Goal: Task Accomplishment & Management: Complete application form

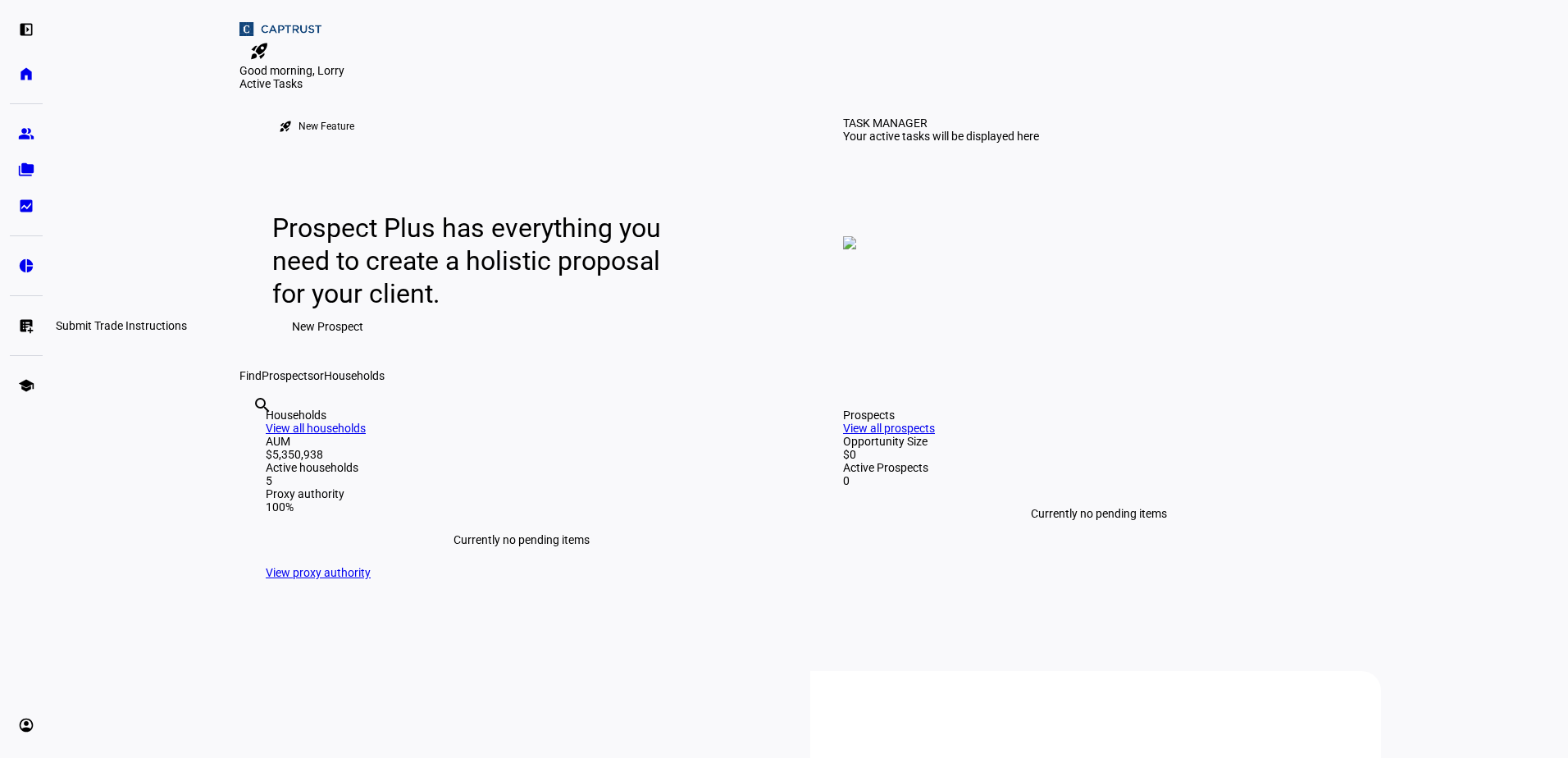
click at [30, 326] on eth-mat-symbol "list_alt_add" at bounding box center [26, 325] width 16 height 16
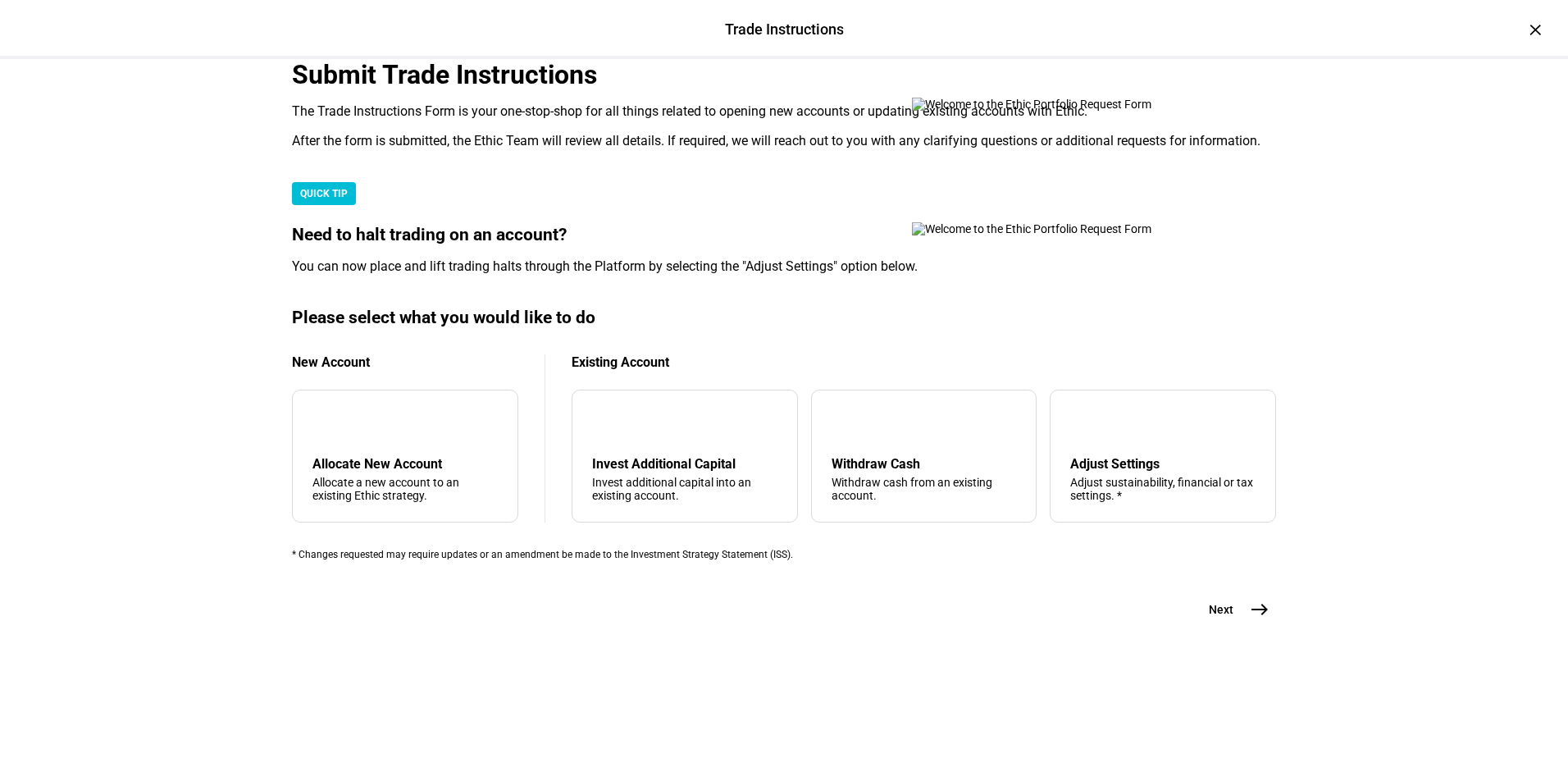
scroll to position [246, 0]
click at [339, 436] on div "add" at bounding box center [325, 423] width 26 height 26
drag, startPoint x: 358, startPoint y: 550, endPoint x: 390, endPoint y: 550, distance: 32.0
click at [363, 490] on div "add Allocate New Account Allocate a new account to an existing Ethic strategy." at bounding box center [405, 456] width 227 height 133
click at [615, 433] on mat-icon "arrow_downward" at bounding box center [606, 423] width 20 height 20
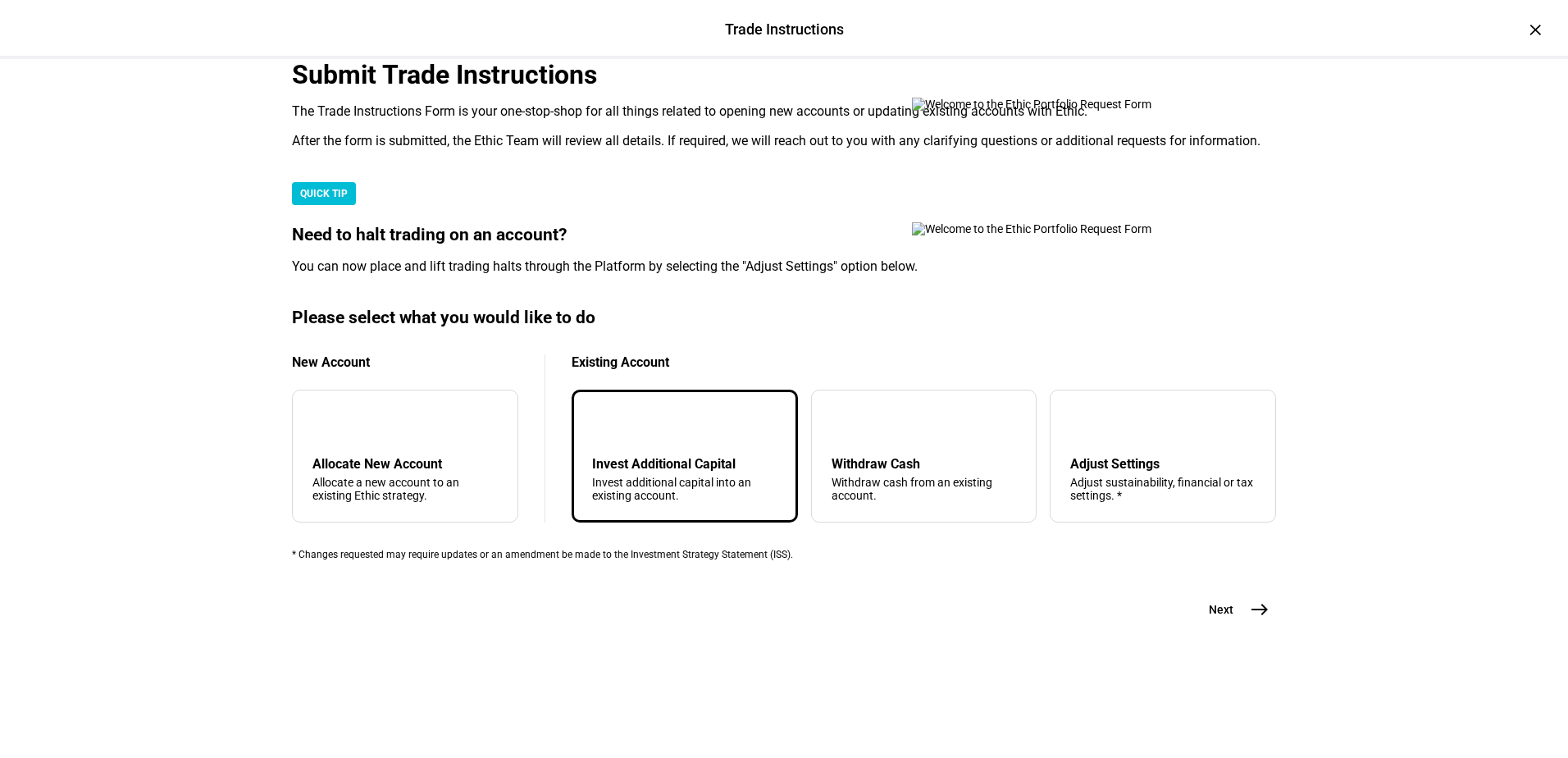
click at [615, 433] on mat-icon "arrow_downward" at bounding box center [606, 423] width 20 height 20
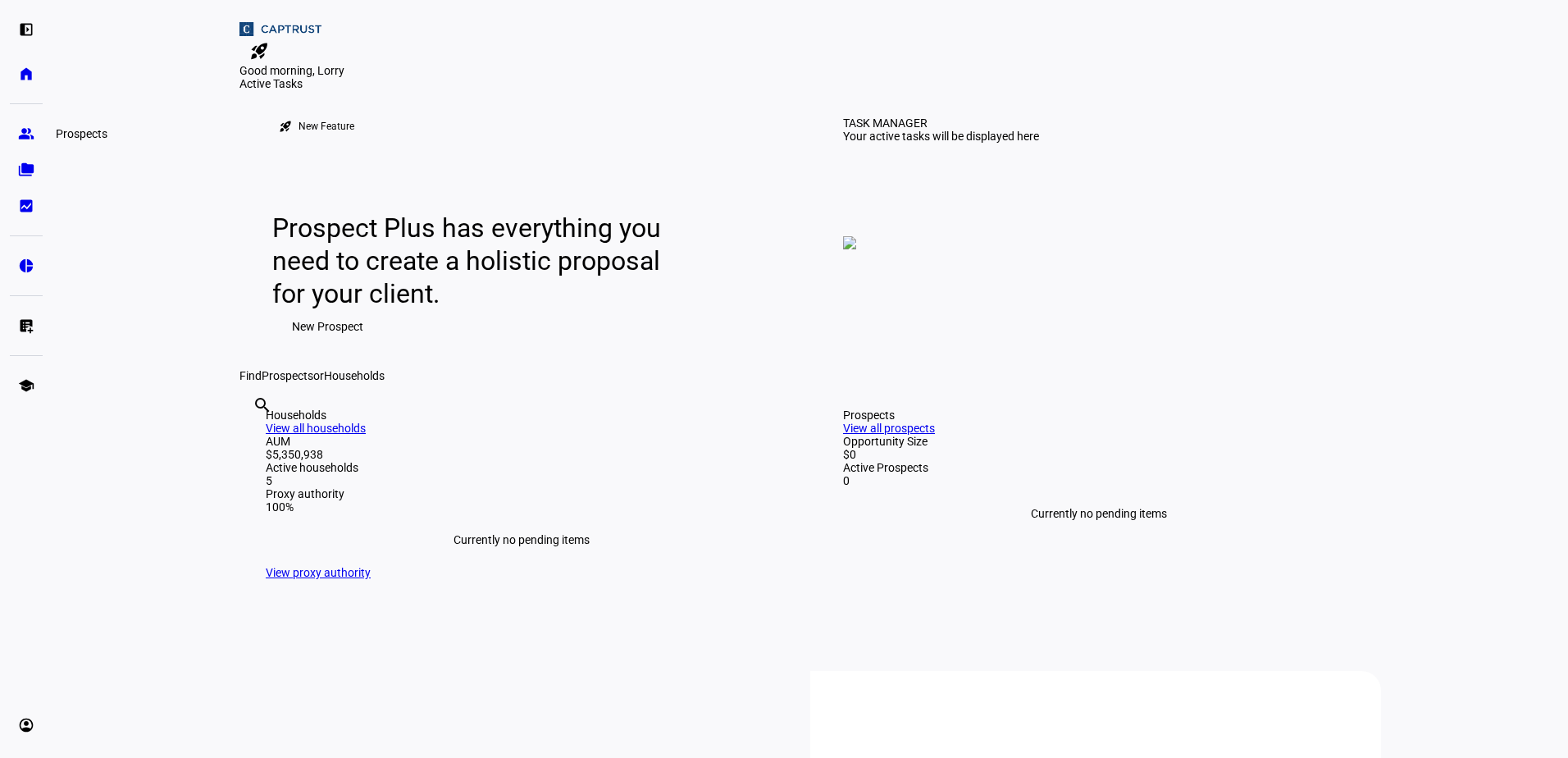
click at [30, 133] on eth-mat-symbol "group" at bounding box center [26, 134] width 16 height 16
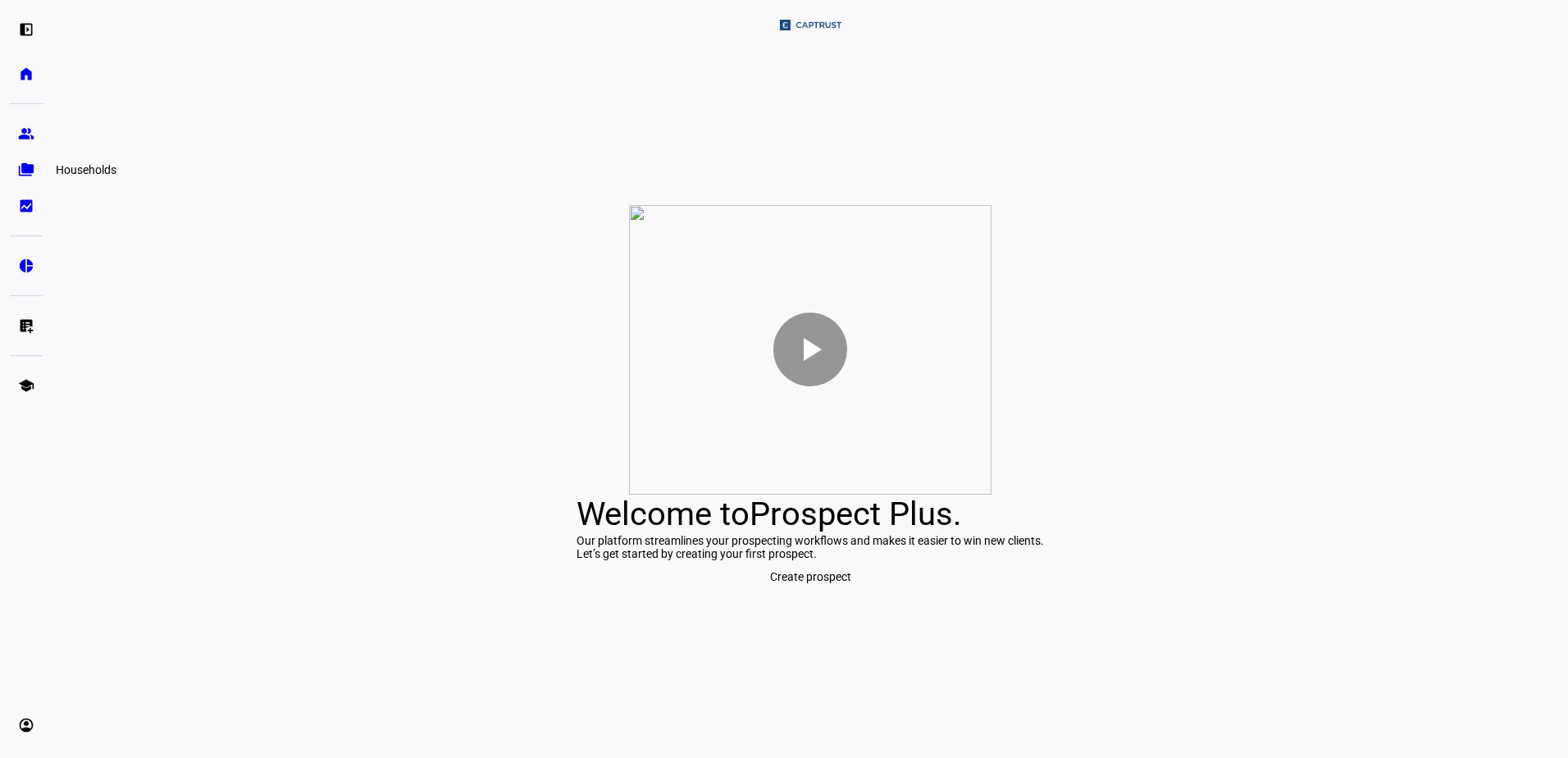
click at [33, 167] on eth-mat-symbol "folder_copy" at bounding box center [26, 169] width 16 height 16
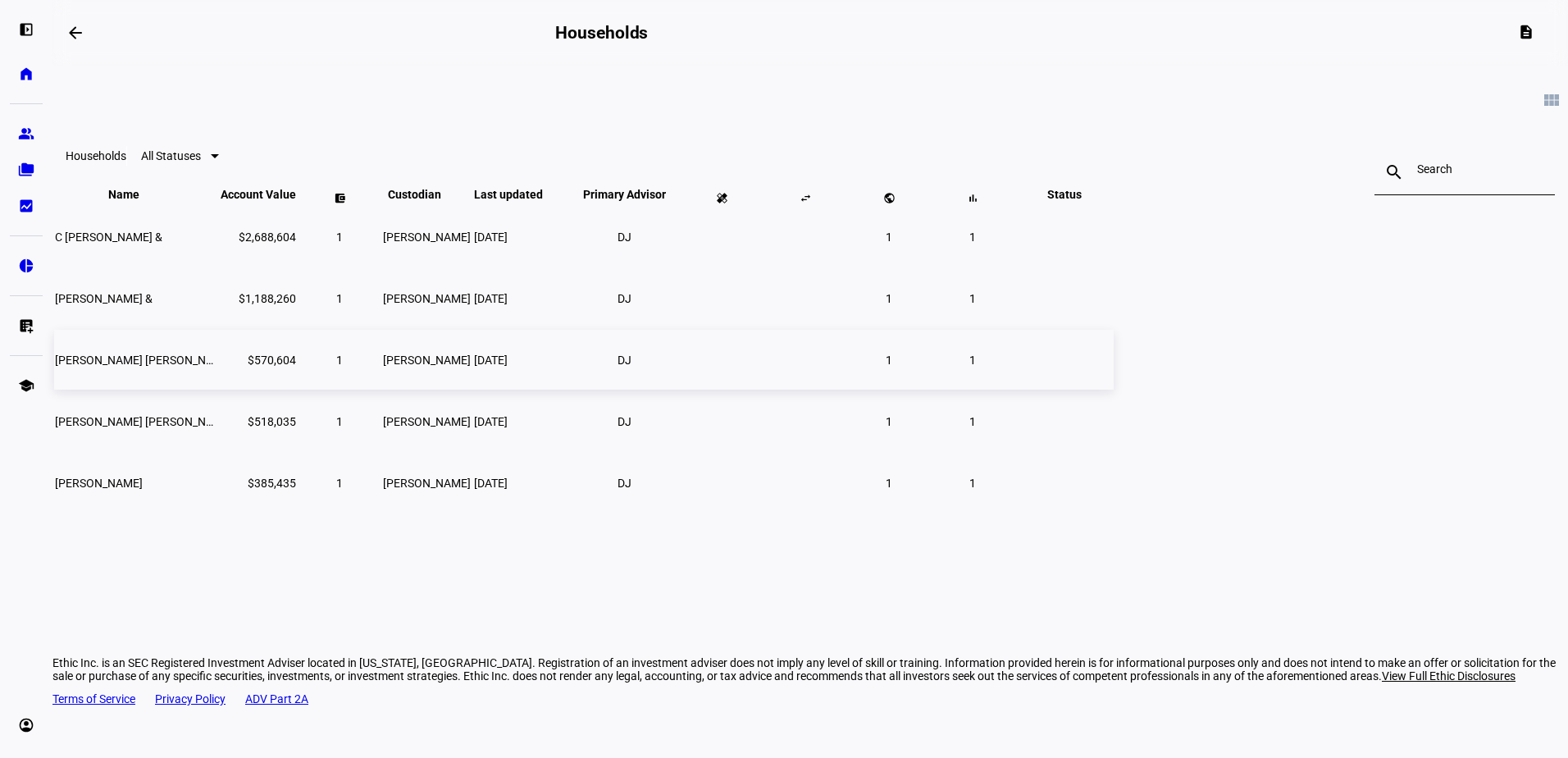
click at [346, 366] on span "[PERSON_NAME] [PERSON_NAME] Jr & [PERSON_NAME]" at bounding box center [200, 360] width 291 height 13
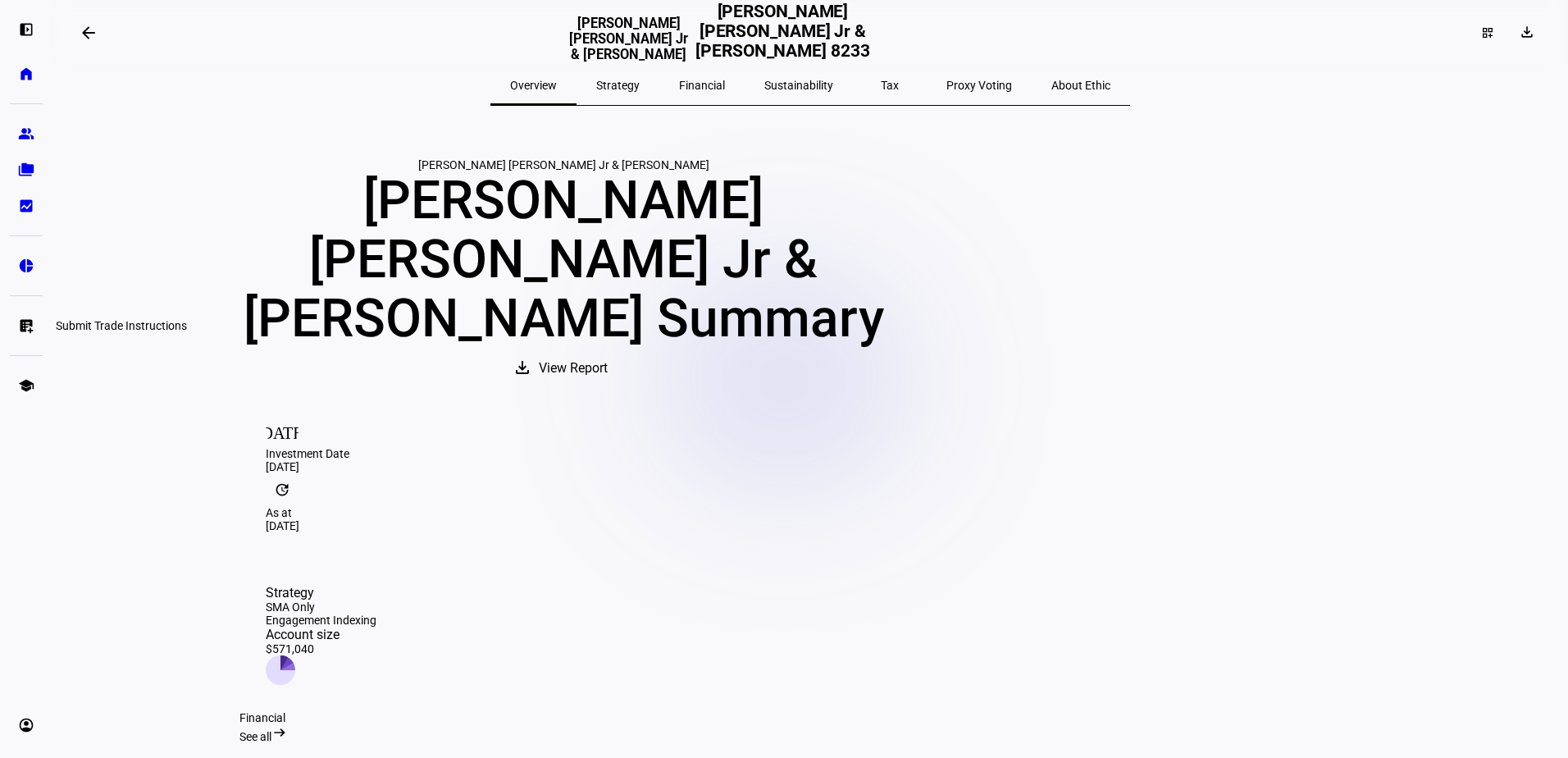
click at [27, 331] on eth-mat-symbol "list_alt_add" at bounding box center [26, 325] width 16 height 16
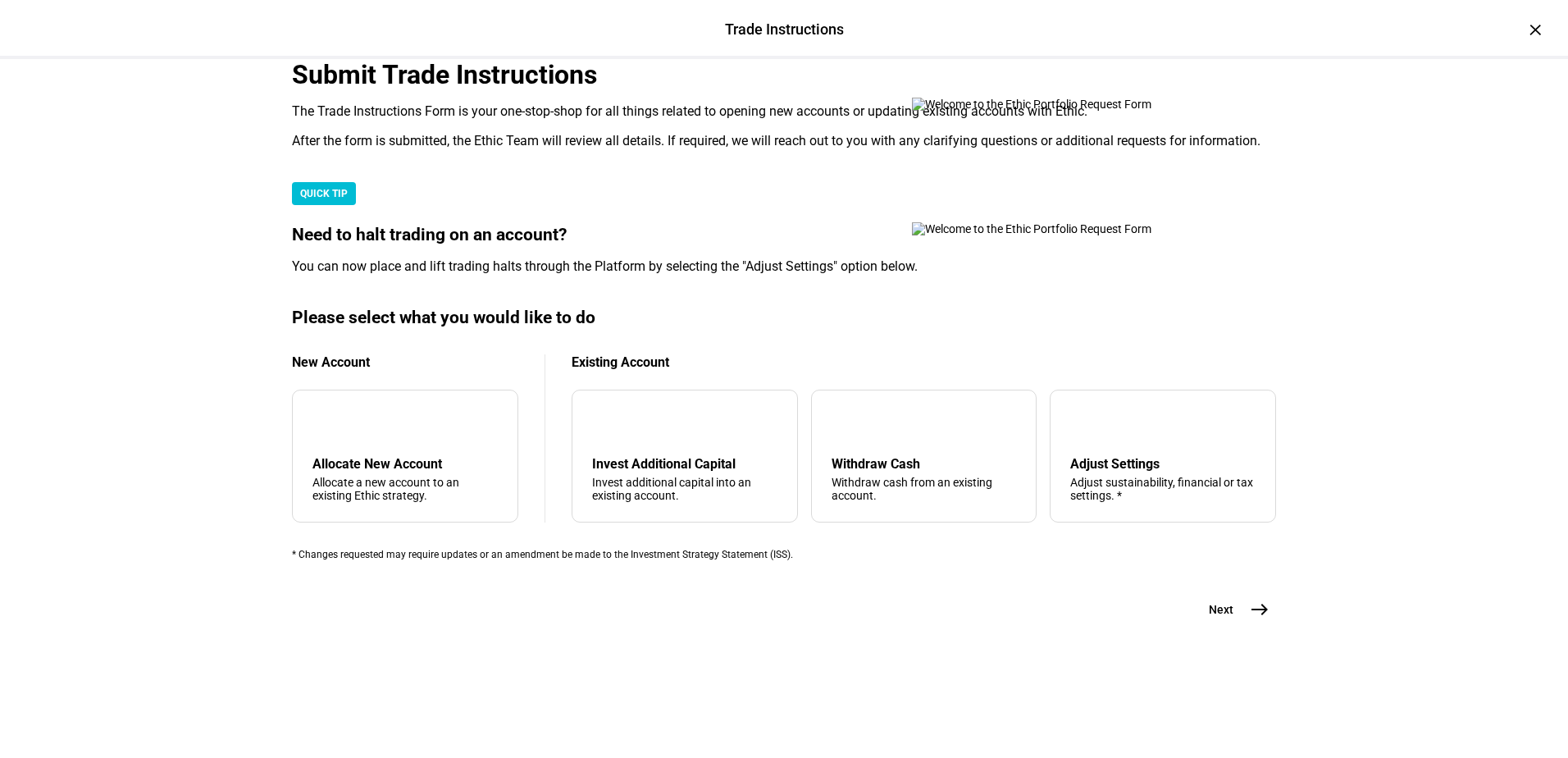
scroll to position [246, 0]
click at [335, 433] on mat-icon "add" at bounding box center [325, 423] width 20 height 20
click at [484, 471] on div "Allocate New Account" at bounding box center [405, 463] width 185 height 15
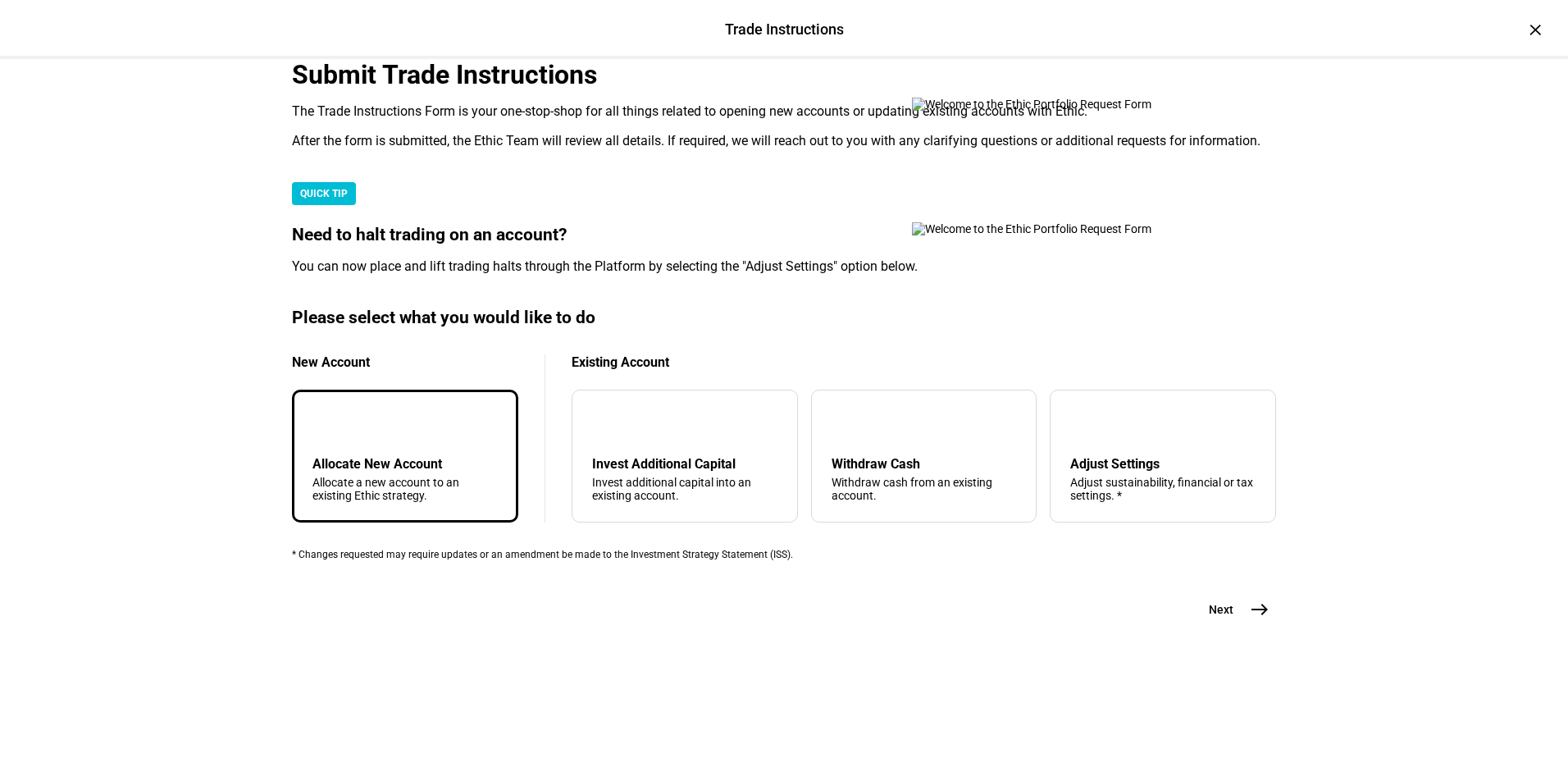
click at [1254, 619] on mat-icon "east" at bounding box center [1260, 609] width 20 height 20
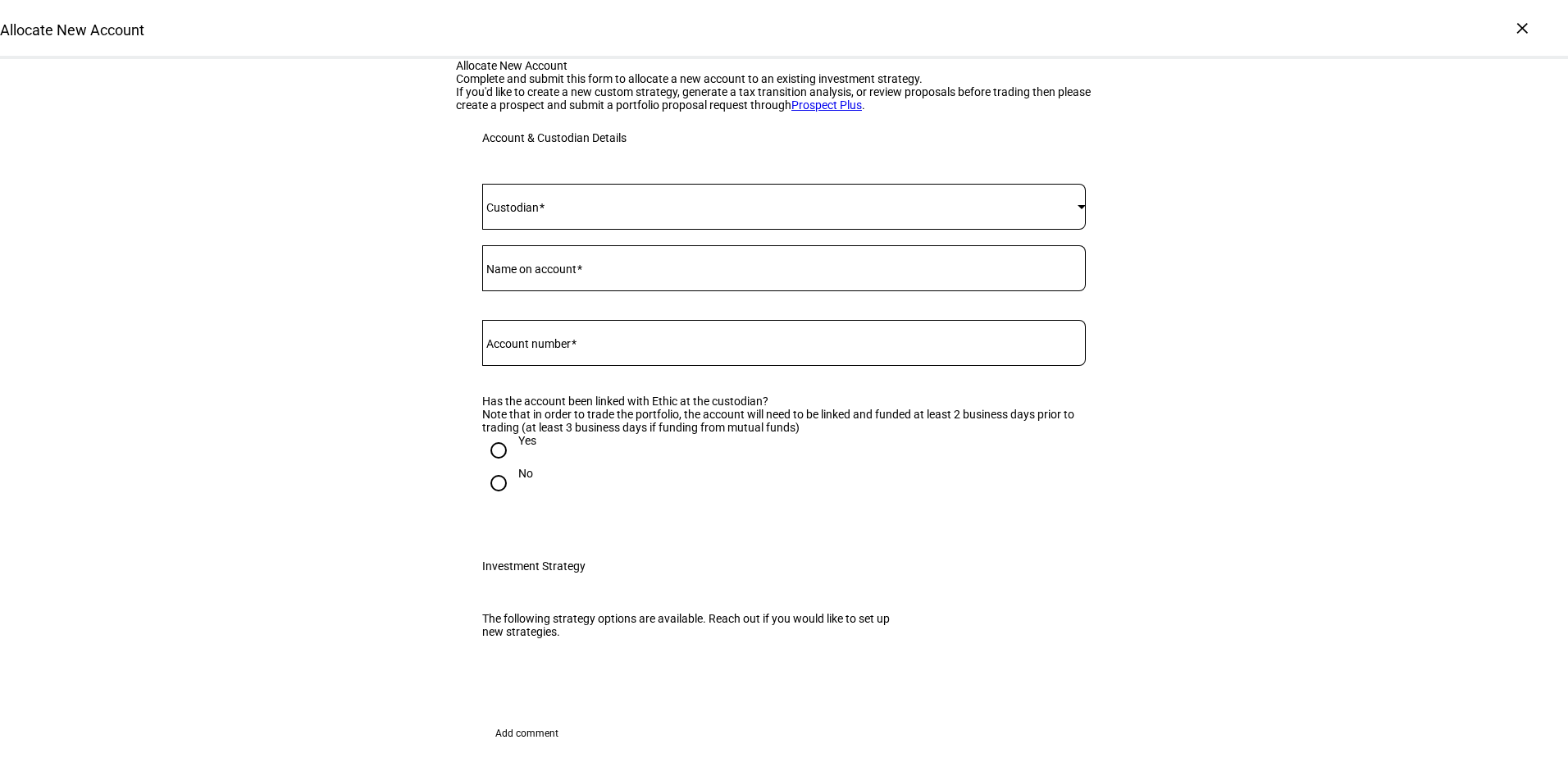
click at [544, 214] on span at bounding box center [541, 207] width 5 height 13
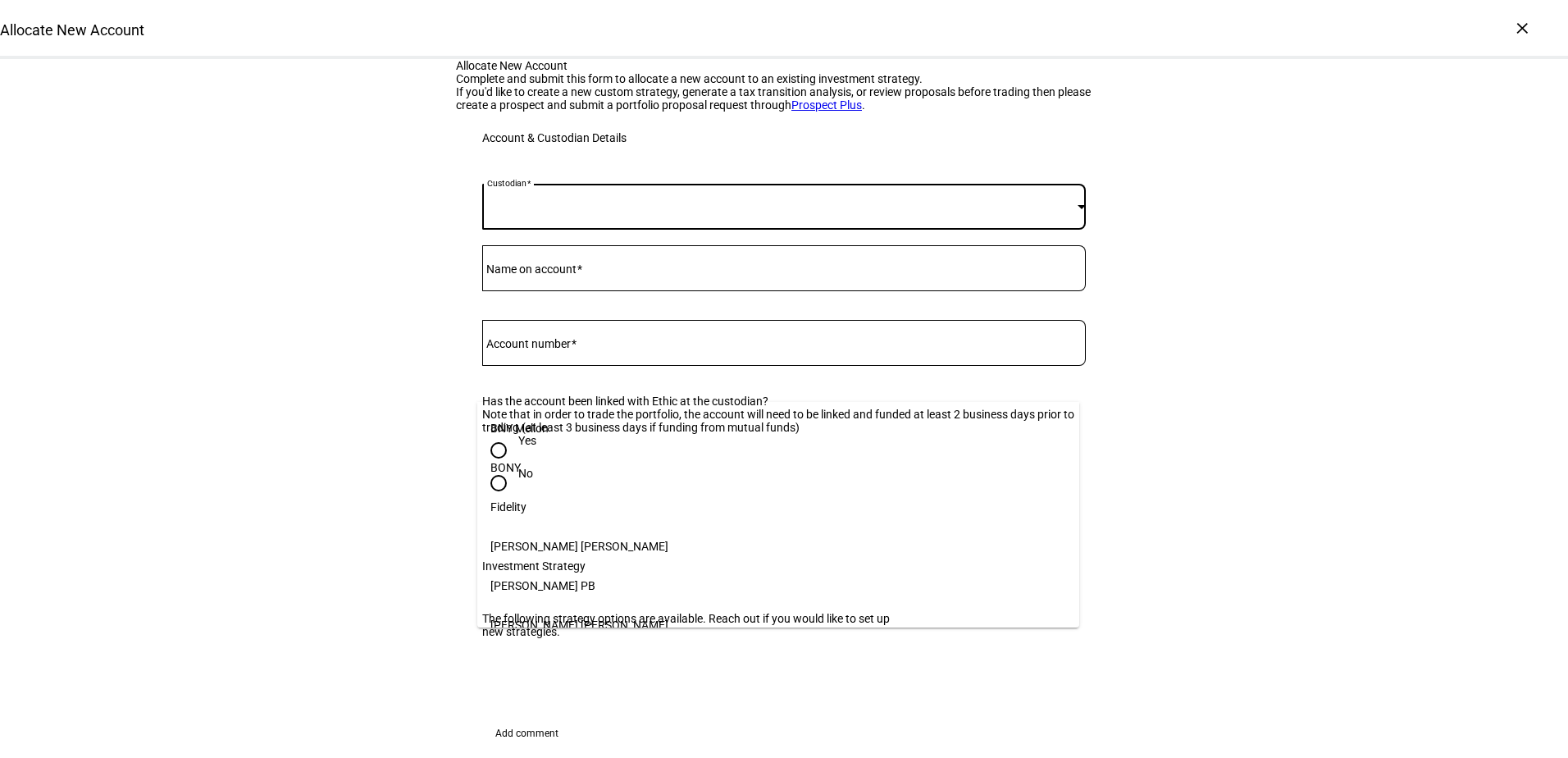
scroll to position [164, 0]
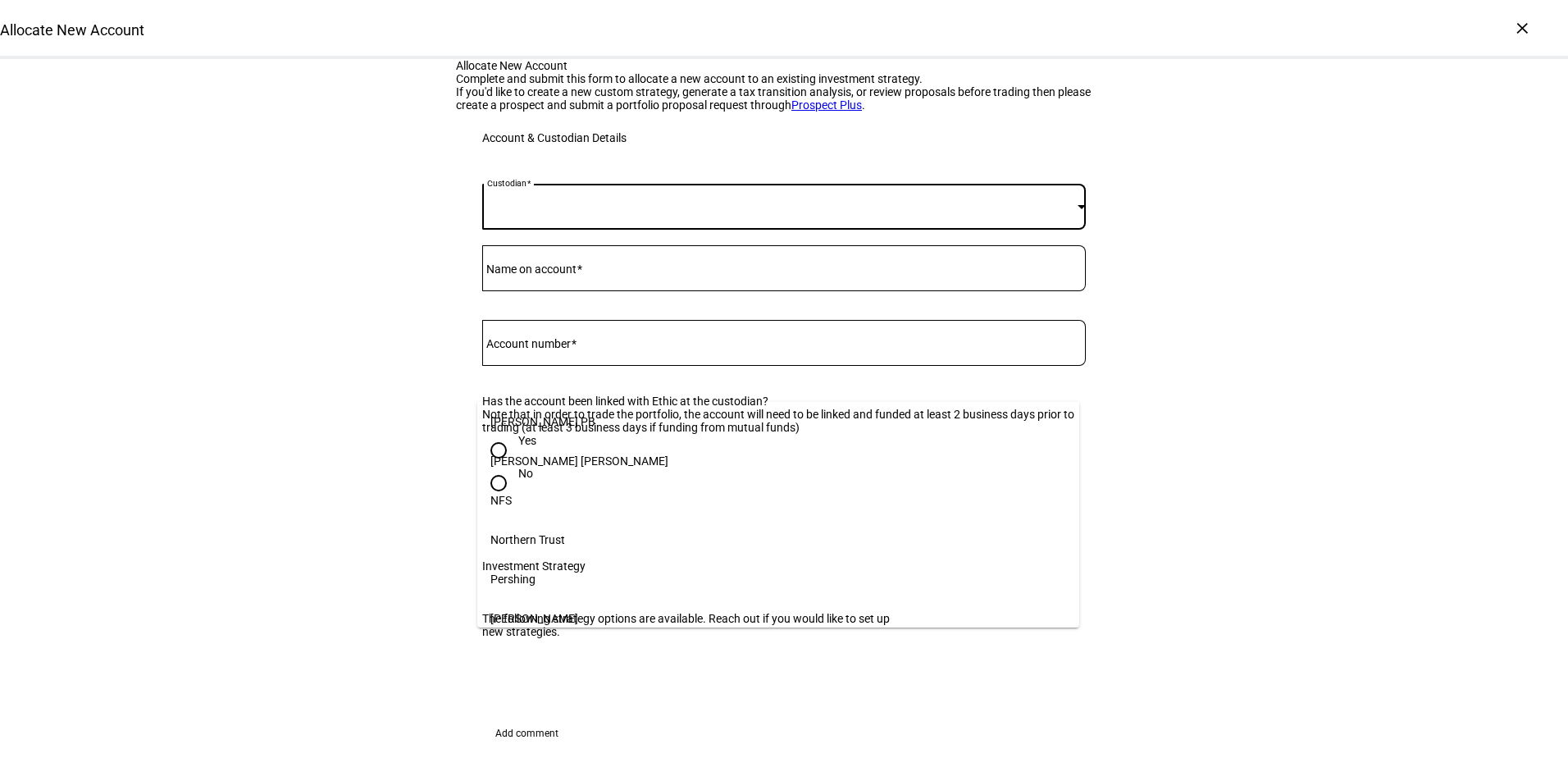
click at [524, 612] on span "[PERSON_NAME]" at bounding box center [534, 618] width 88 height 13
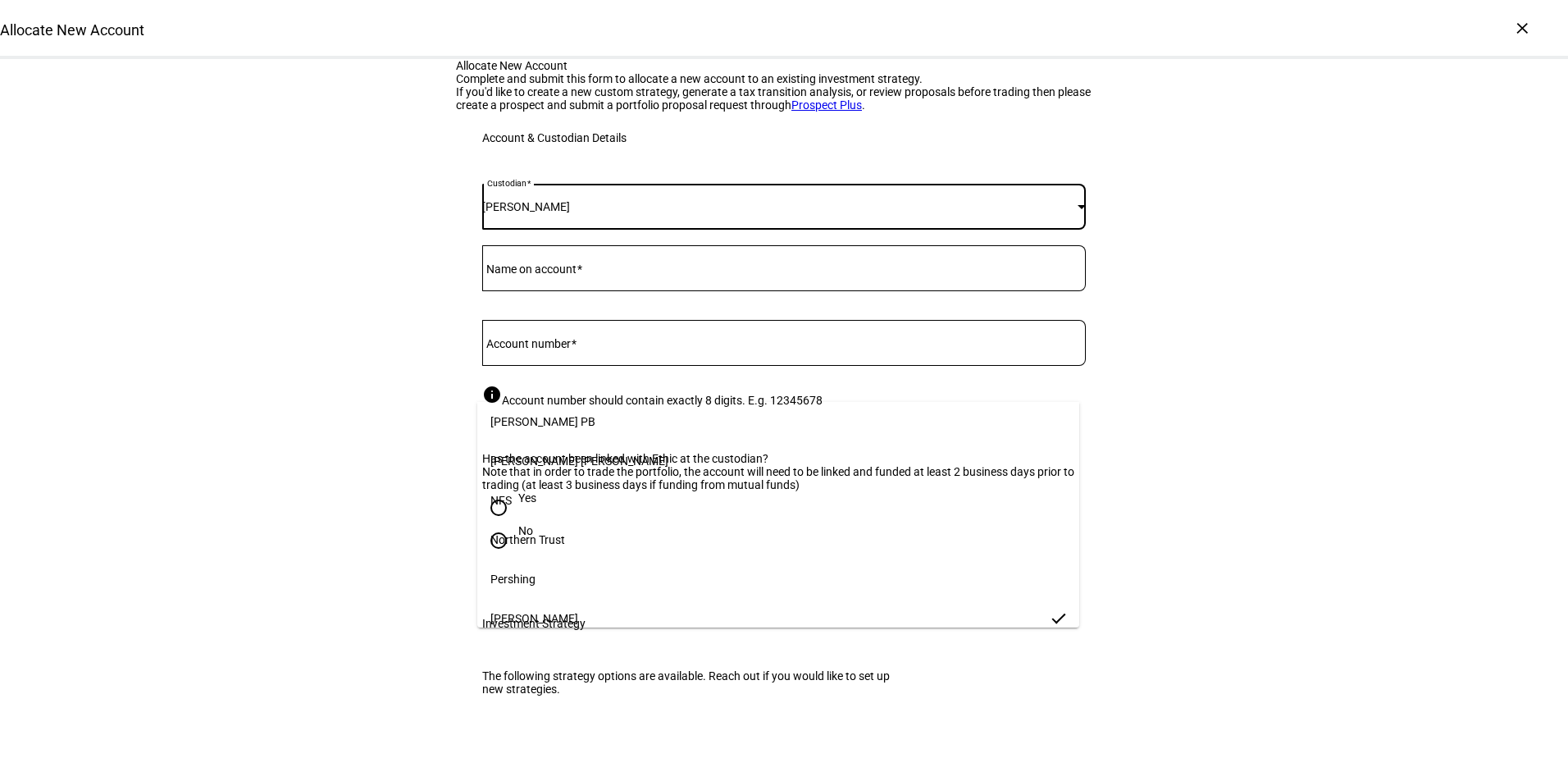
scroll to position [0, 0]
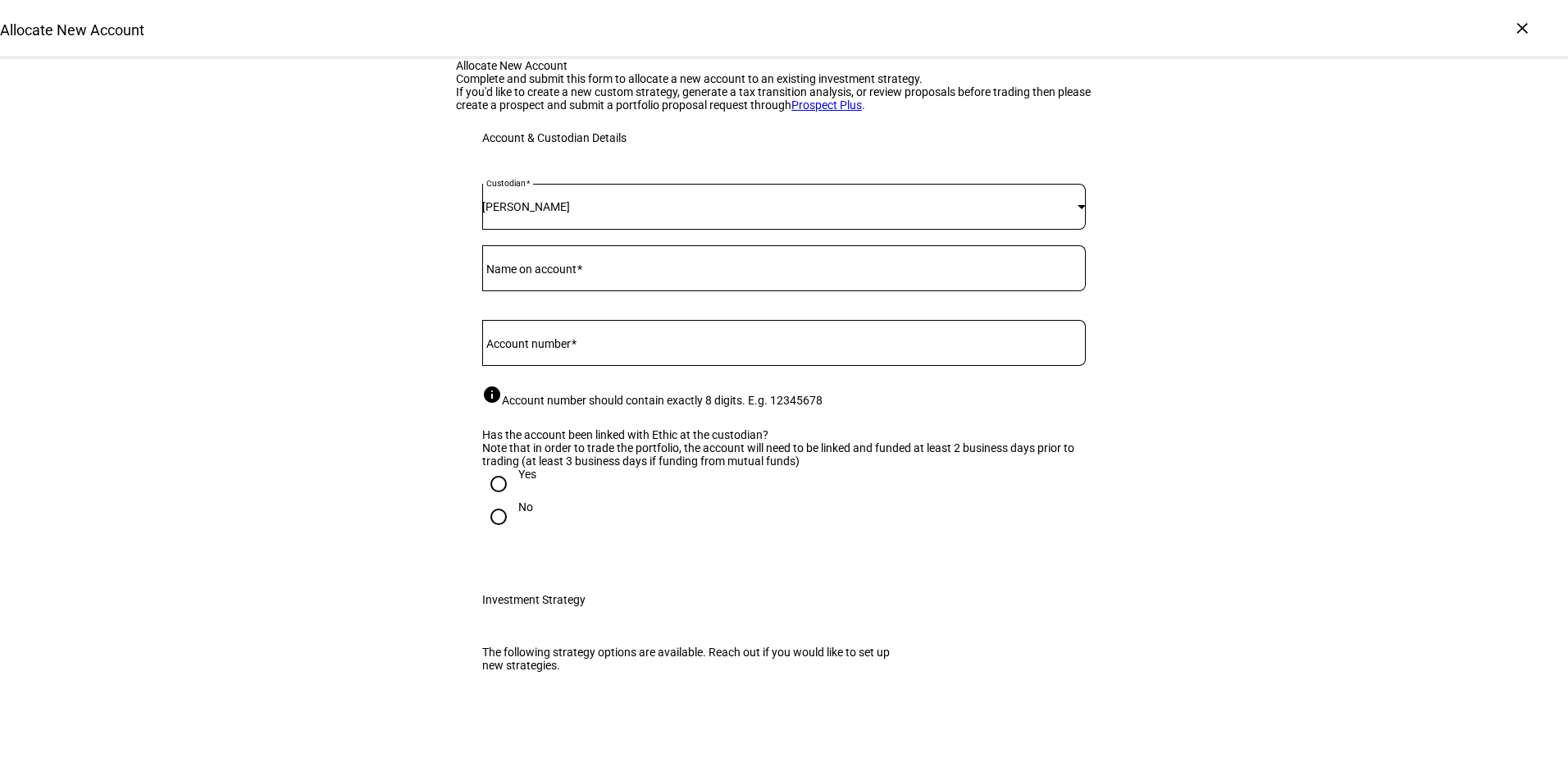
click at [539, 276] on mat-label "Name on account" at bounding box center [531, 269] width 90 height 13
click at [539, 271] on input "Name on account" at bounding box center [784, 264] width 604 height 13
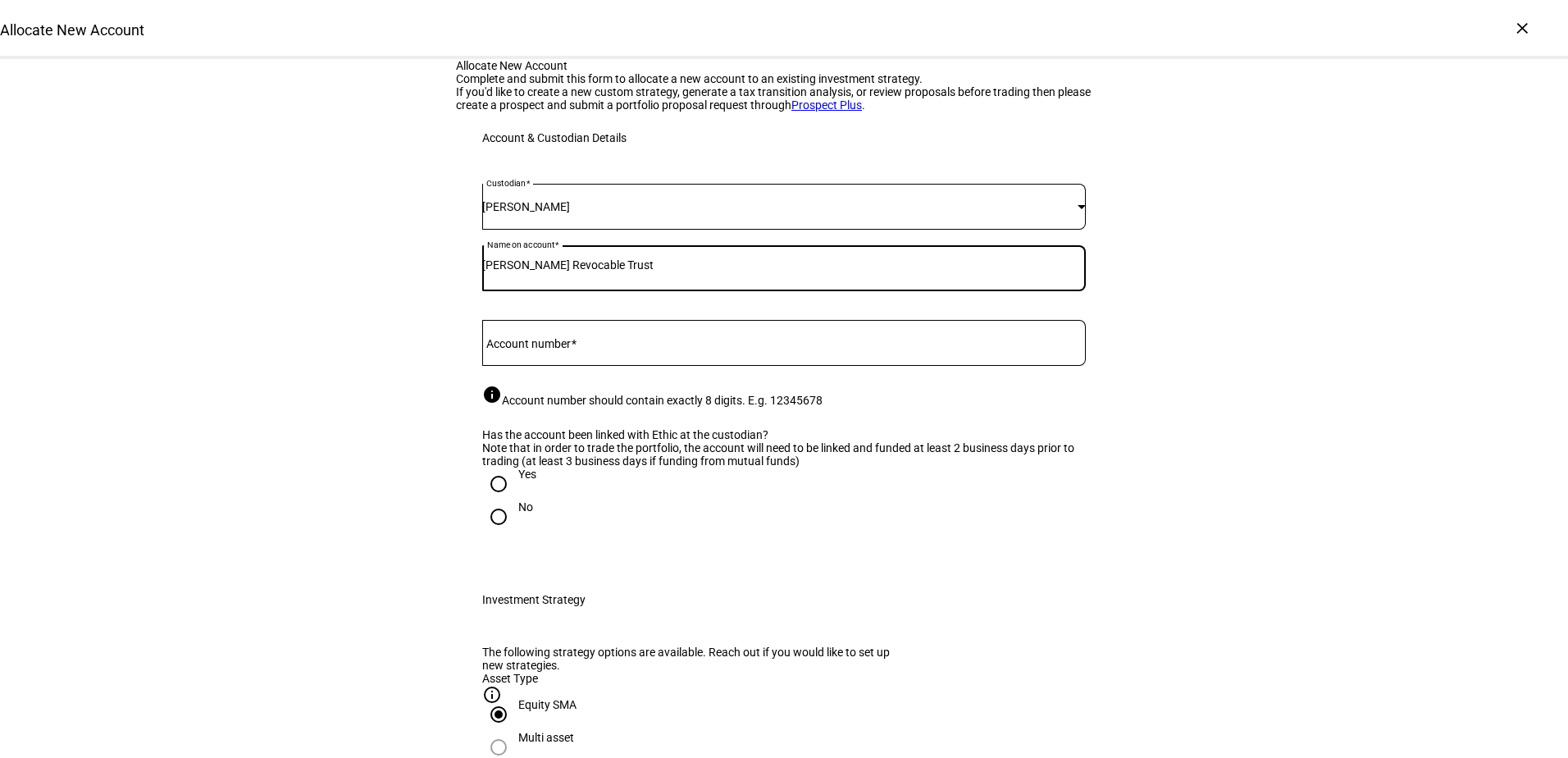
type input "[PERSON_NAME] Revocable Trust"
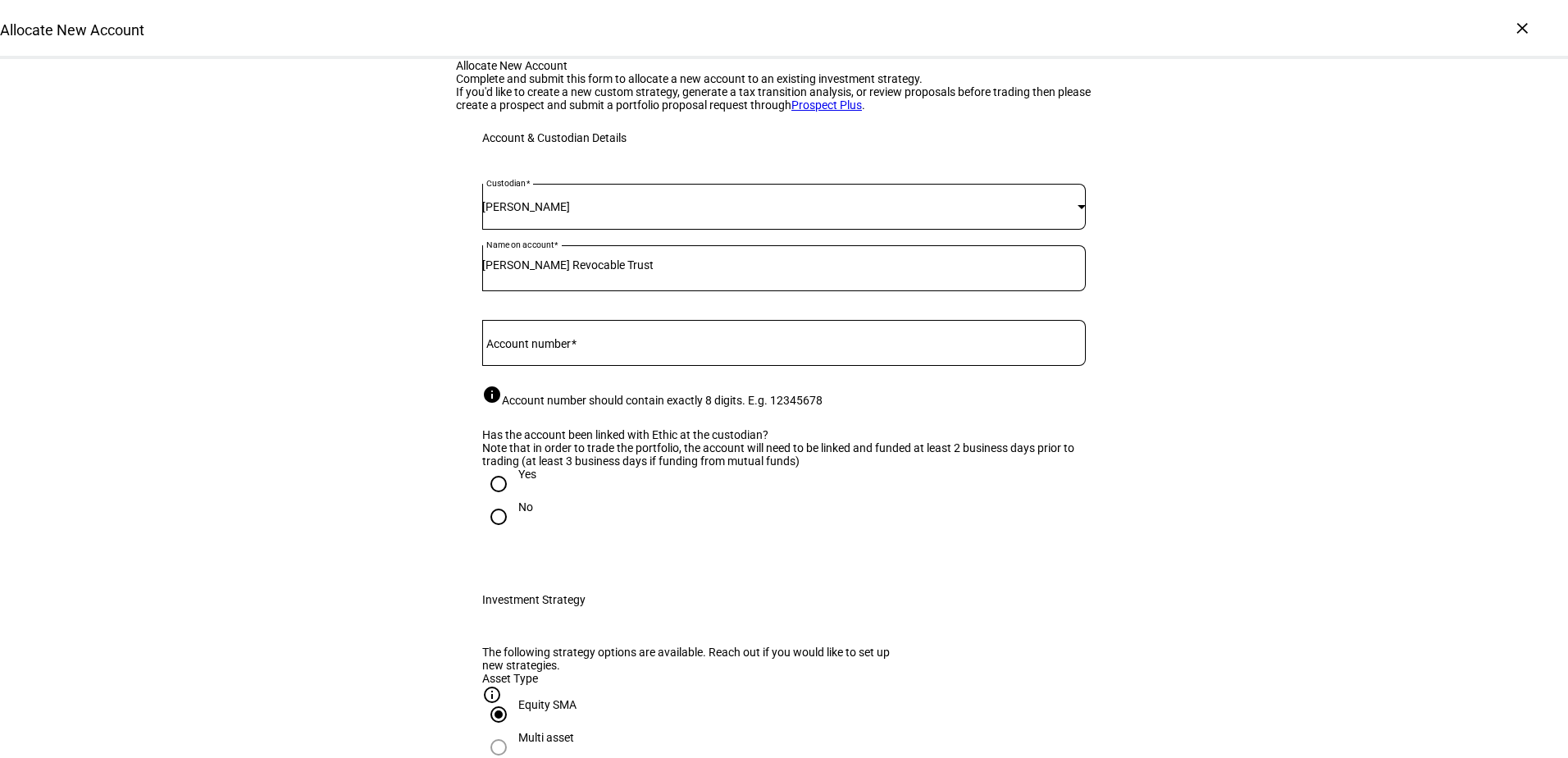
click at [506, 346] on input "Account number" at bounding box center [784, 340] width 604 height 13
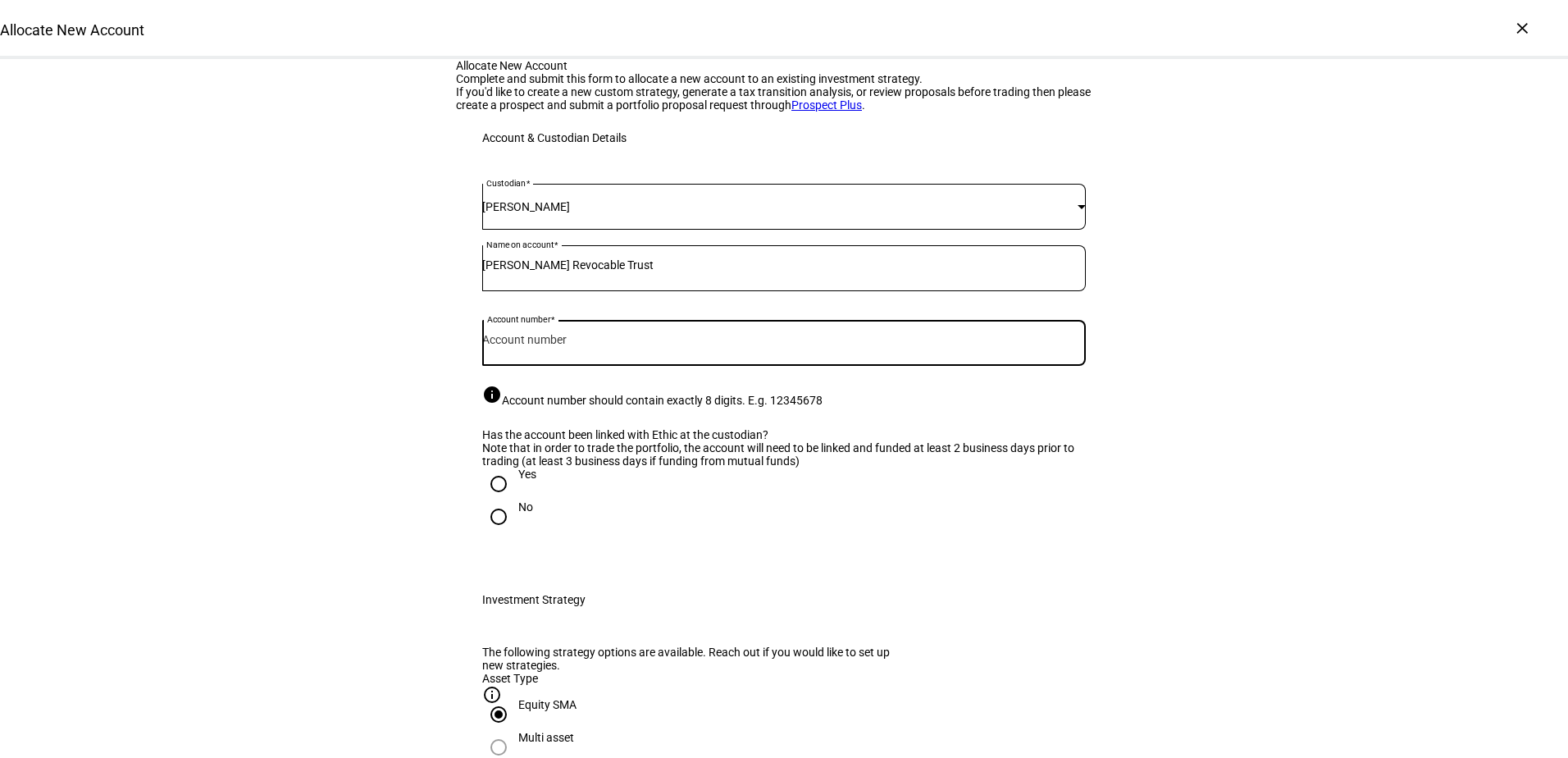
type input "V"
paste input "8567-2845"
type input "8567-2845"
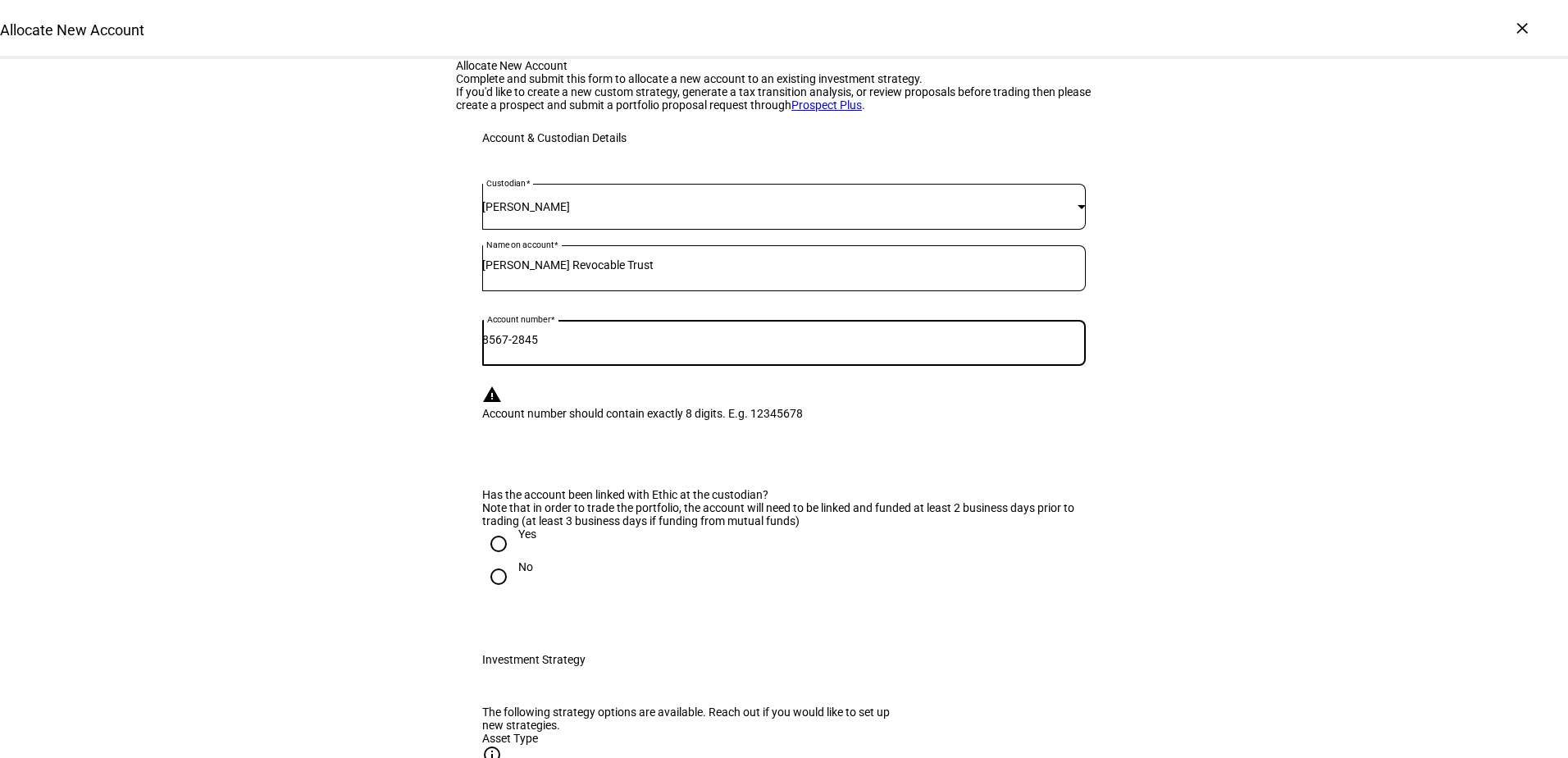
click at [532, 271] on input "[PERSON_NAME] Revocable Trust" at bounding box center [784, 264] width 604 height 13
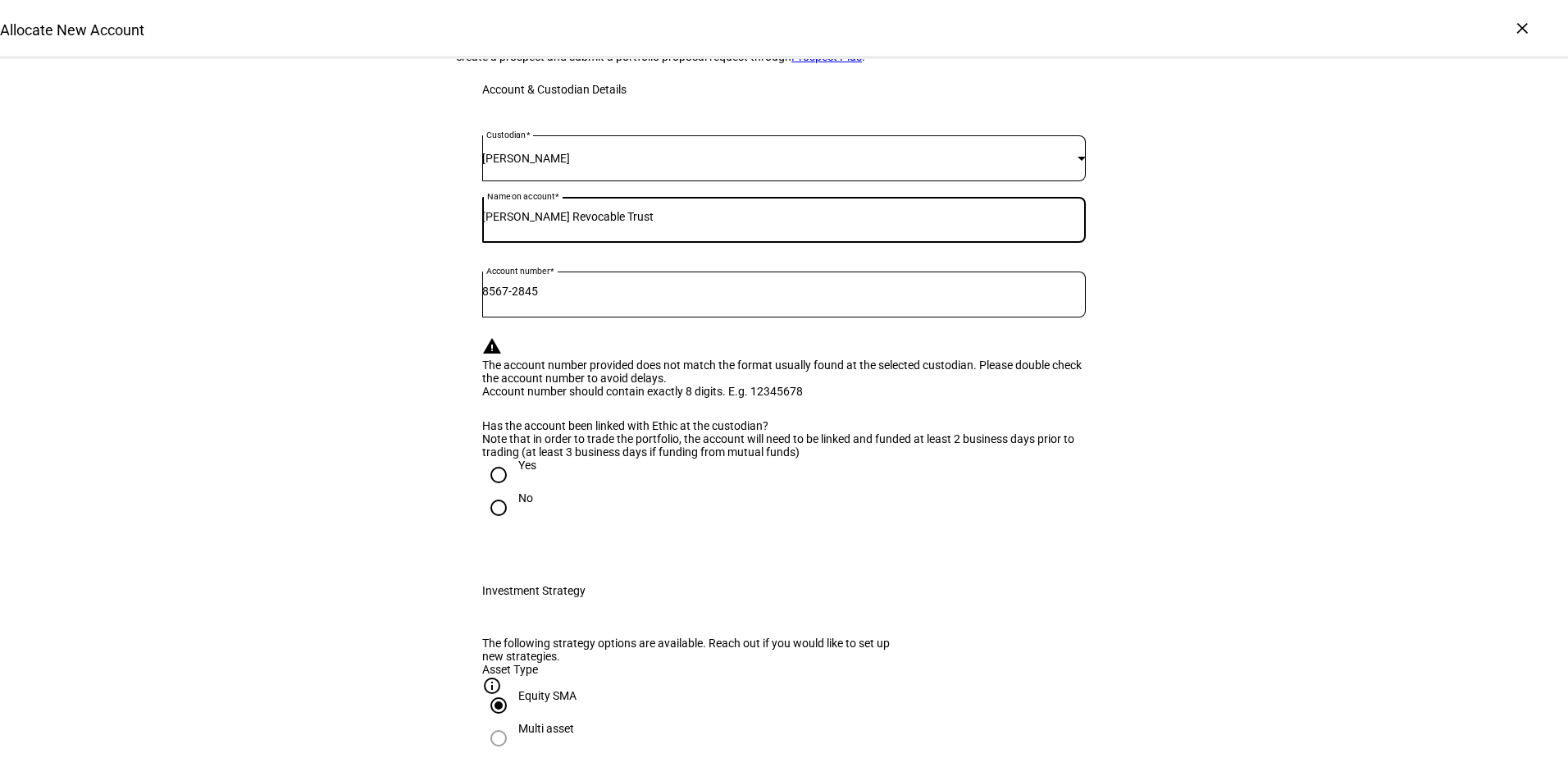
scroll to position [164, 0]
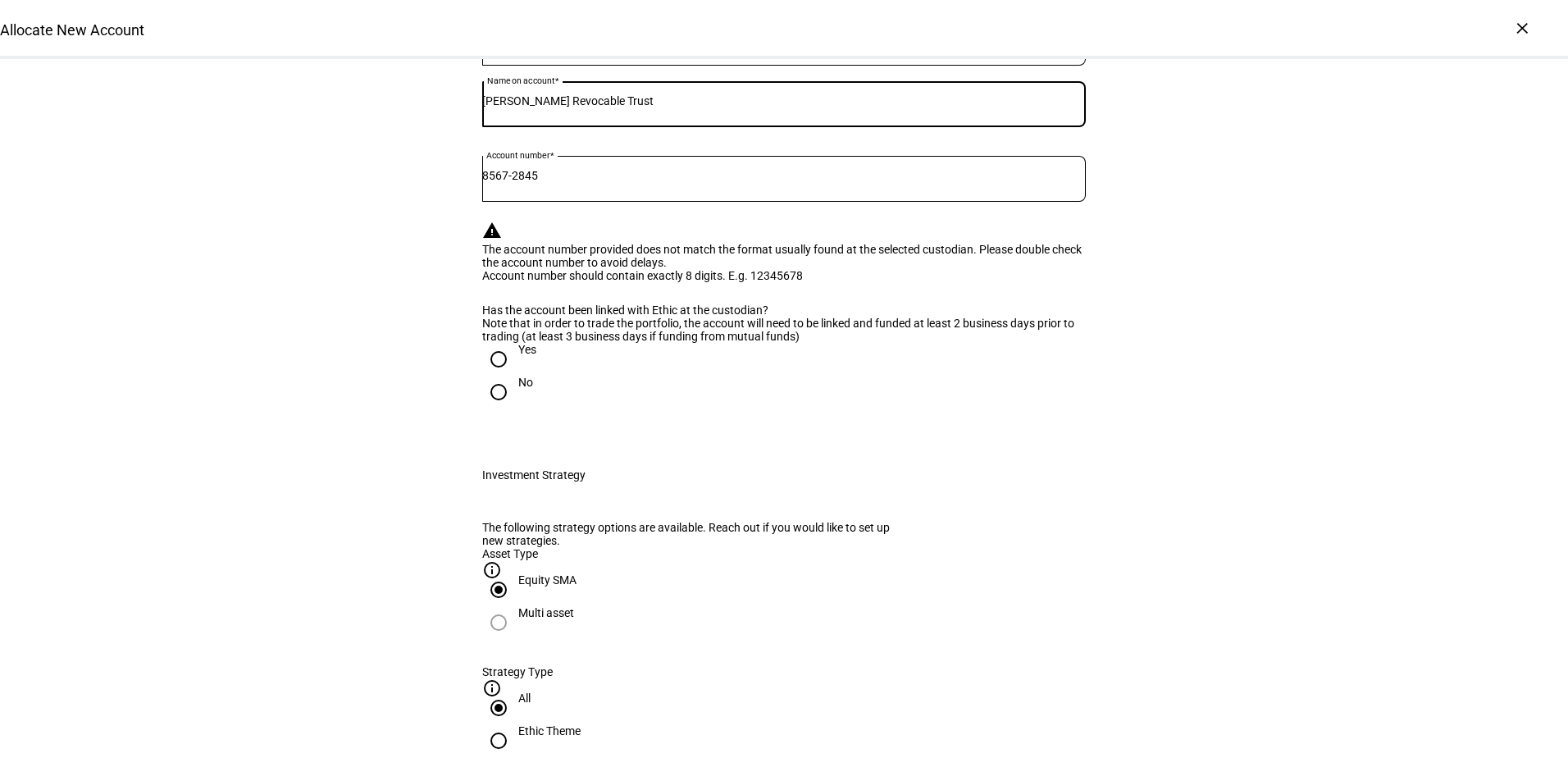
type input "[PERSON_NAME] Revocable Trust"
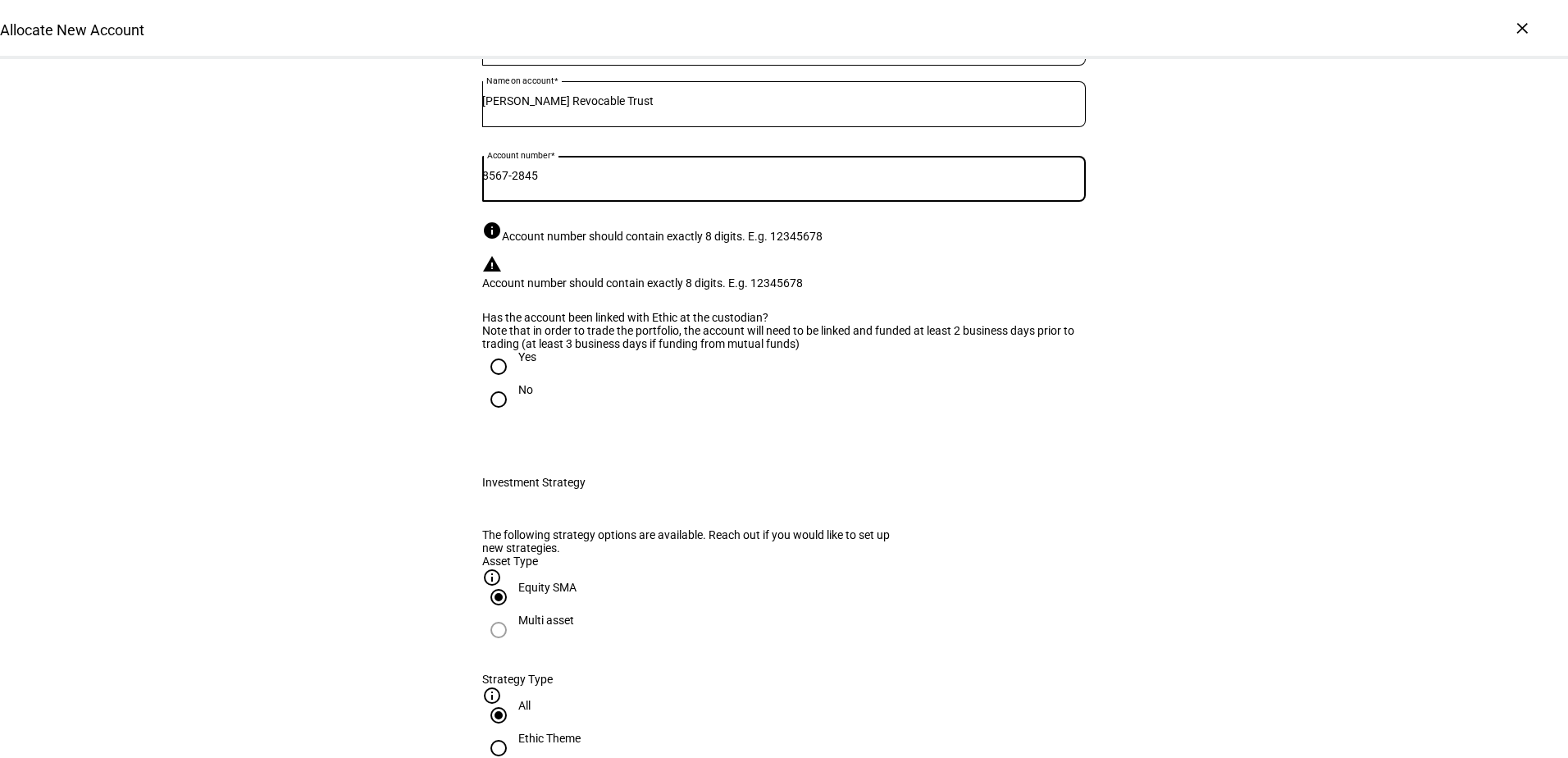
click at [517, 182] on input "8567-2845" at bounding box center [784, 176] width 604 height 13
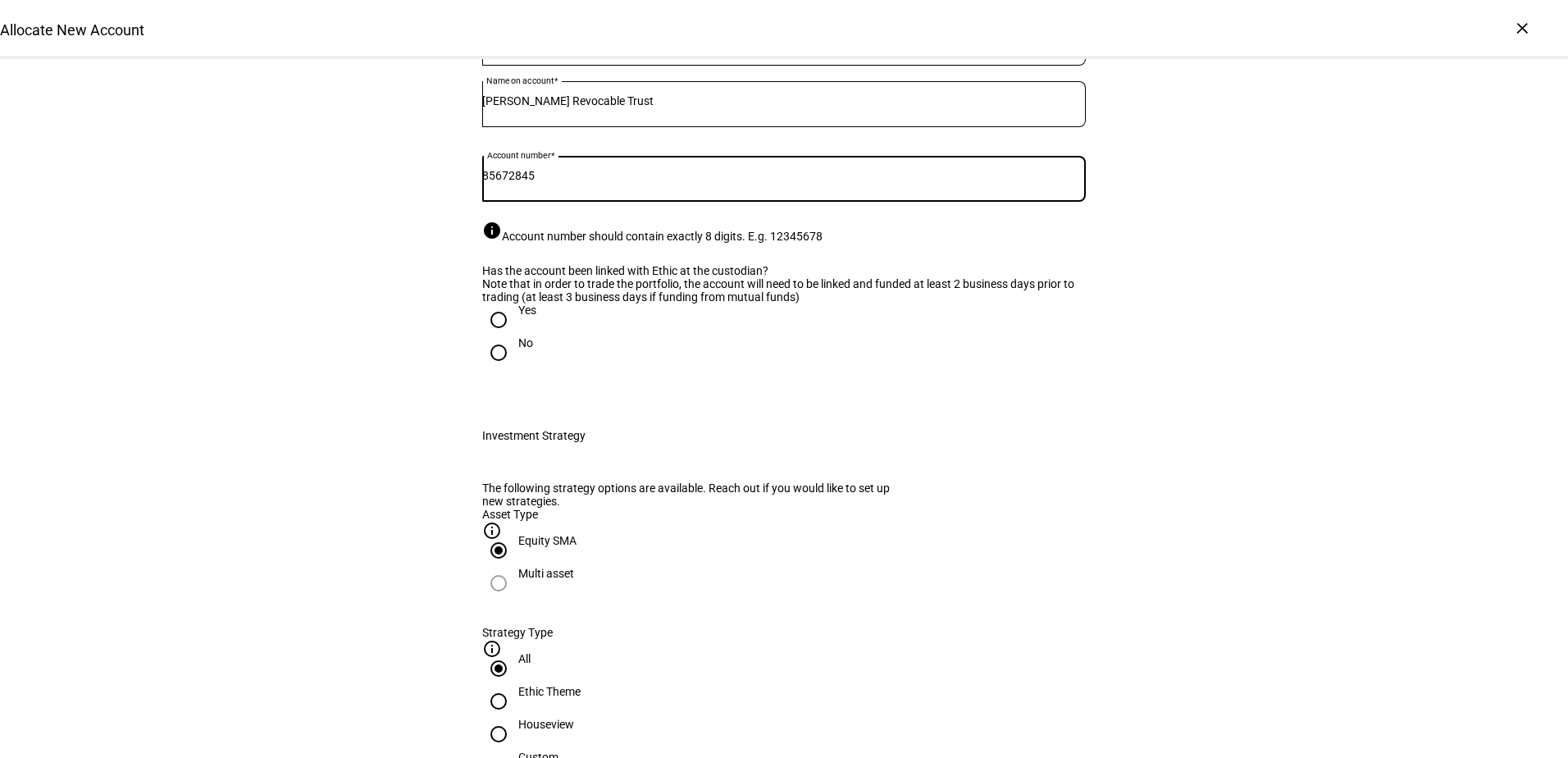
type input "85672845"
click at [728, 336] on div "Yes" at bounding box center [784, 320] width 604 height 33
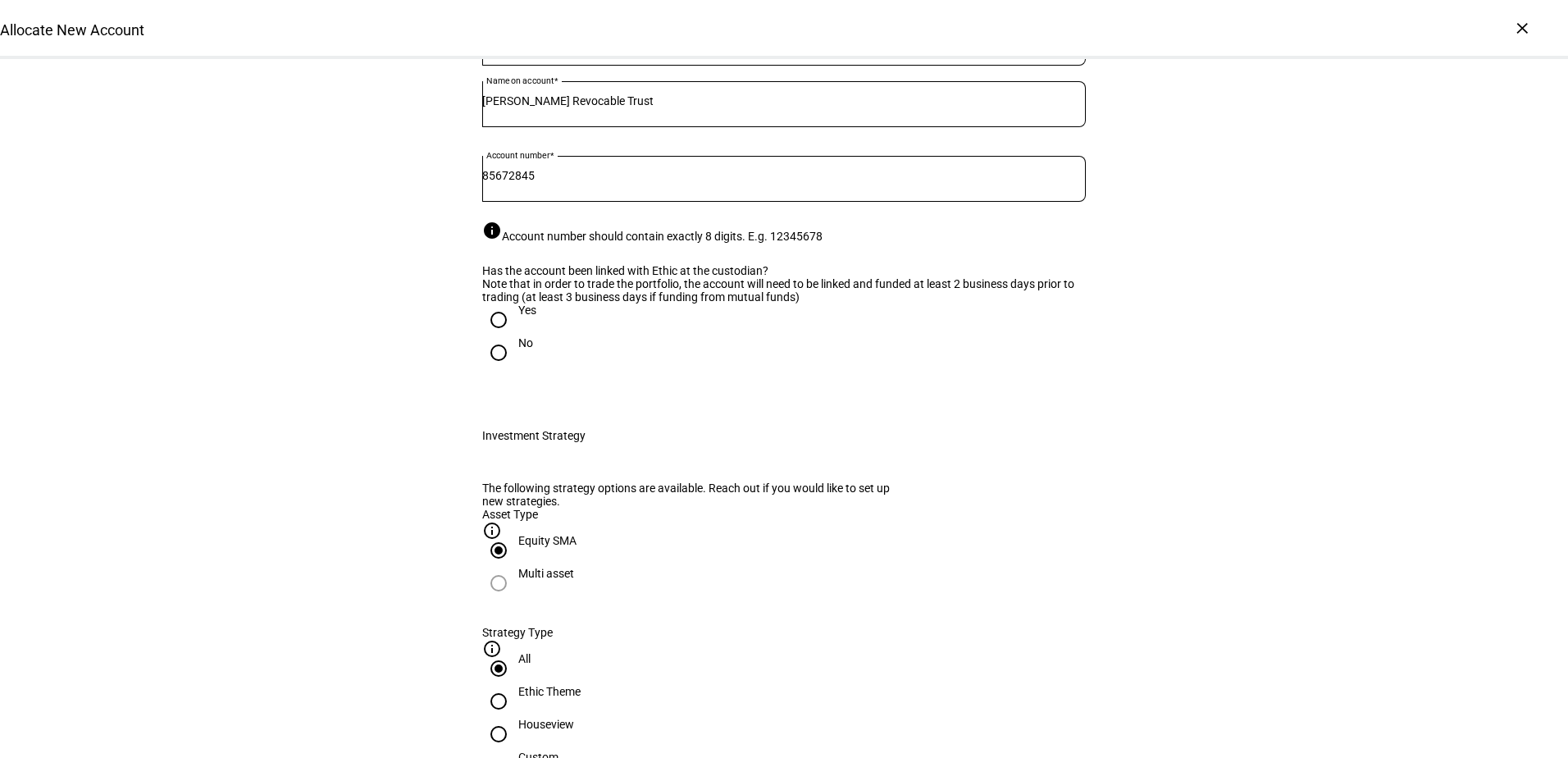
click at [496, 336] on input "Yes" at bounding box center [498, 320] width 33 height 33
radio input "true"
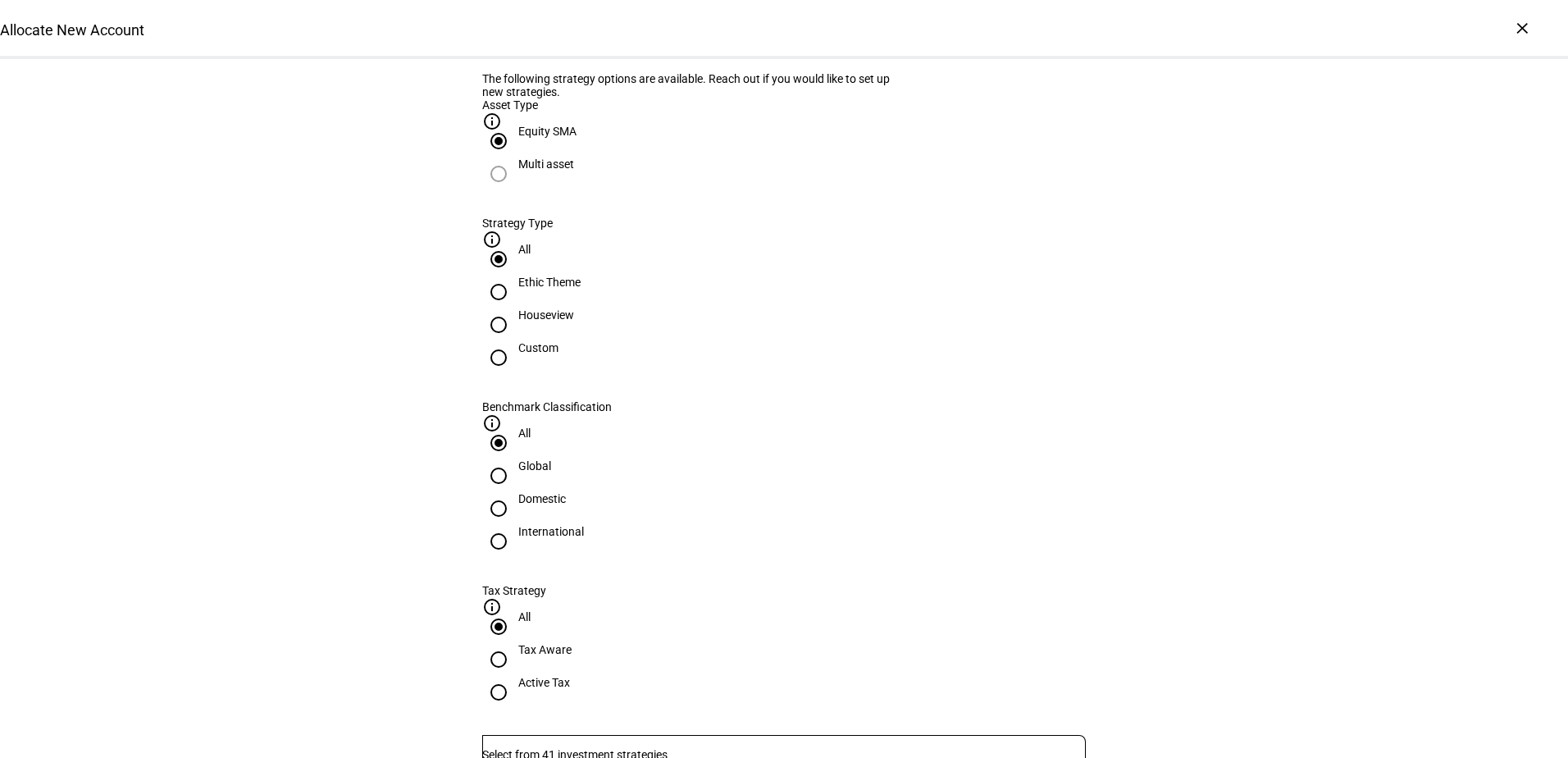
scroll to position [574, 0]
click at [689, 747] on input "Number" at bounding box center [784, 754] width 604 height 13
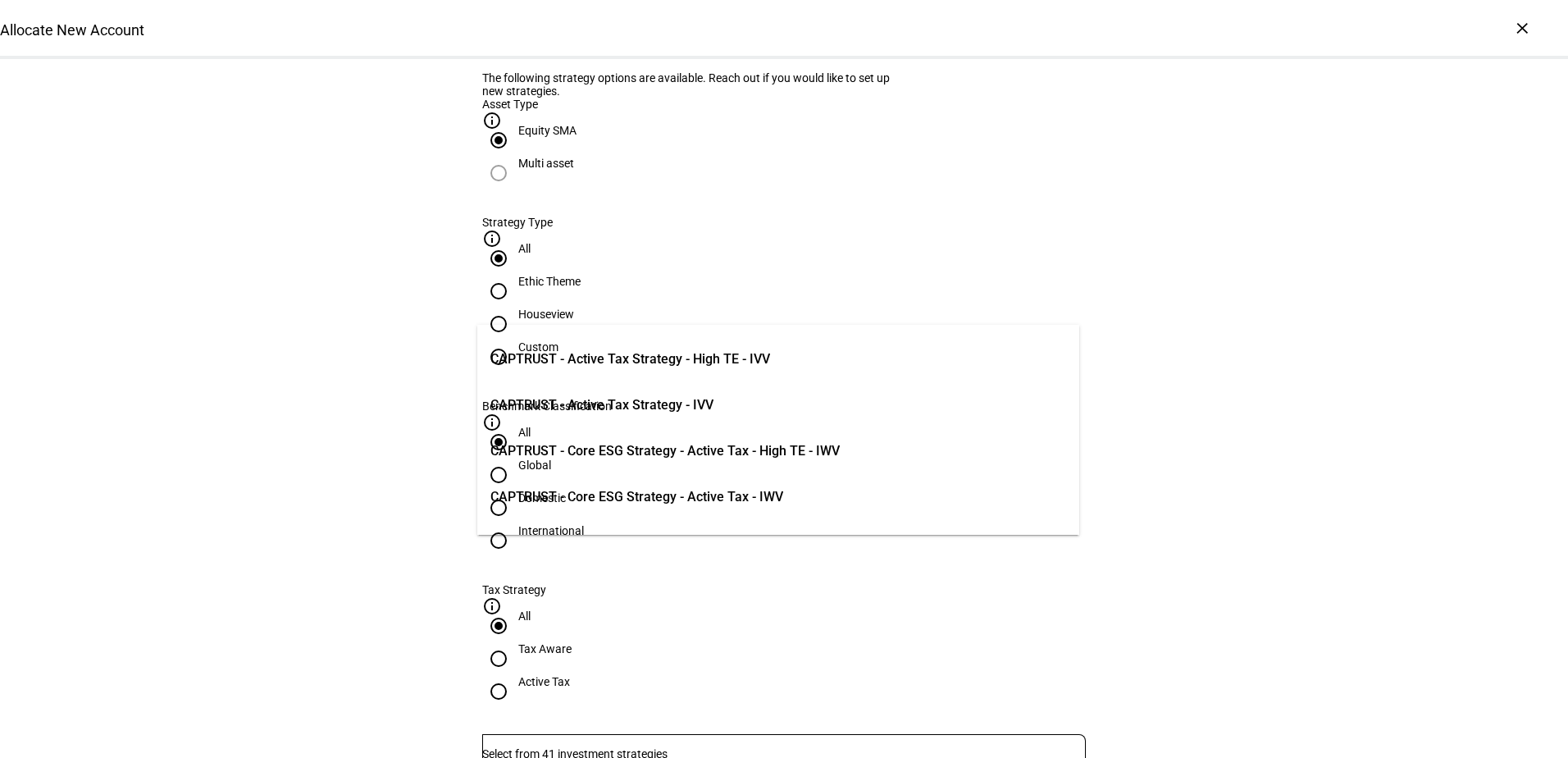
scroll to position [246, 0]
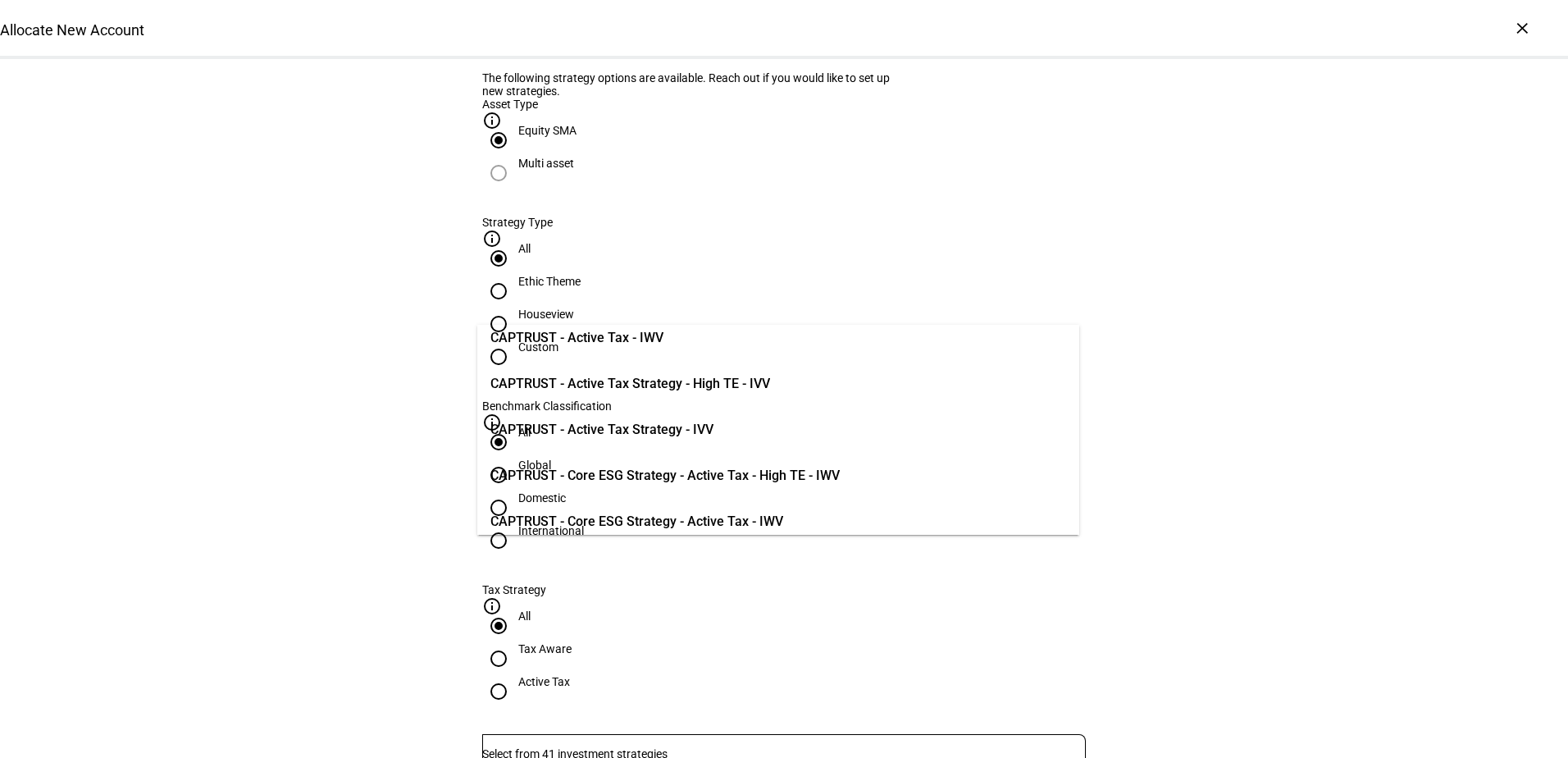
click at [673, 425] on span "CAPTRUST - Active Tax Strategy - IVV" at bounding box center [601, 430] width 223 height 20
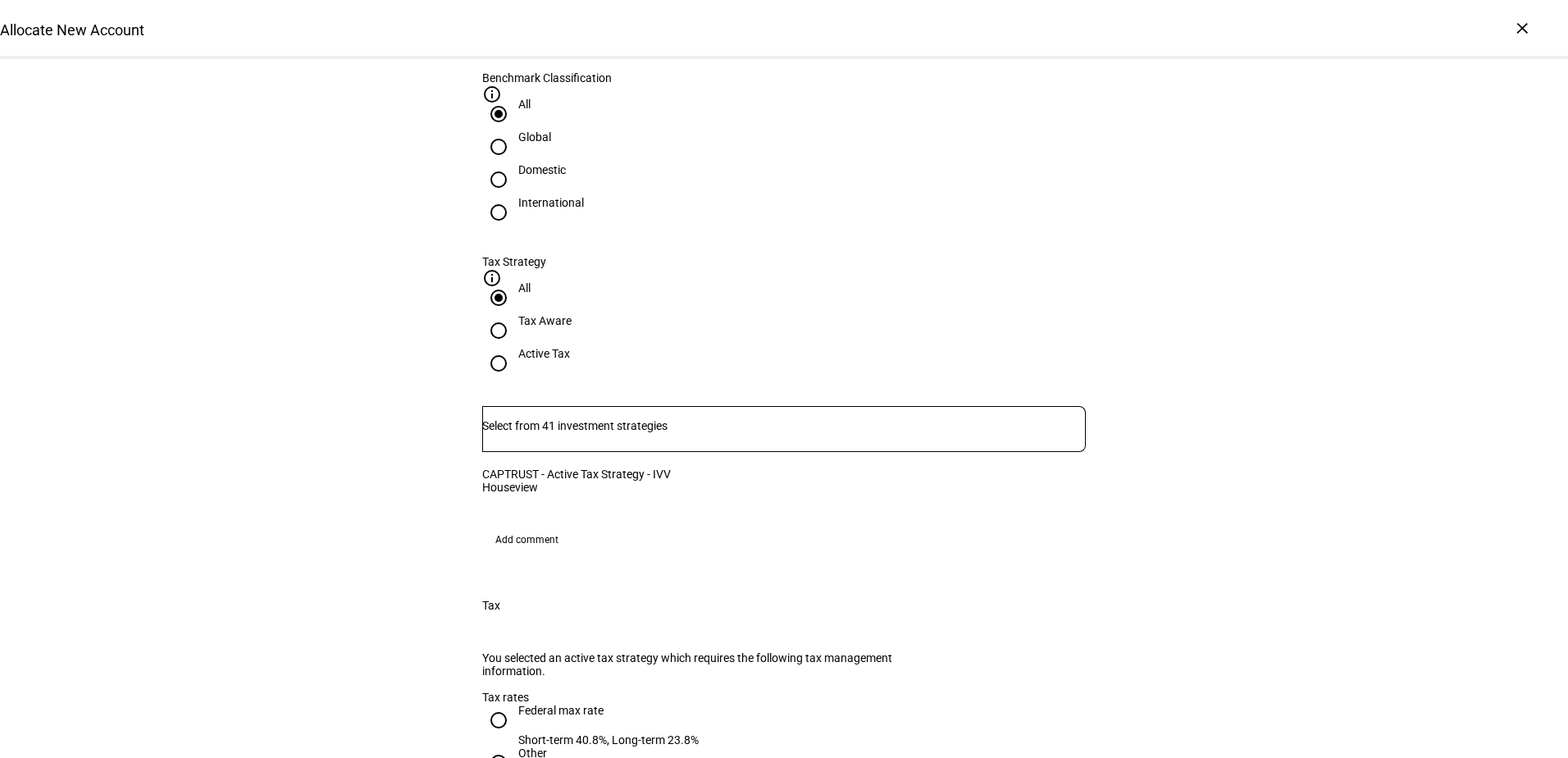
scroll to position [1066, 0]
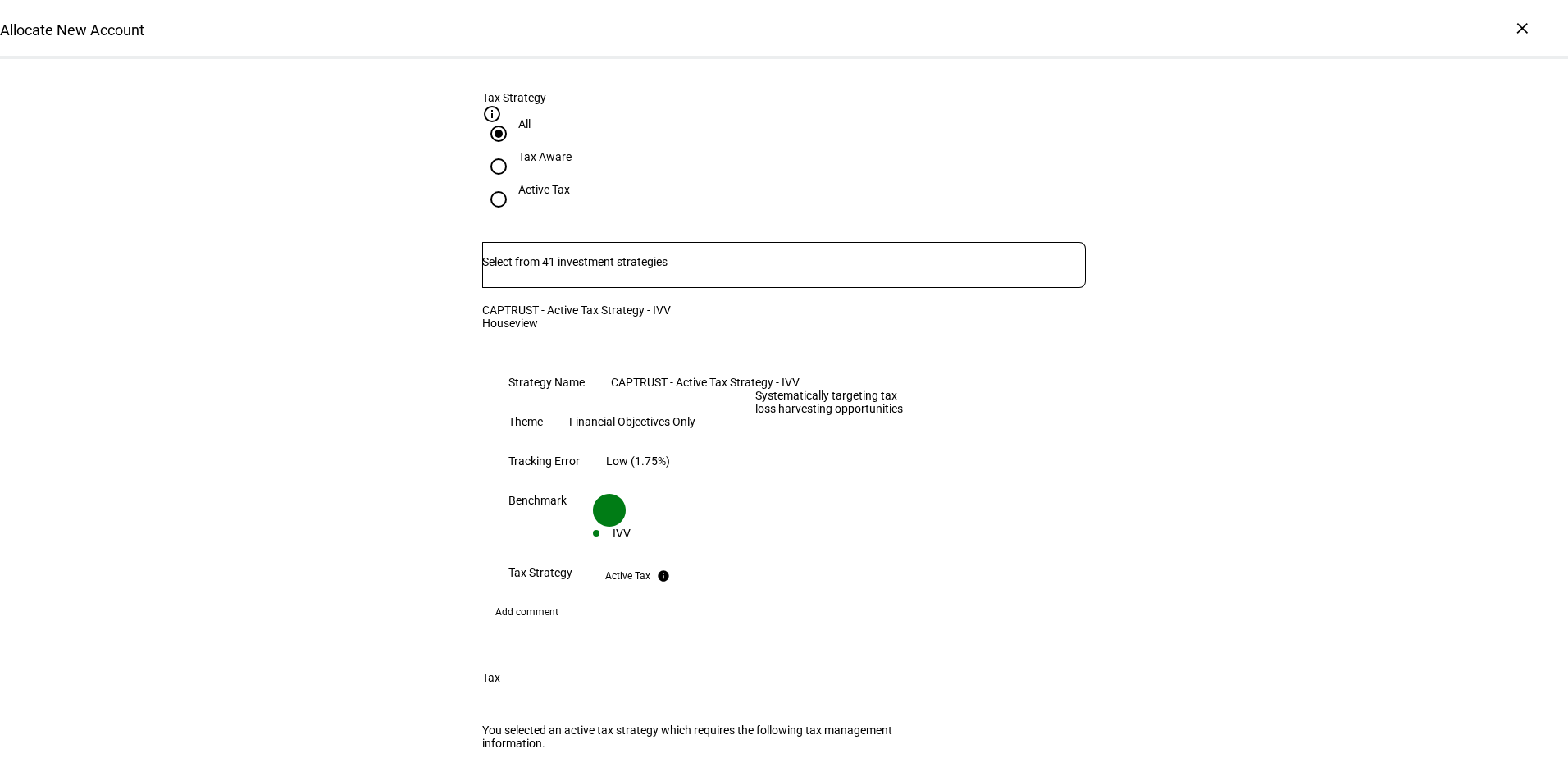
click at [650, 569] on div "Active Tax" at bounding box center [628, 575] width 45 height 13
click at [703, 599] on div "Add comment" at bounding box center [784, 611] width 604 height 26
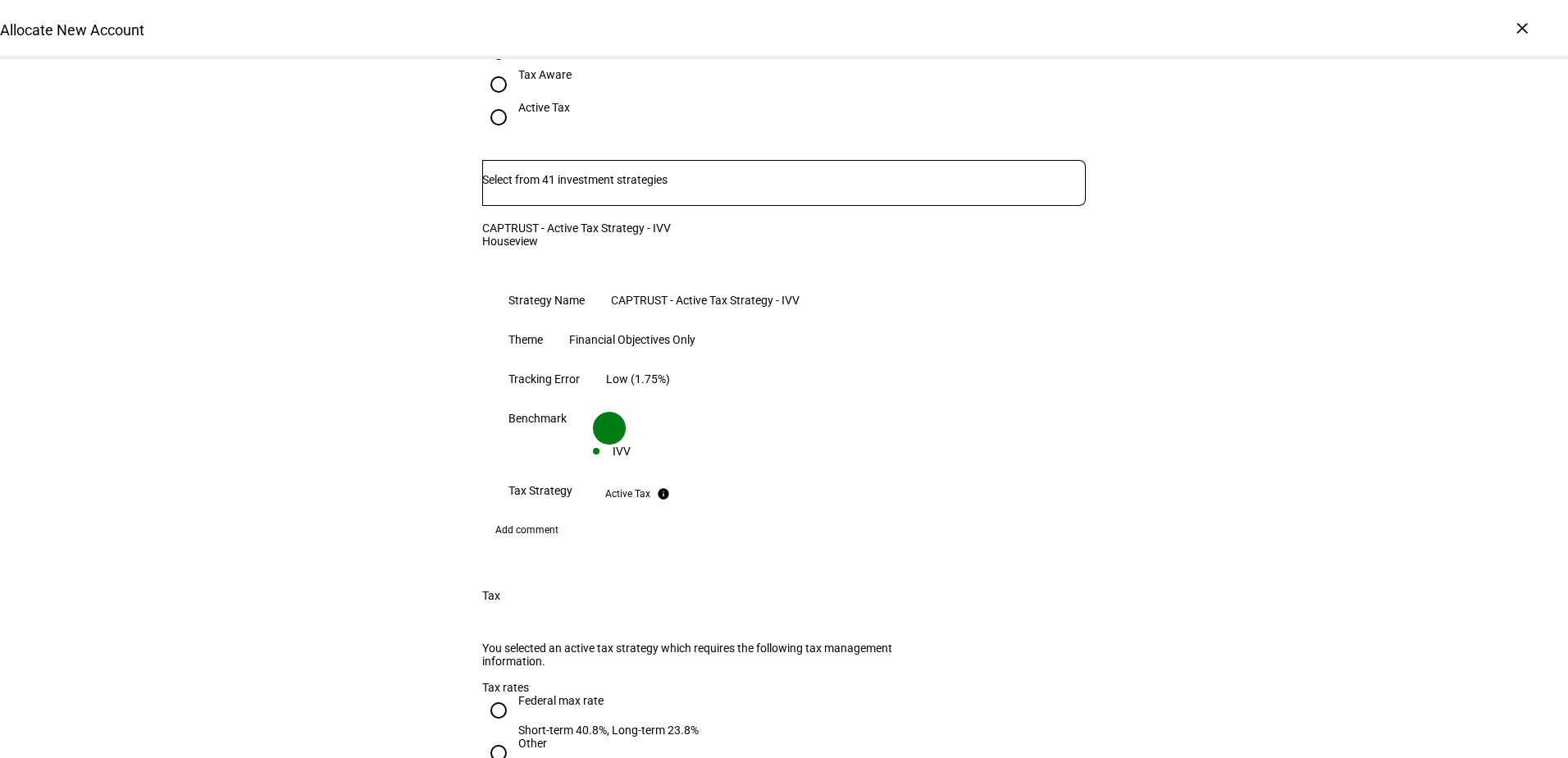
scroll to position [1313, 0]
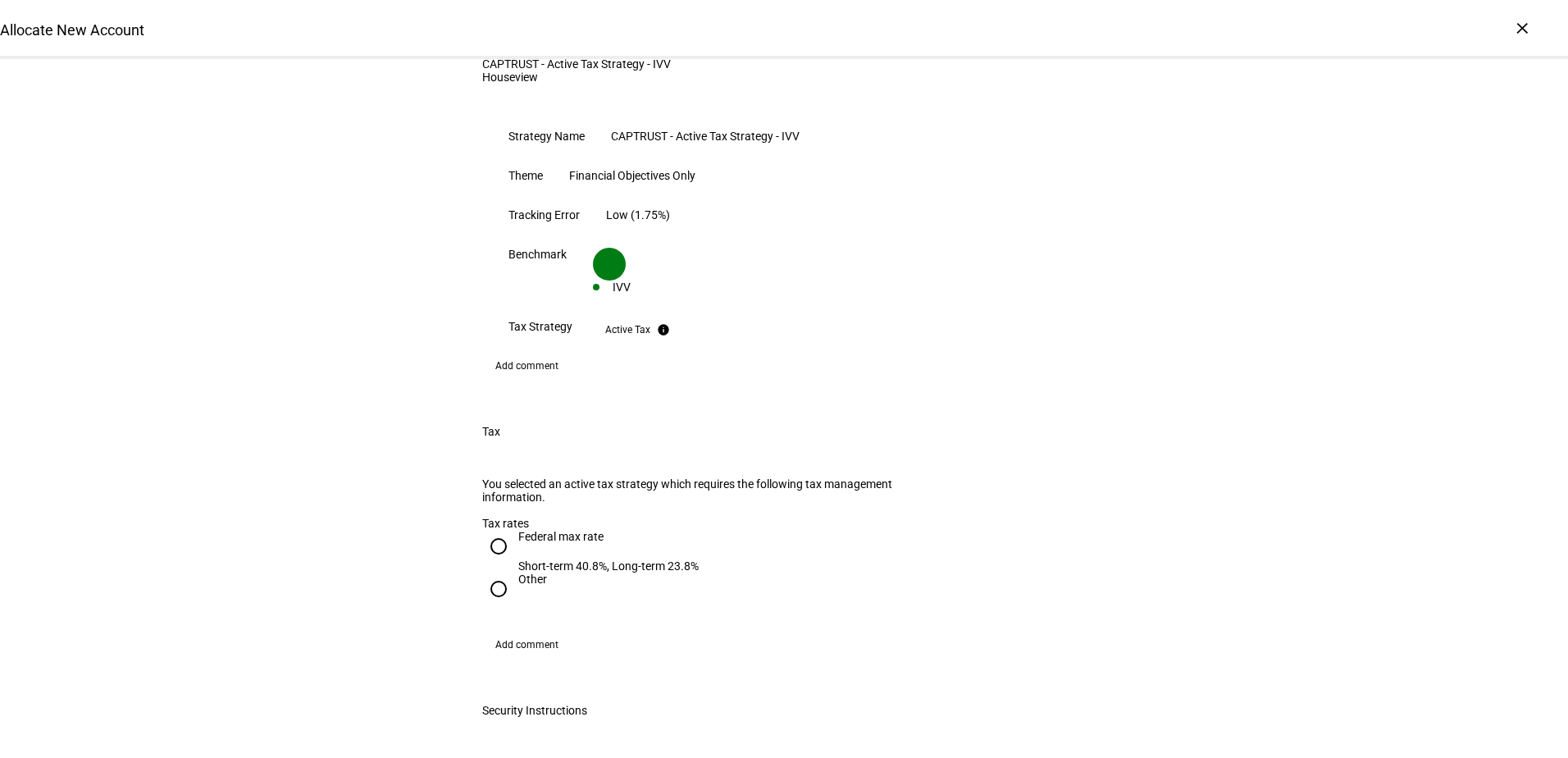
click at [494, 530] on input "Federal max rate Short-term 40.8%, Long-term 23.8%" at bounding box center [498, 546] width 33 height 33
radio input "true"
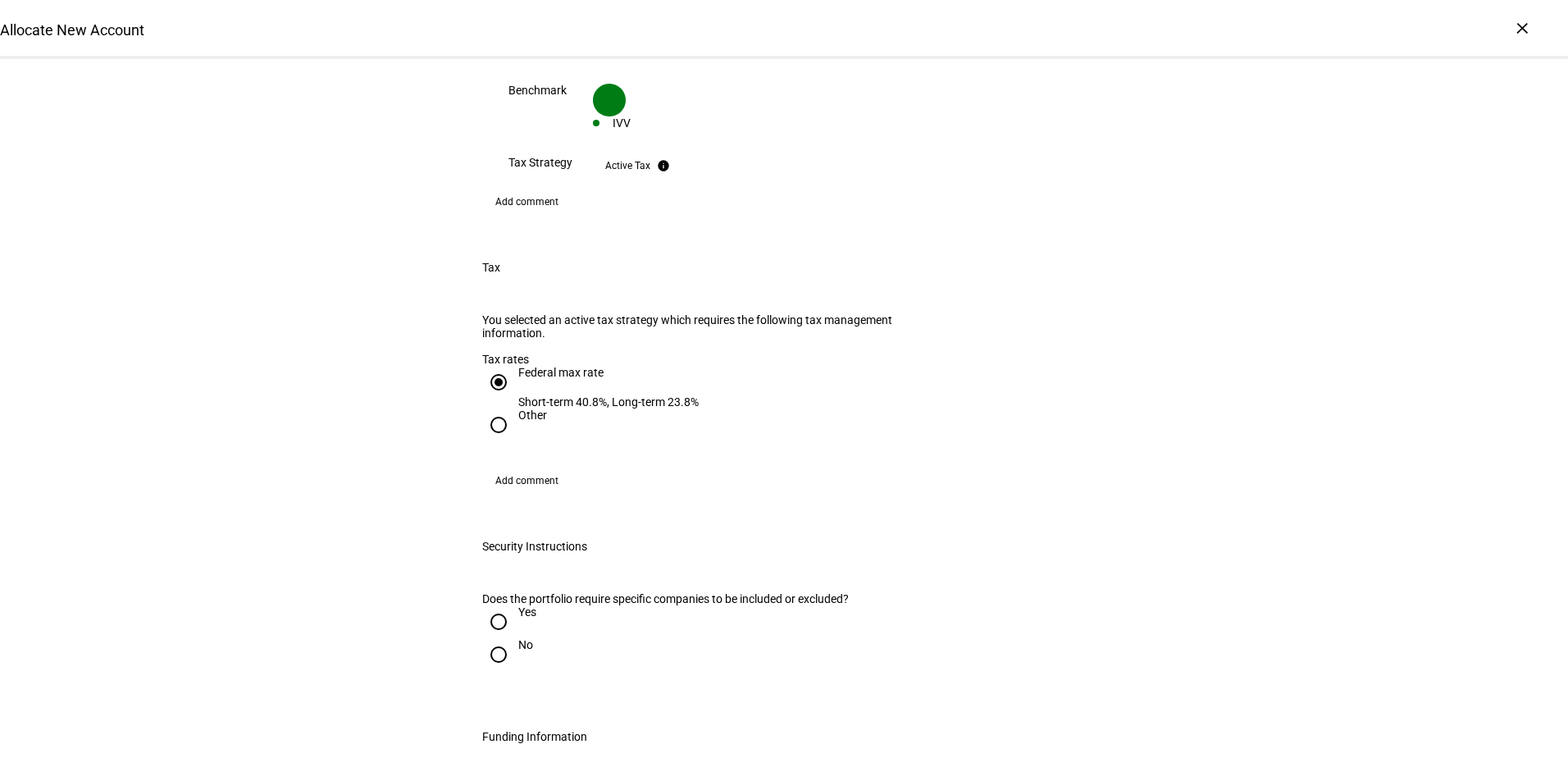
click at [494, 638] on input "No" at bounding box center [498, 654] width 33 height 33
radio input "true"
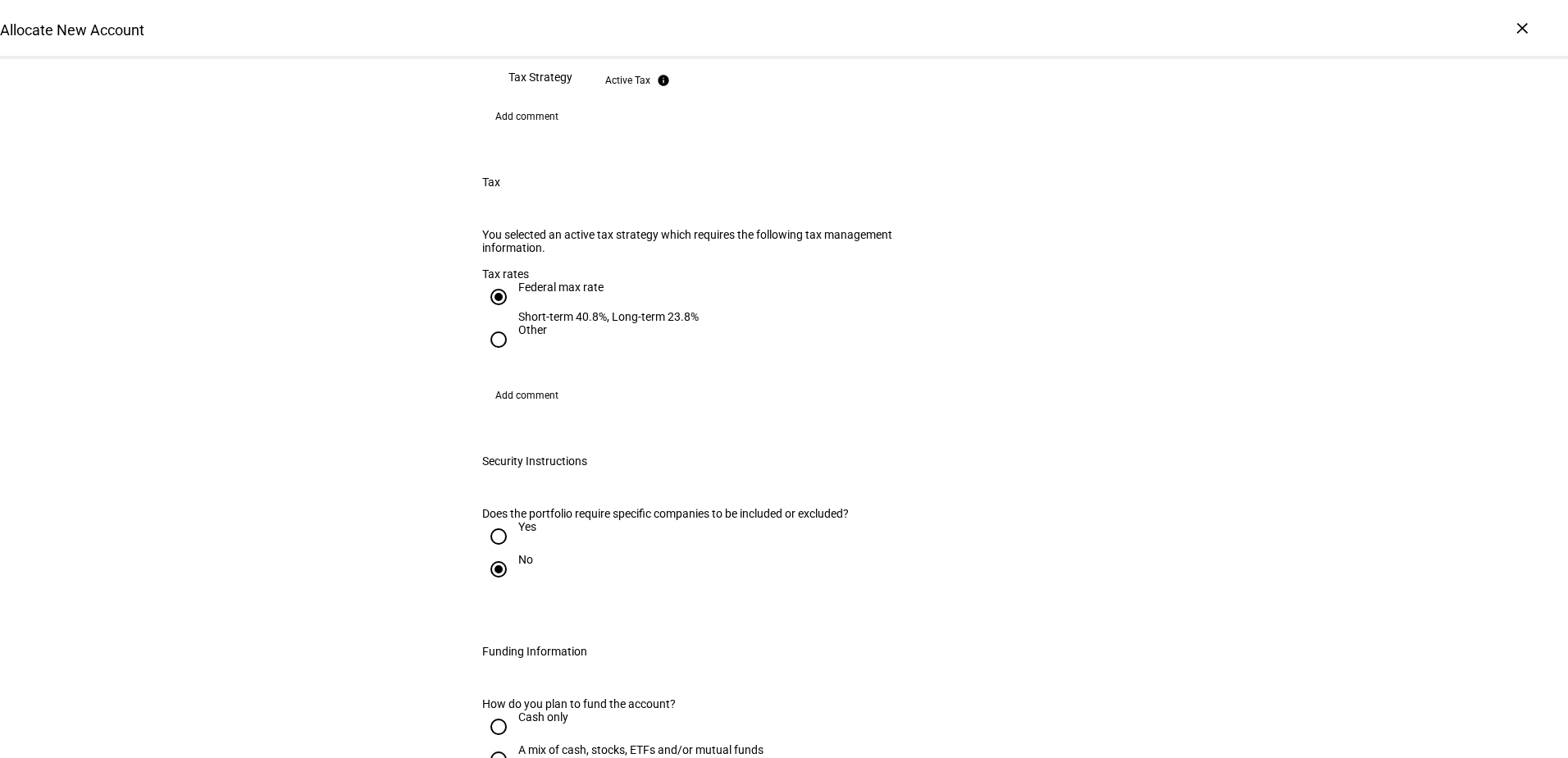
scroll to position [1641, 0]
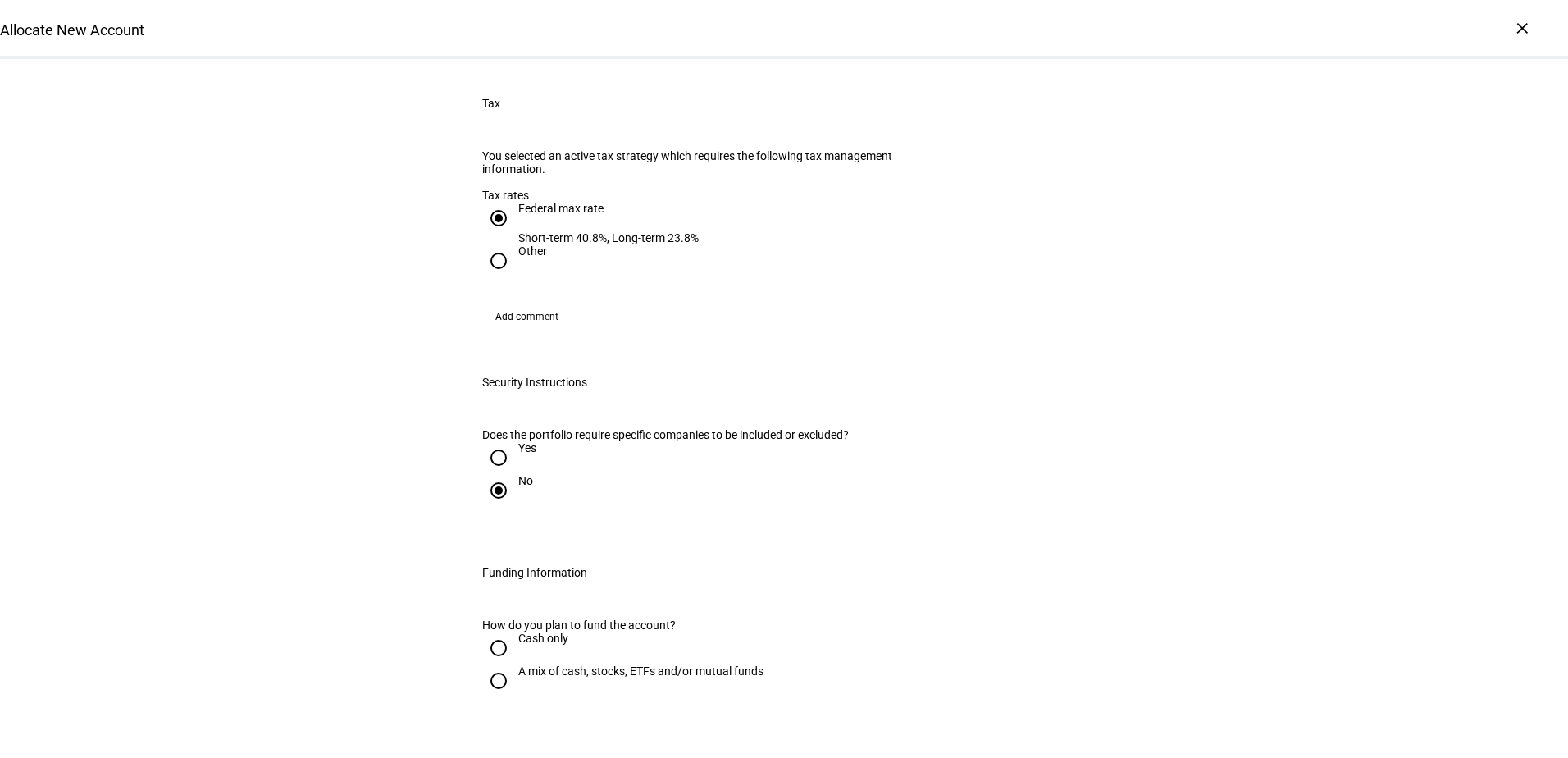
click at [491, 632] on input "Cash only" at bounding box center [498, 648] width 33 height 33
radio input "true"
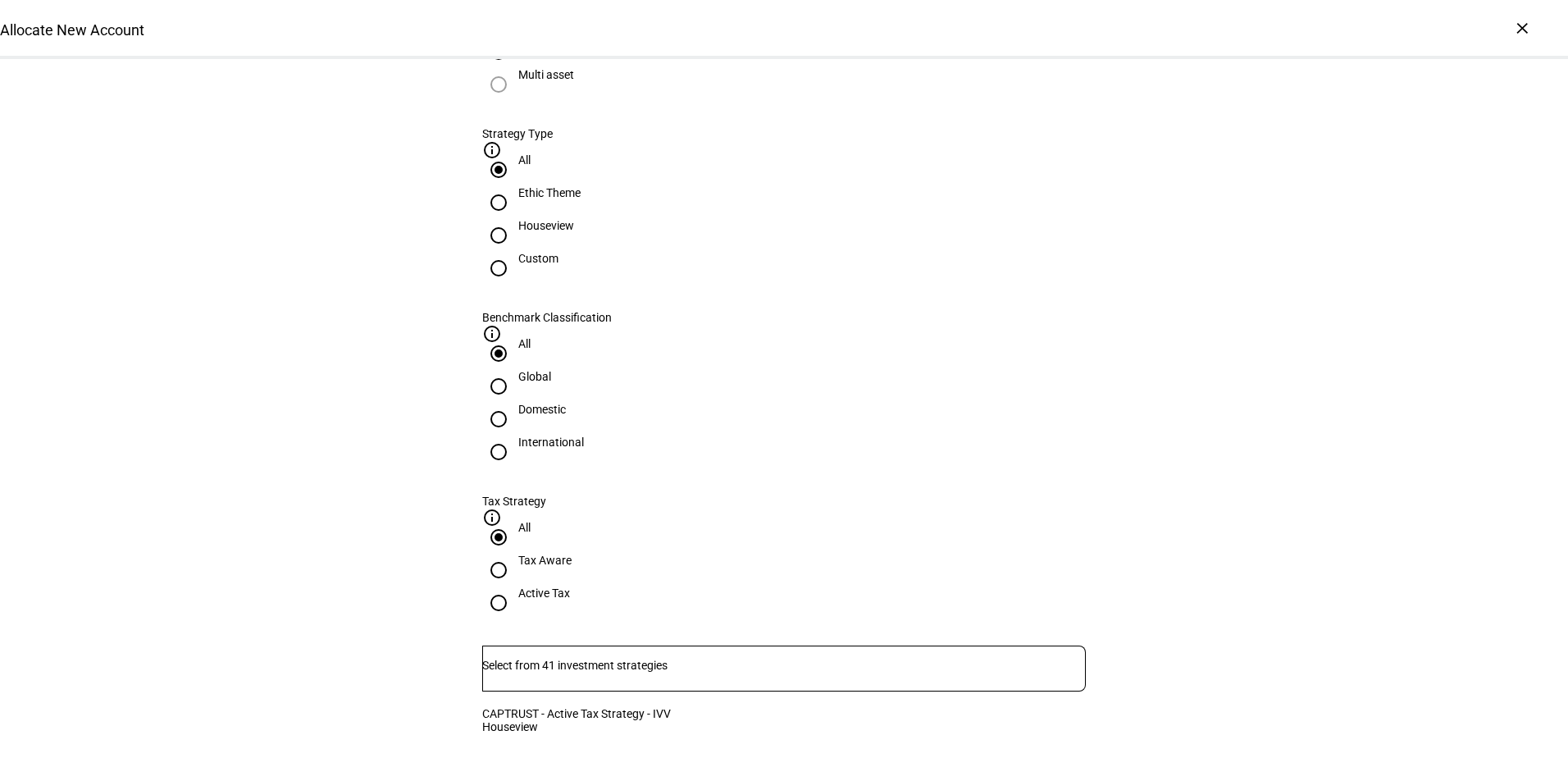
scroll to position [656, 0]
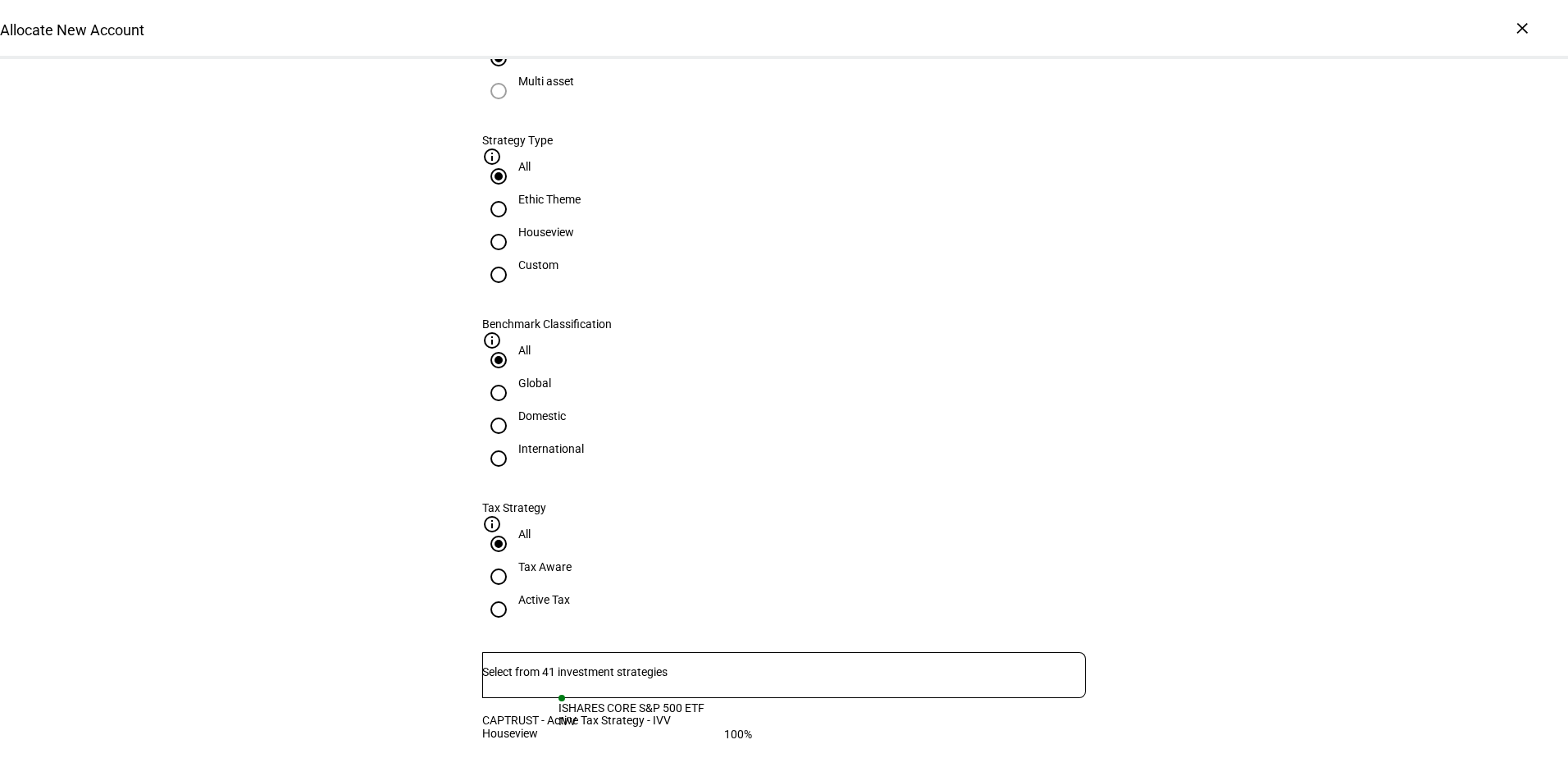
drag, startPoint x: 803, startPoint y: 729, endPoint x: 821, endPoint y: 727, distance: 18.1
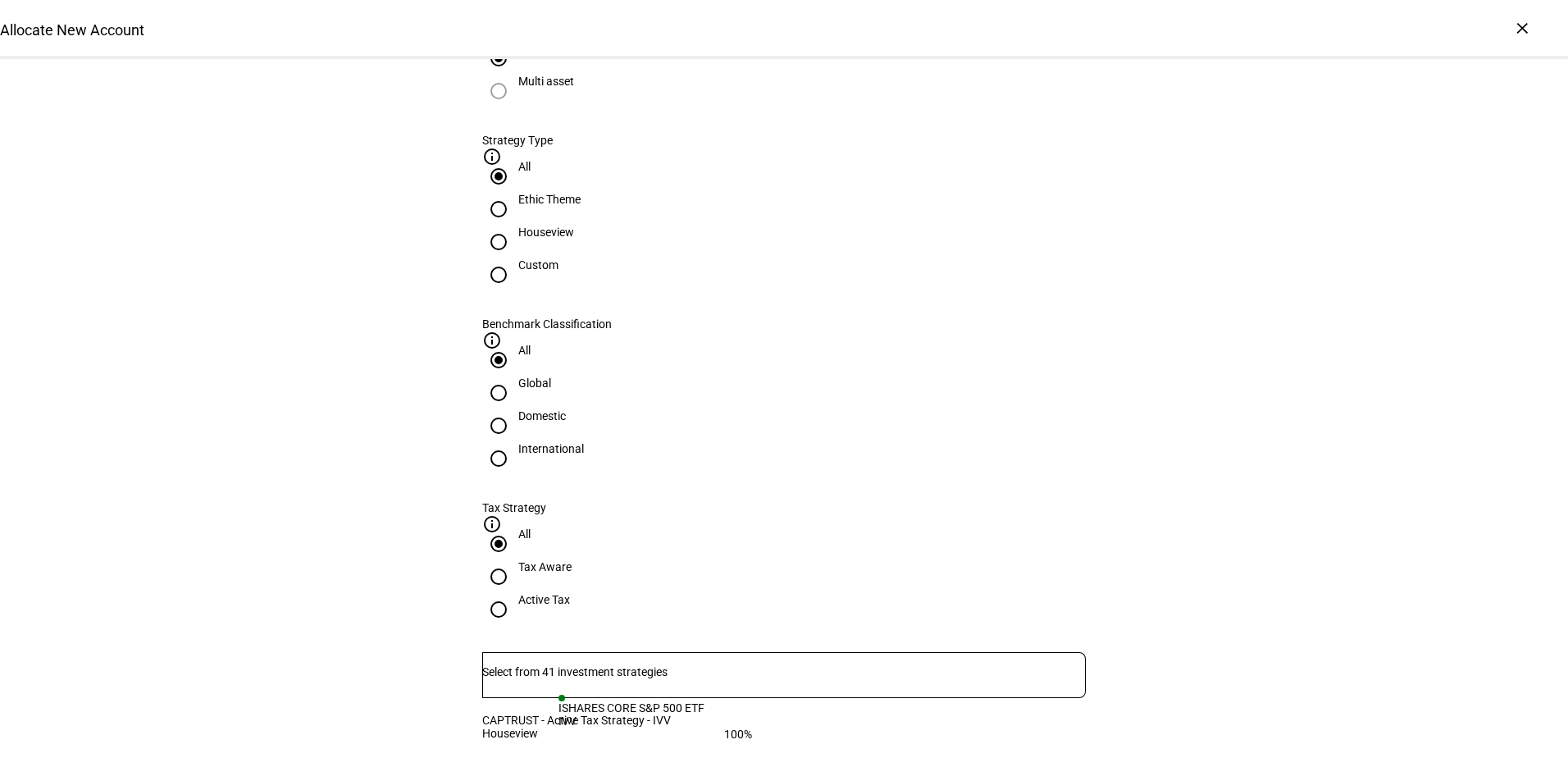
drag, startPoint x: 799, startPoint y: 719, endPoint x: 827, endPoint y: 720, distance: 28.0
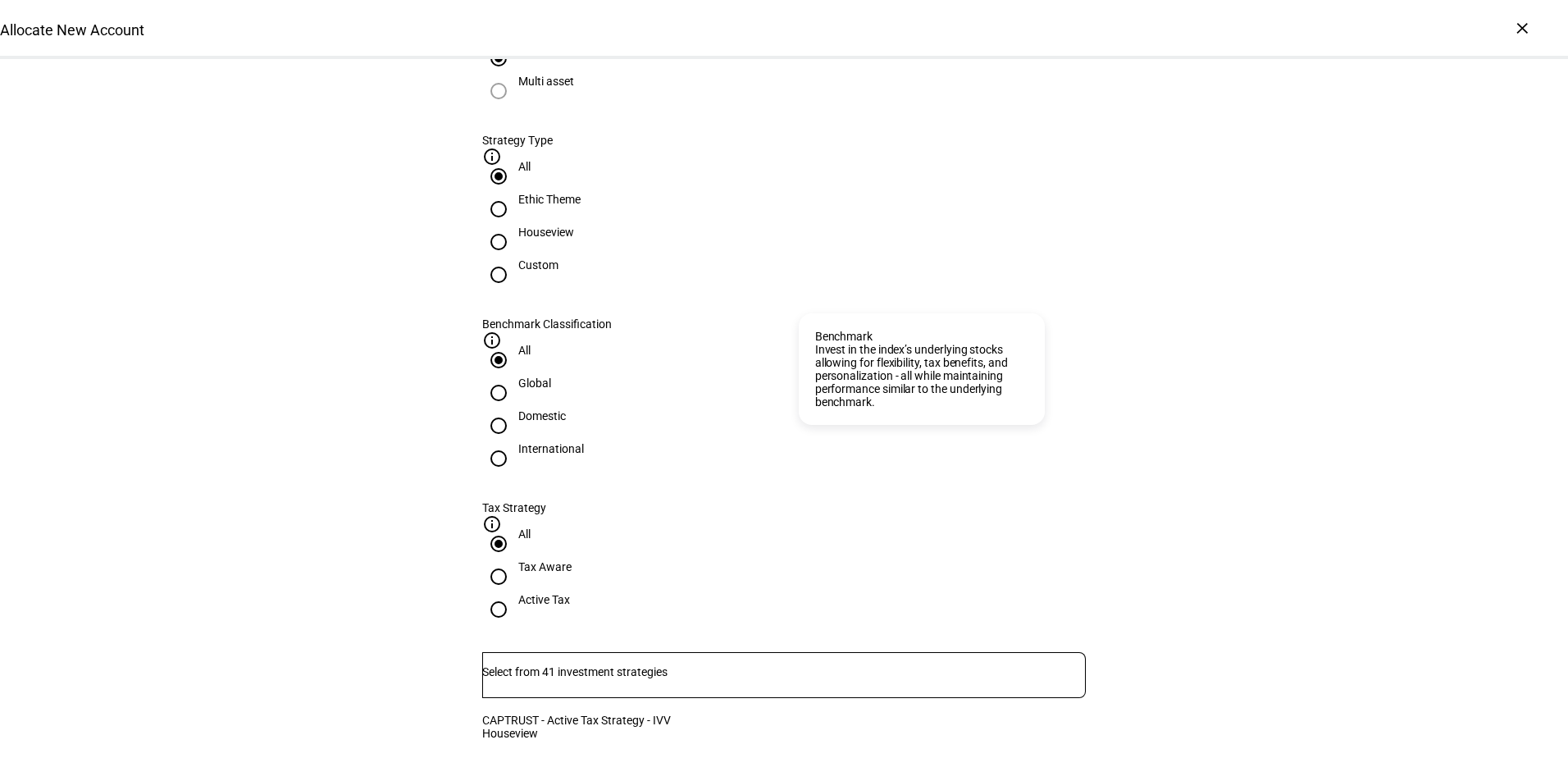
click at [502, 331] on mat-icon "info_outline" at bounding box center [492, 340] width 20 height 20
click at [515, 593] on input "Active Tax" at bounding box center [498, 609] width 33 height 33
radio input "true"
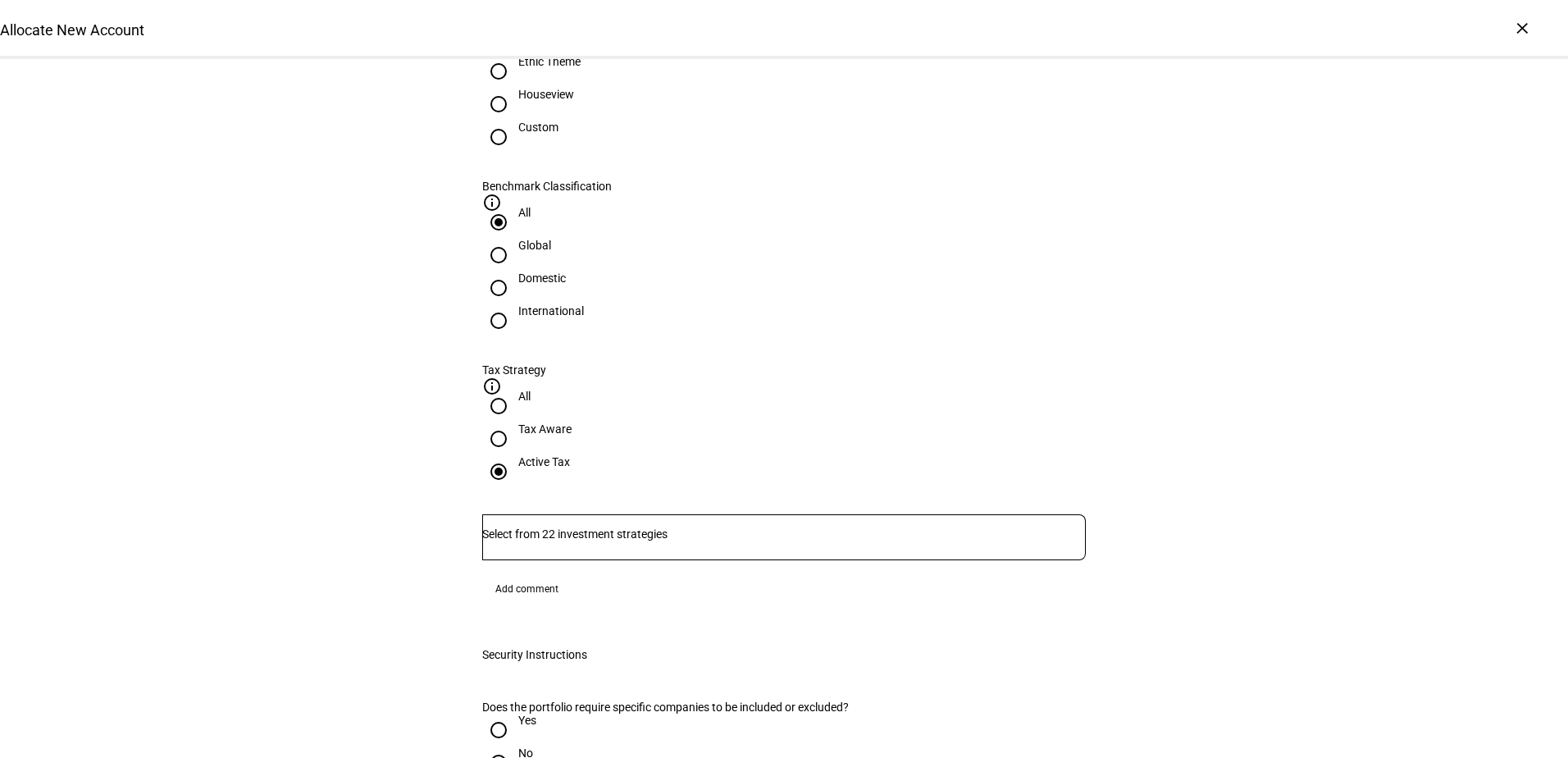
scroll to position [902, 0]
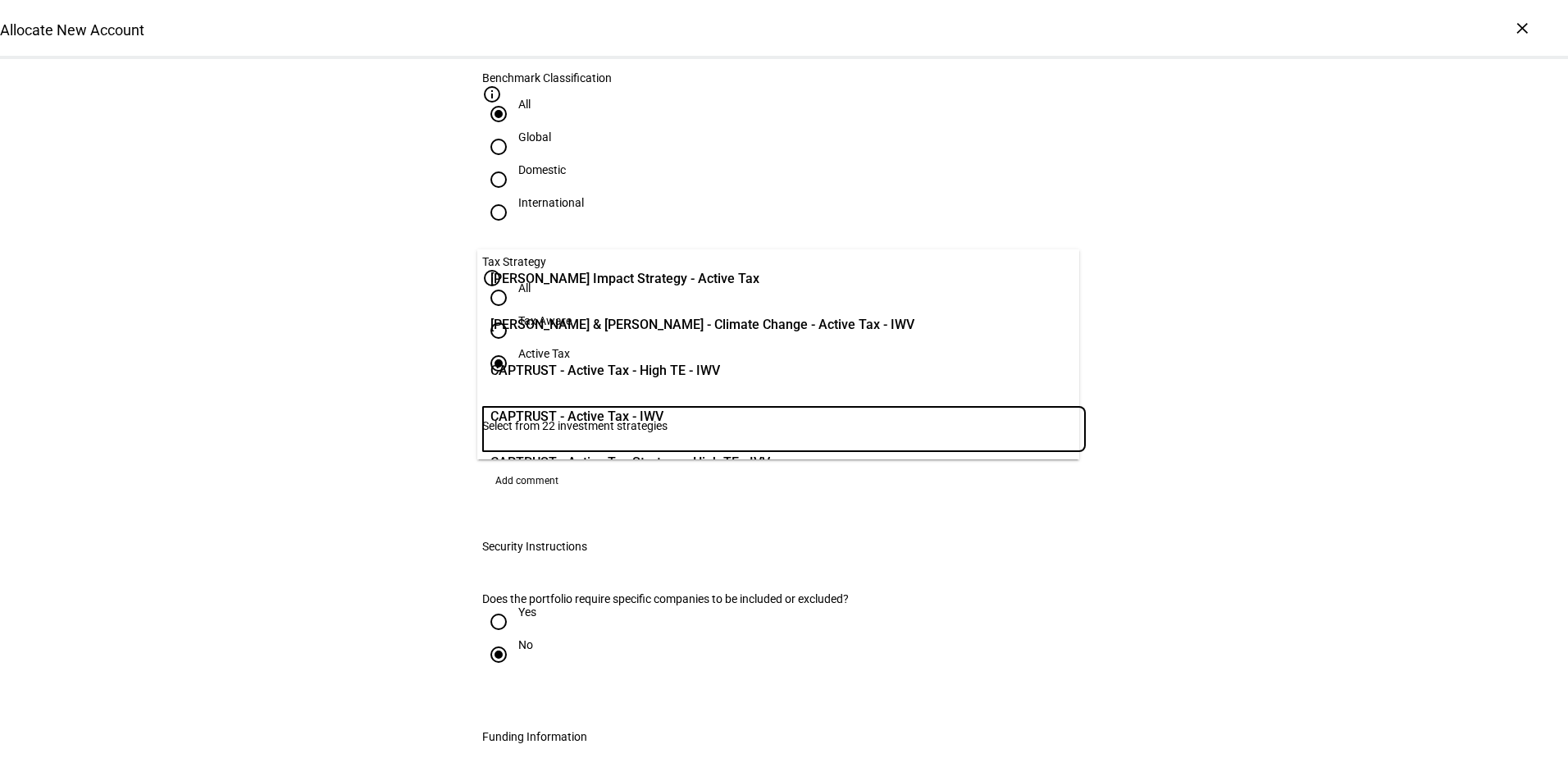
click at [758, 419] on input "Number" at bounding box center [784, 426] width 604 height 13
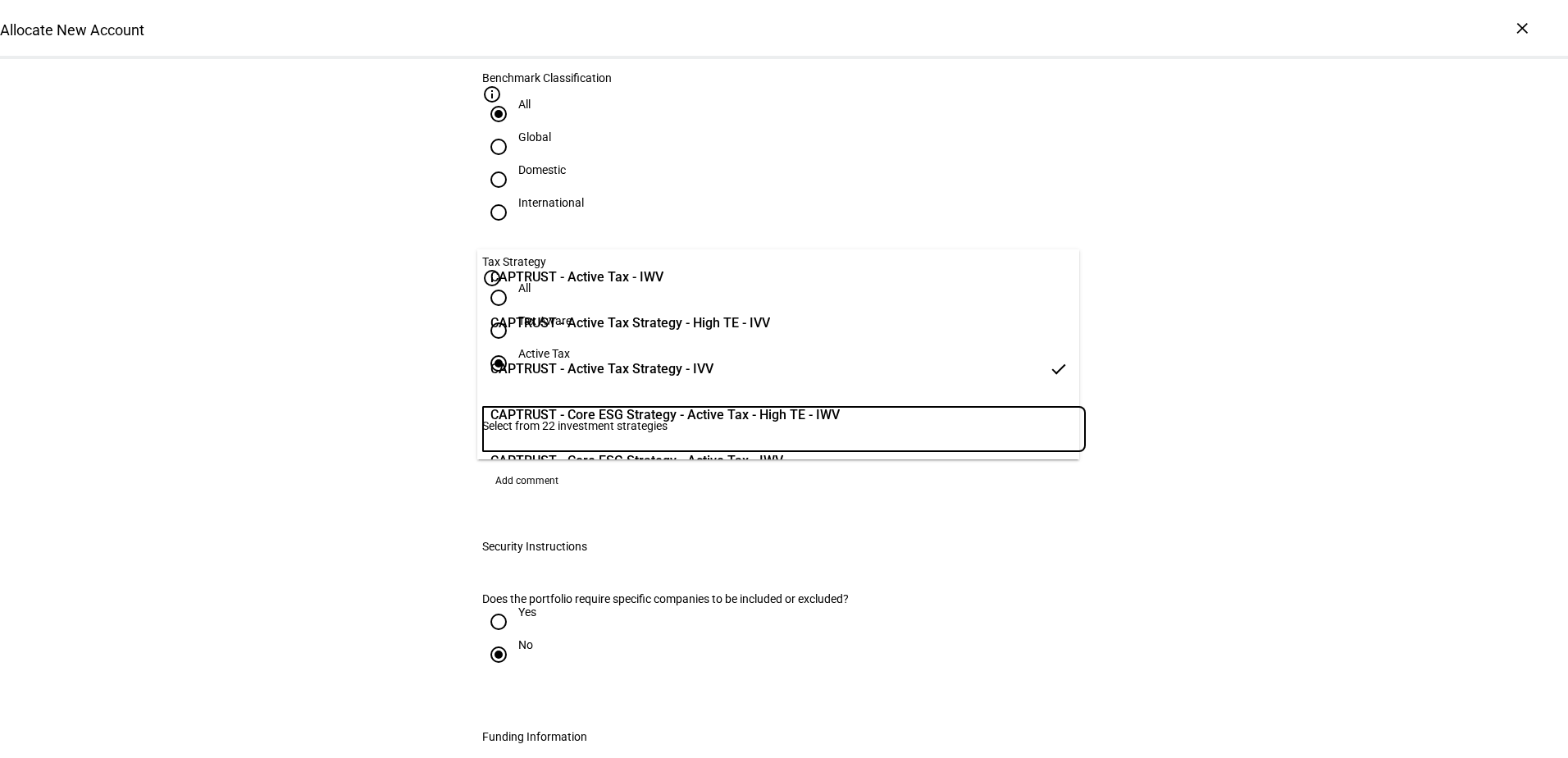
scroll to position [164, 0]
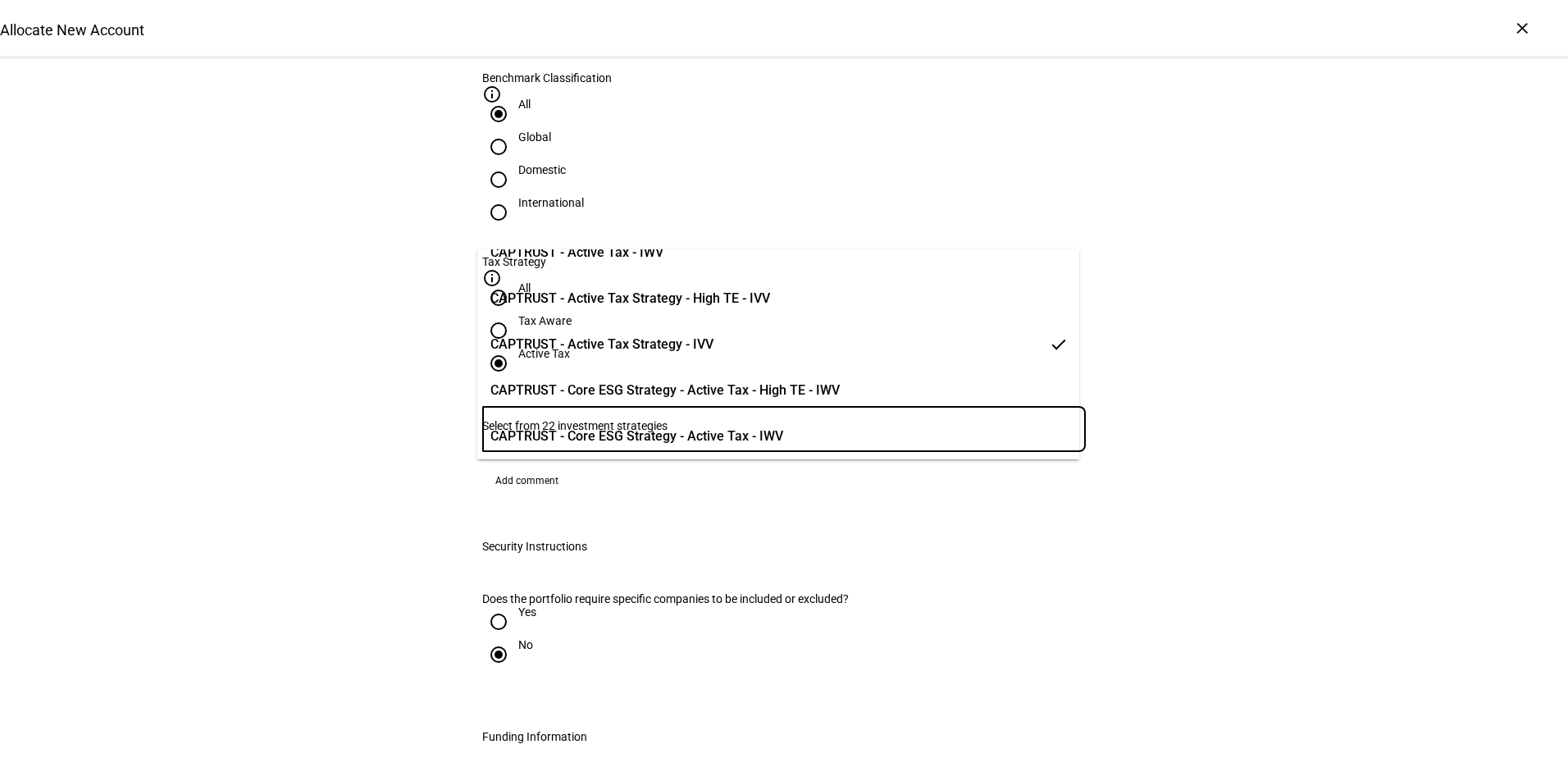
click at [625, 349] on span "CAPTRUST - Active Tax Strategy - IVV" at bounding box center [601, 344] width 223 height 20
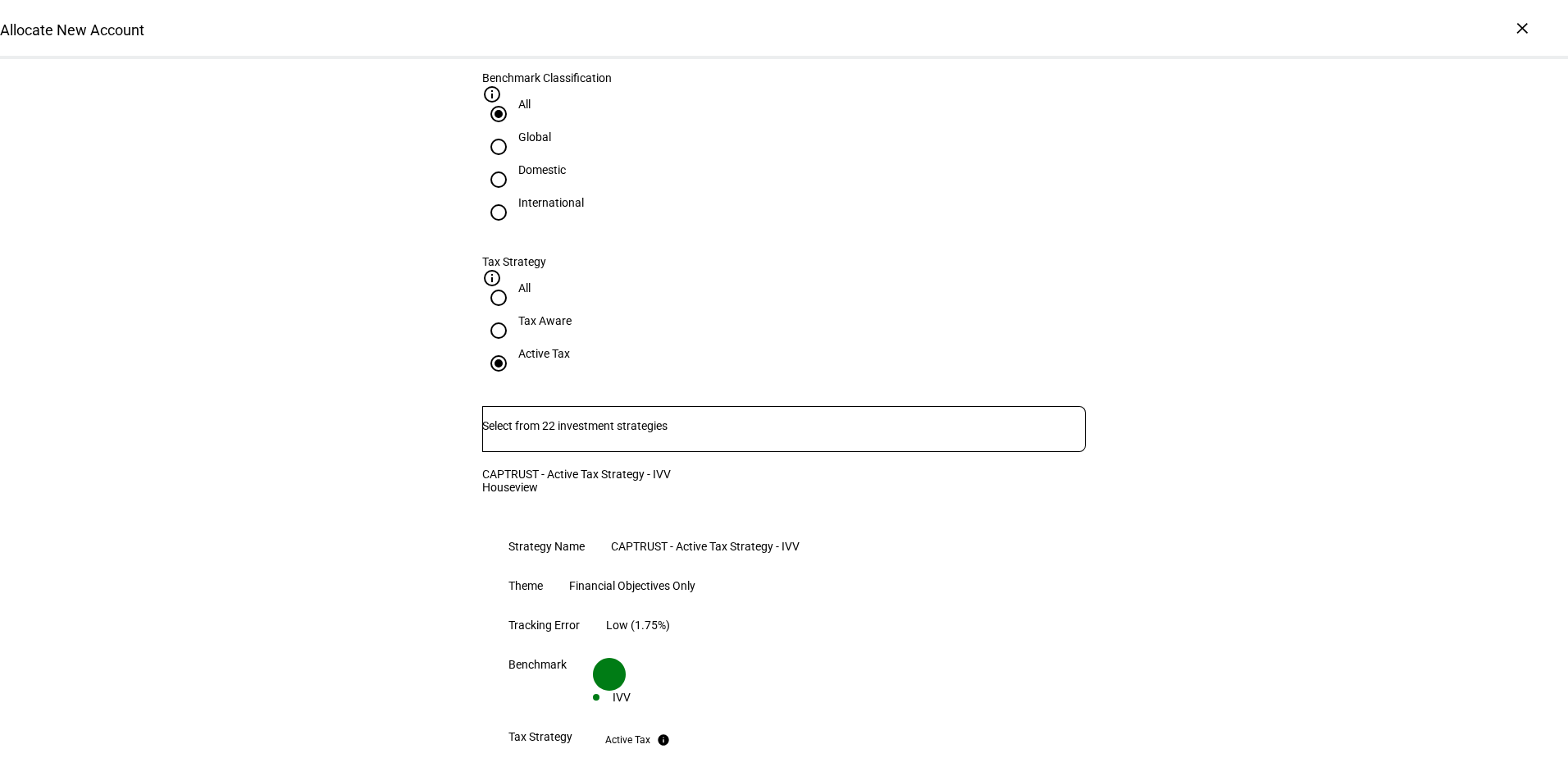
click at [515, 281] on input "All" at bounding box center [498, 297] width 33 height 33
radio input "true"
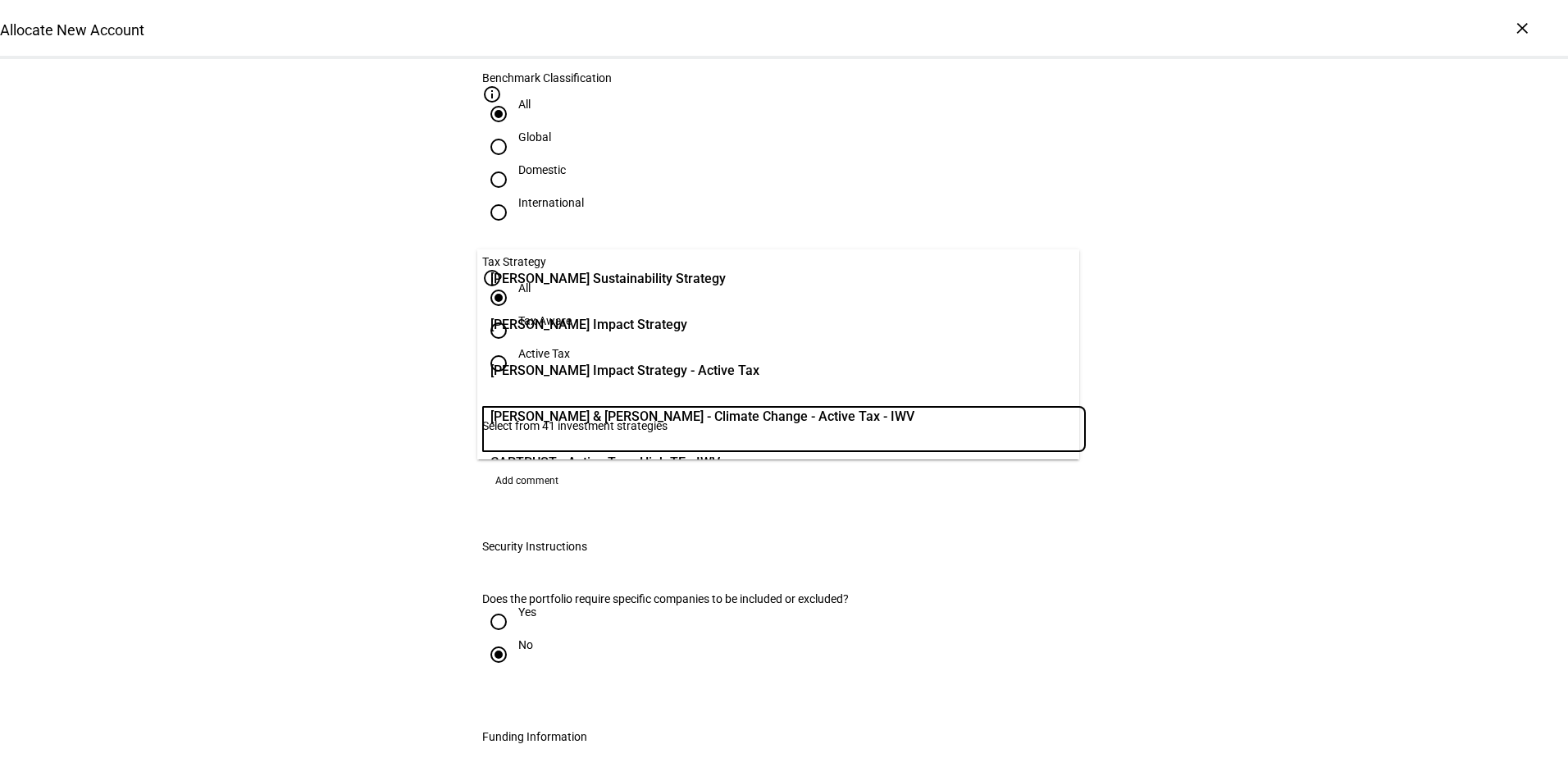
click at [723, 419] on input "Number" at bounding box center [784, 426] width 604 height 13
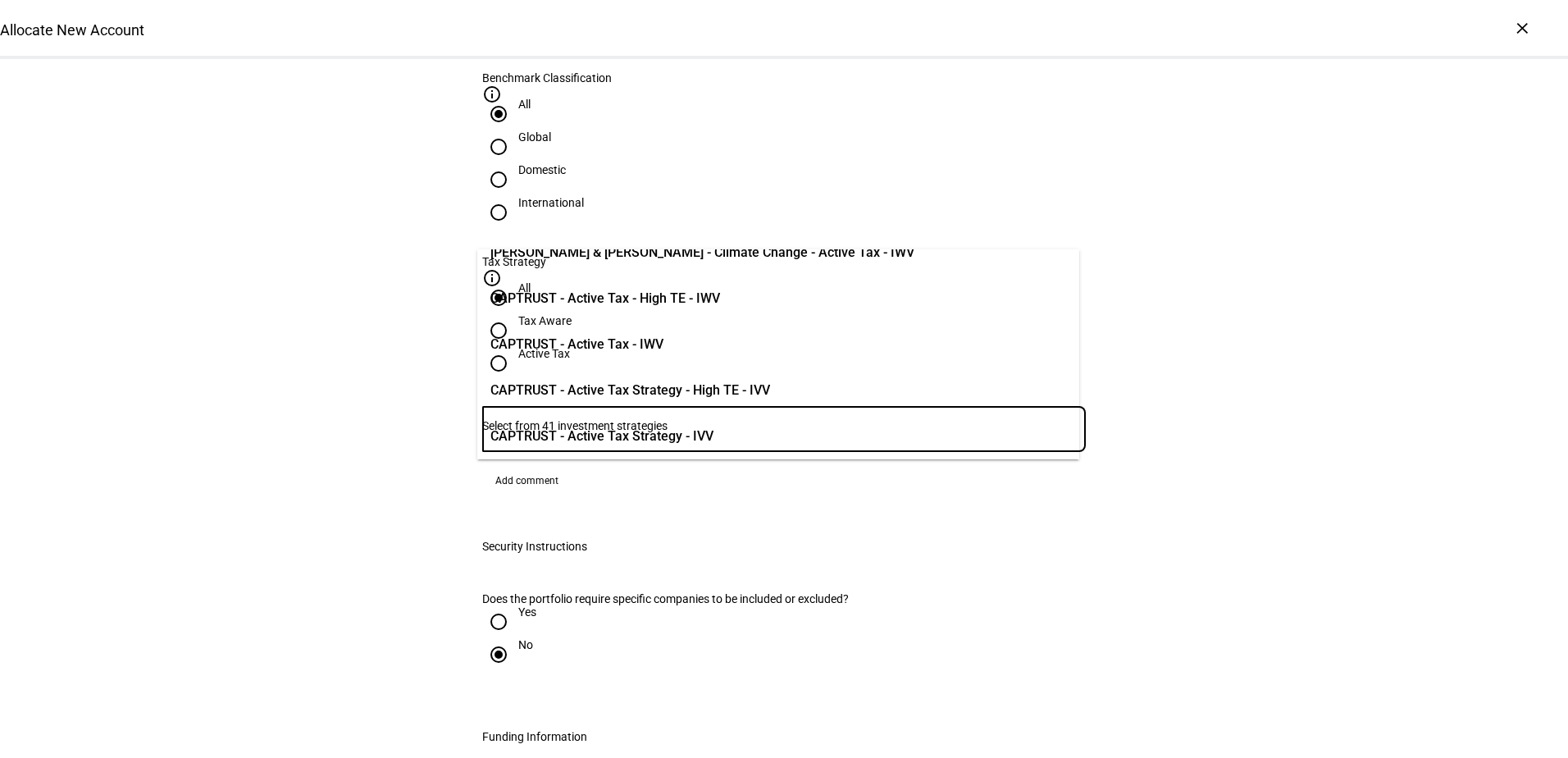
click at [633, 437] on span "CAPTRUST - Active Tax Strategy - IVV" at bounding box center [601, 436] width 223 height 20
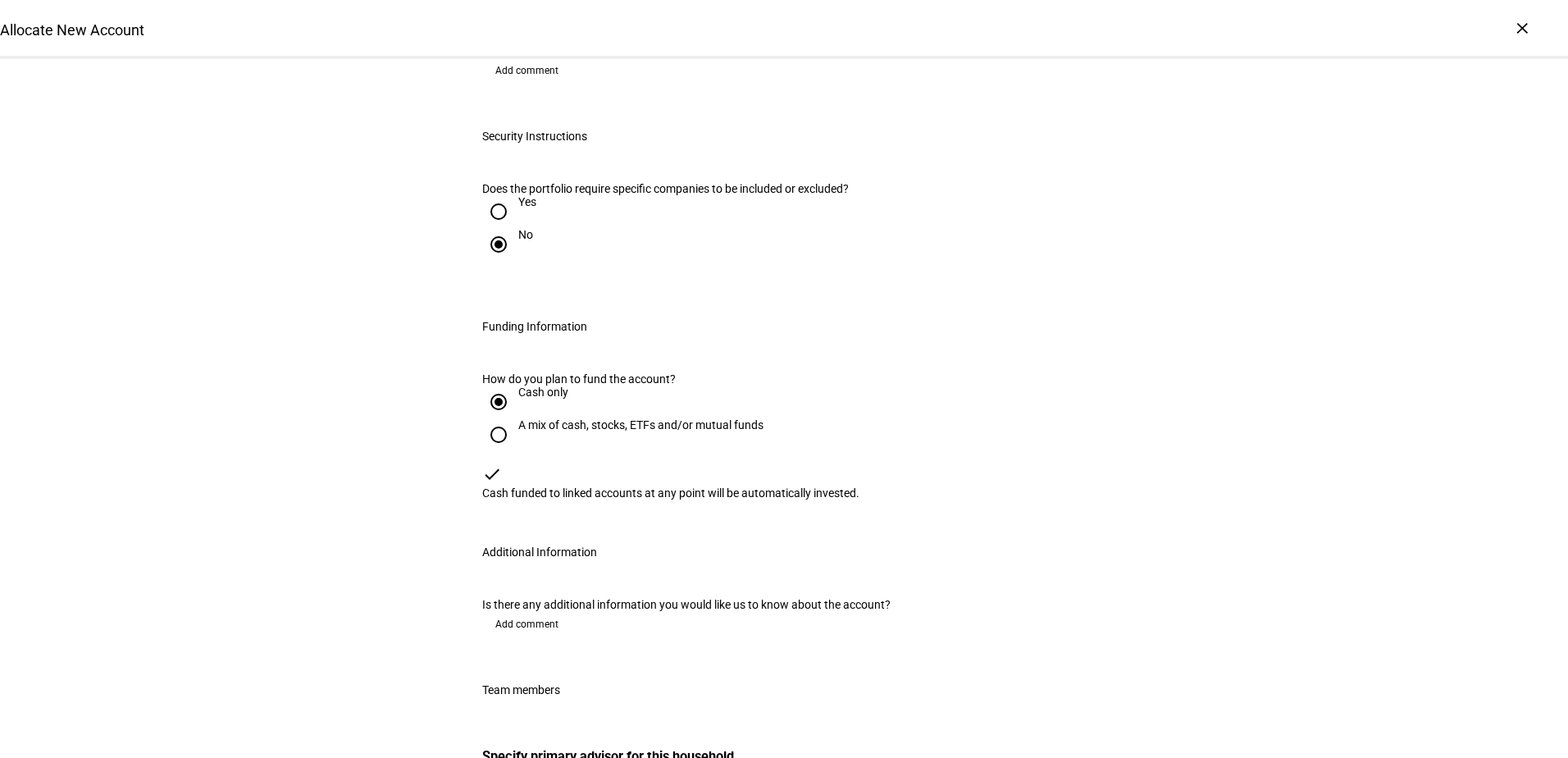
scroll to position [2214, 0]
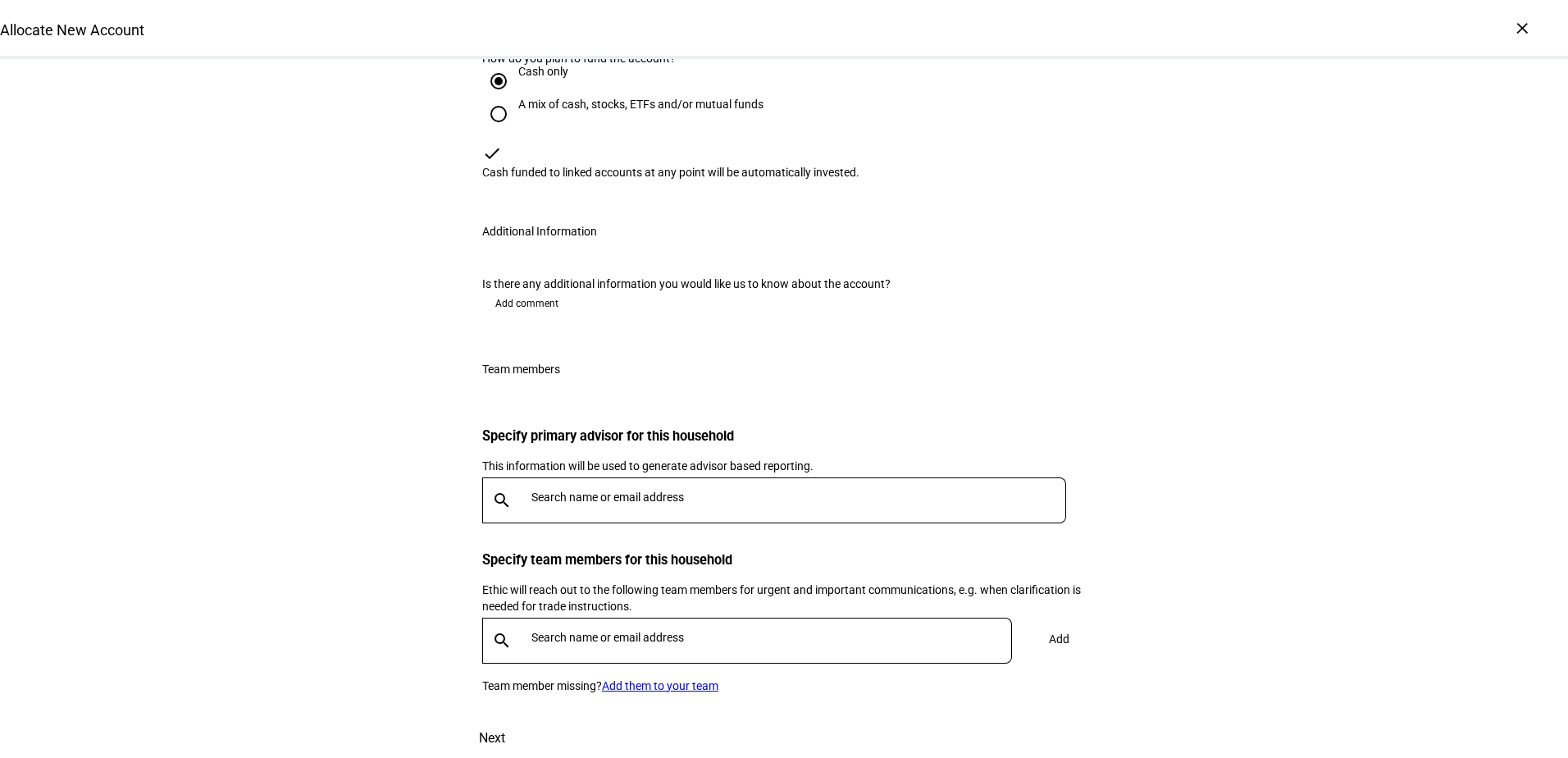
click at [610, 504] on input "text" at bounding box center [802, 496] width 541 height 13
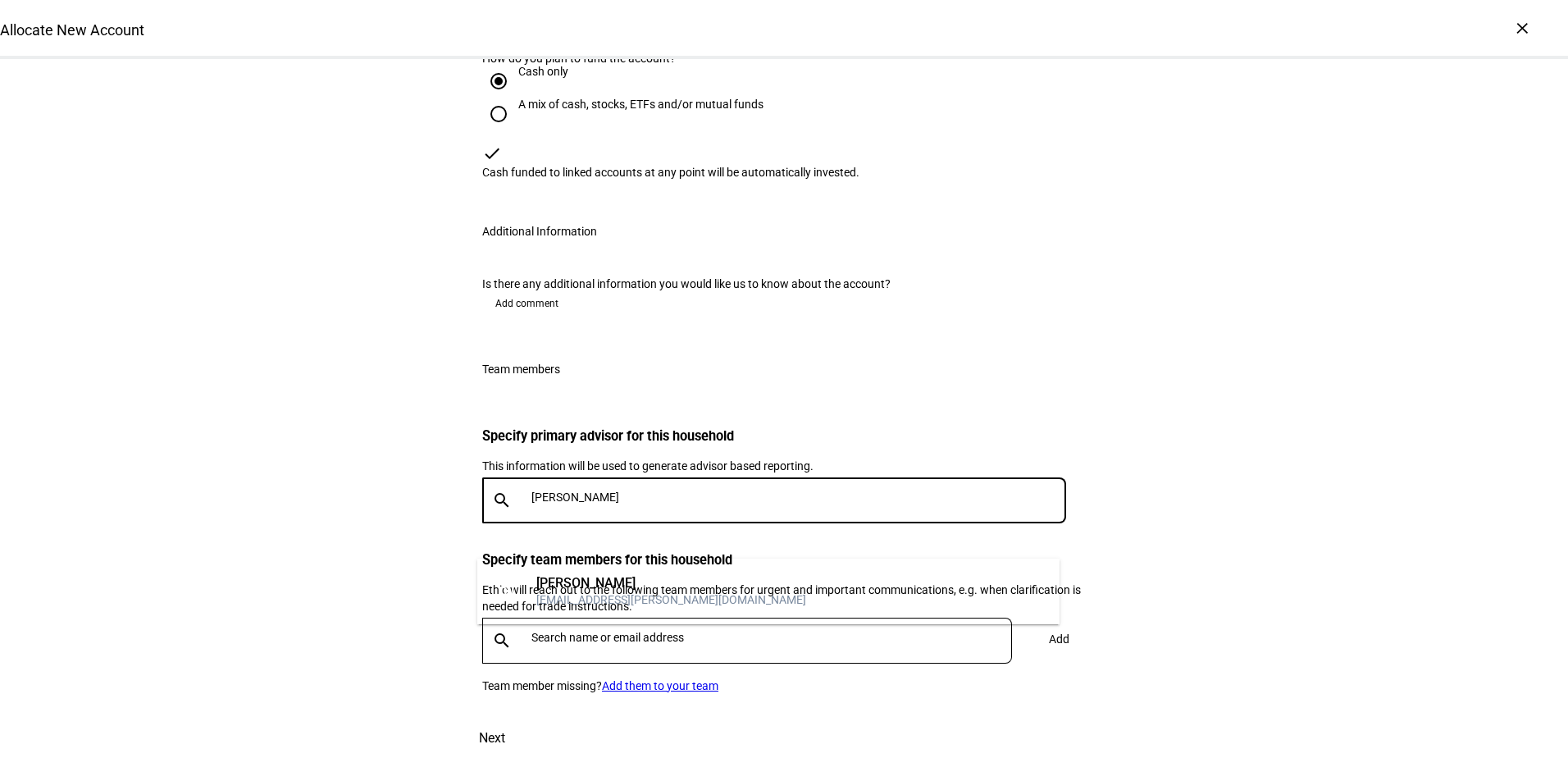
type input "[PERSON_NAME]"
click at [566, 597] on div "[EMAIL_ADDRESS][PERSON_NAME][DOMAIN_NAME]" at bounding box center [671, 599] width 270 height 16
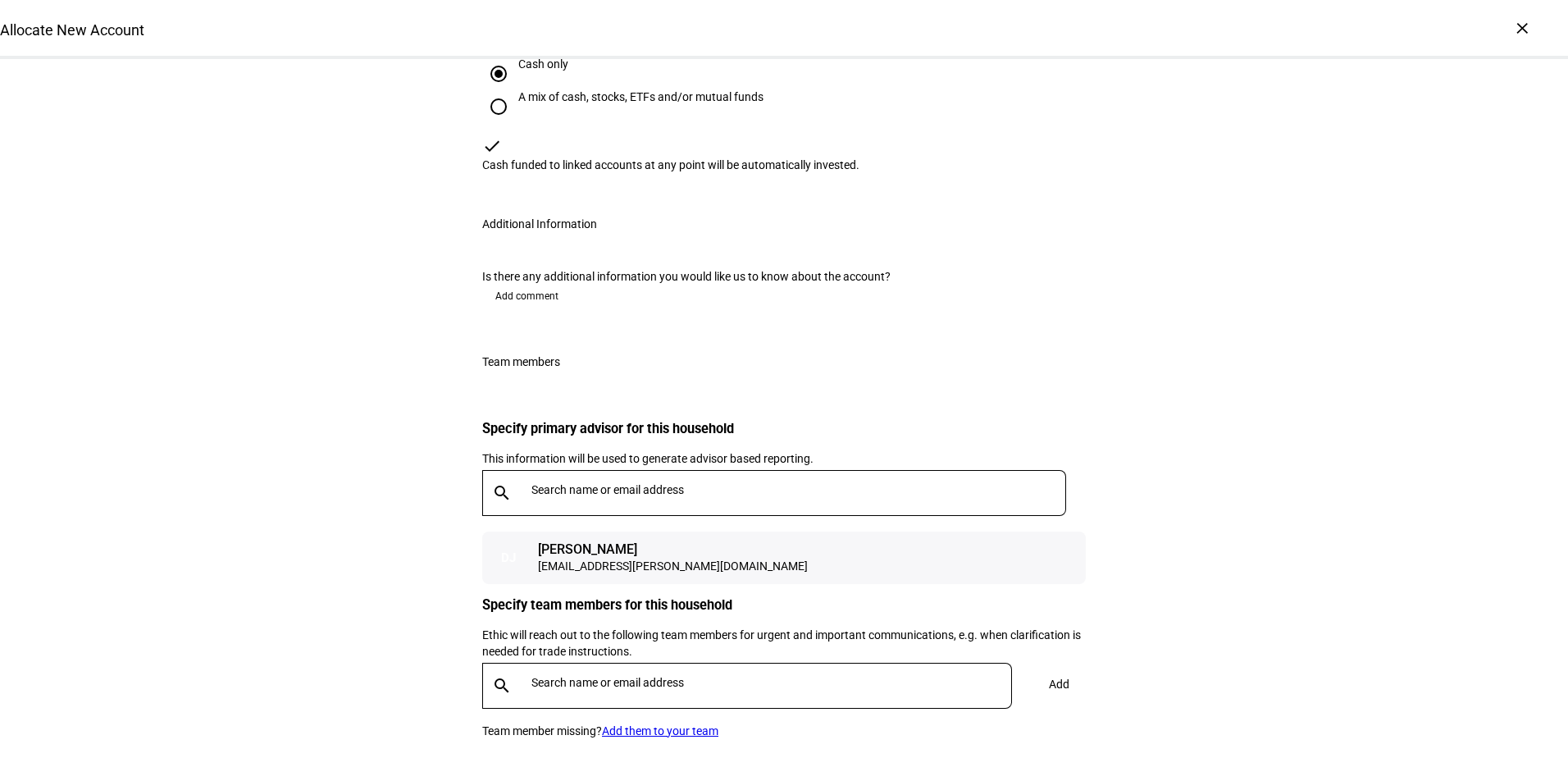
scroll to position [2378, 0]
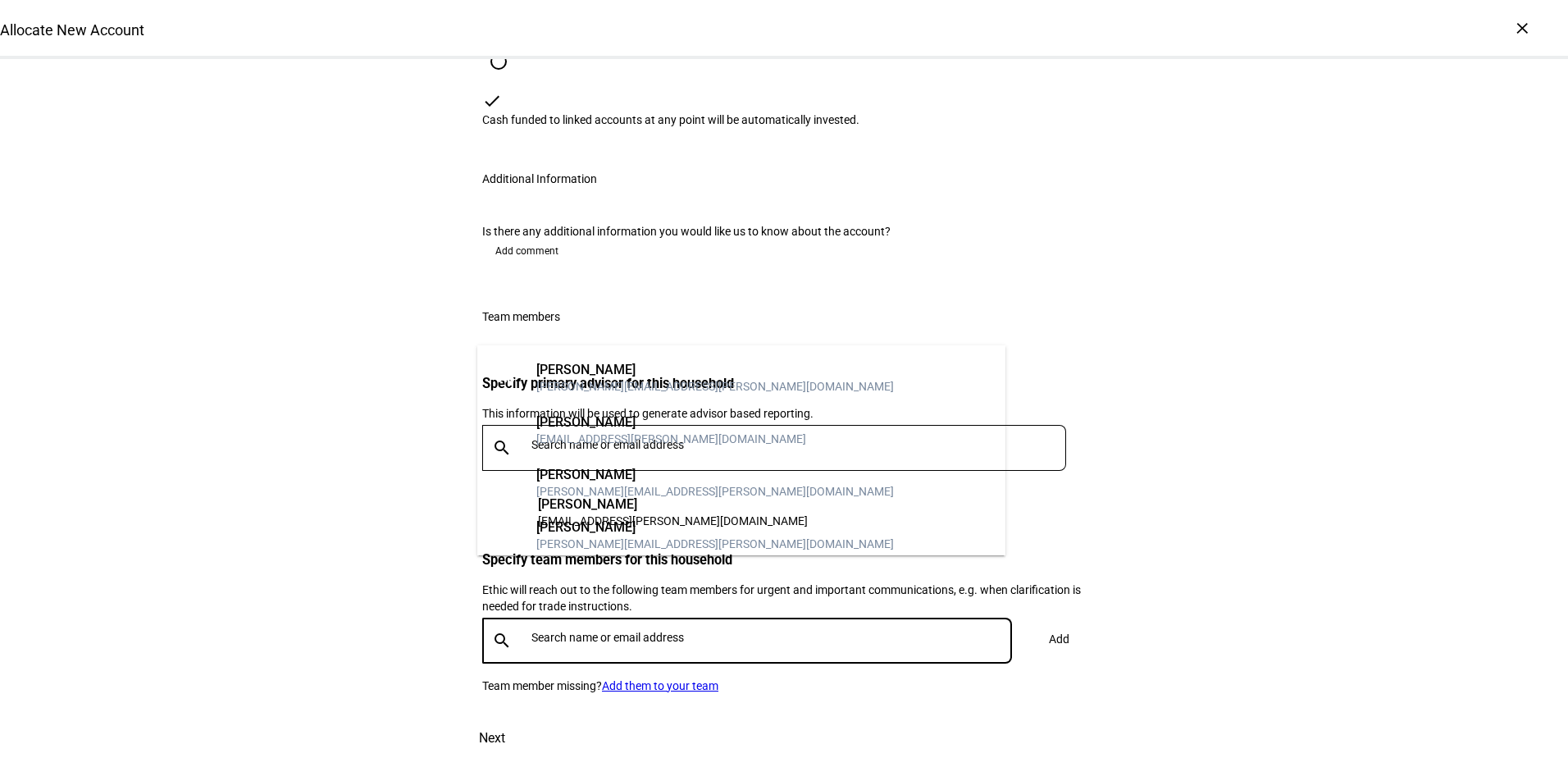
click at [565, 631] on input "text" at bounding box center [775, 637] width 487 height 13
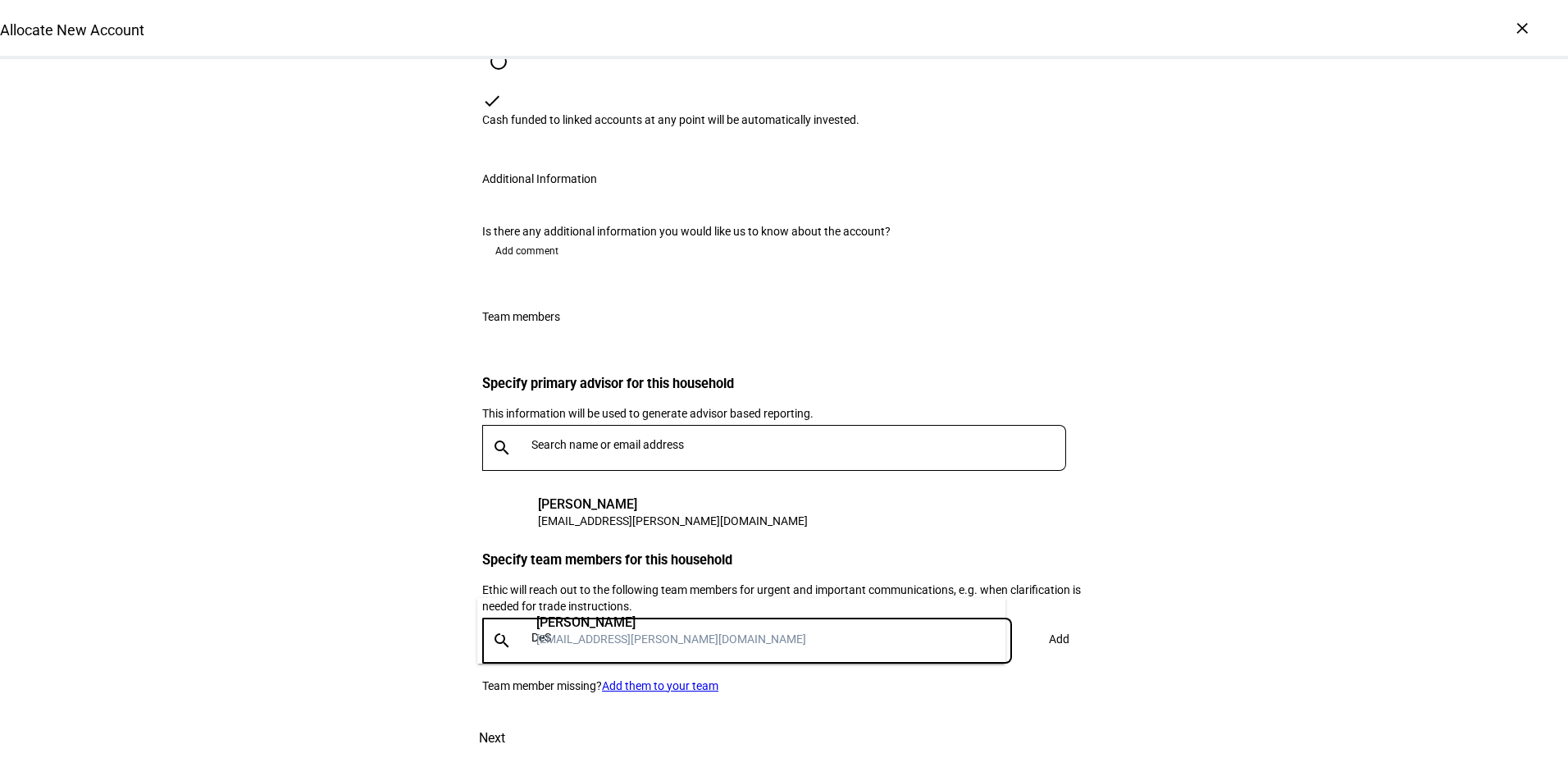
type input "DeS"
click at [573, 623] on div "[PERSON_NAME]" at bounding box center [671, 623] width 270 height 16
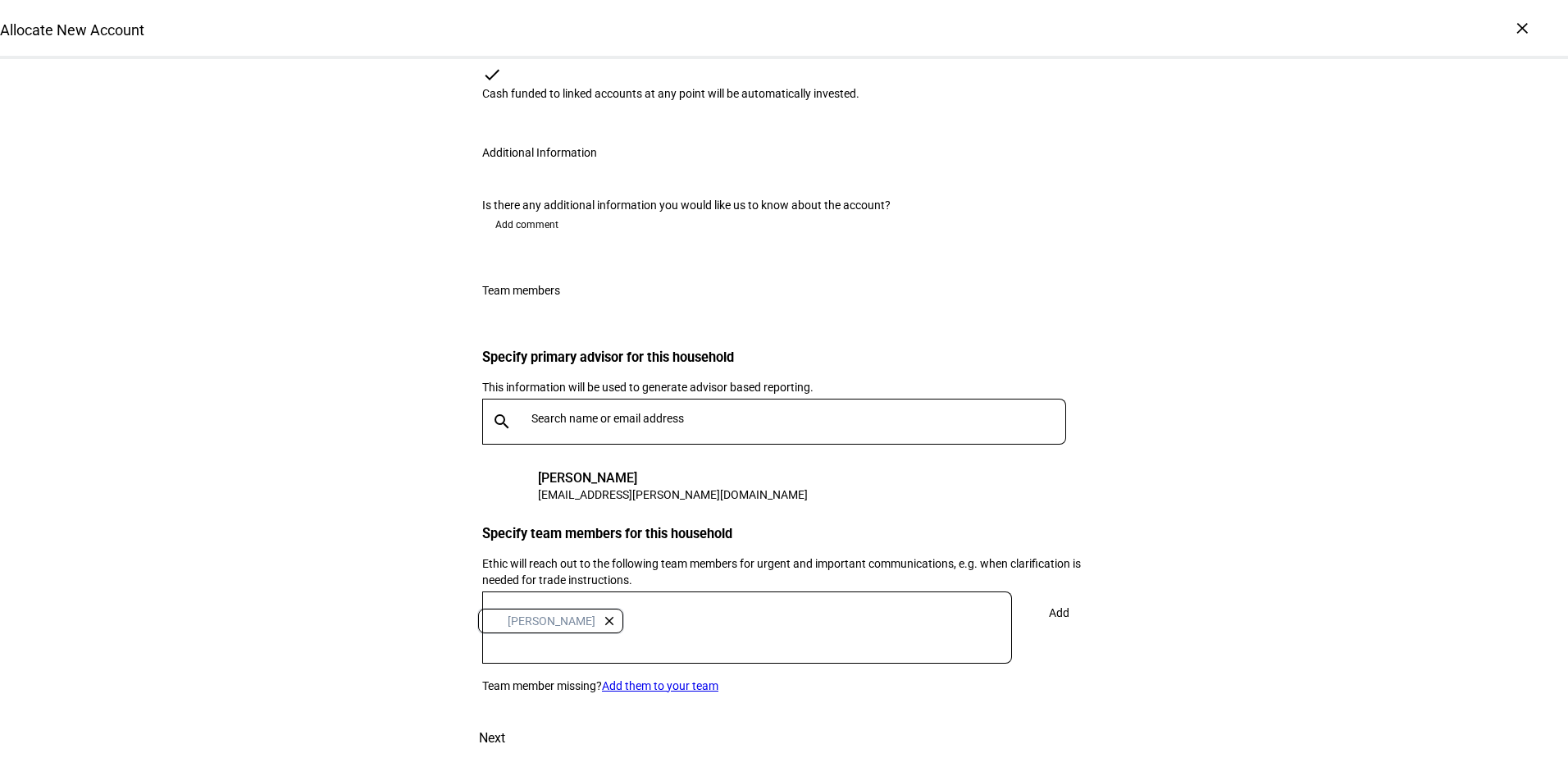
click at [1049, 596] on span "Add" at bounding box center [1059, 612] width 21 height 33
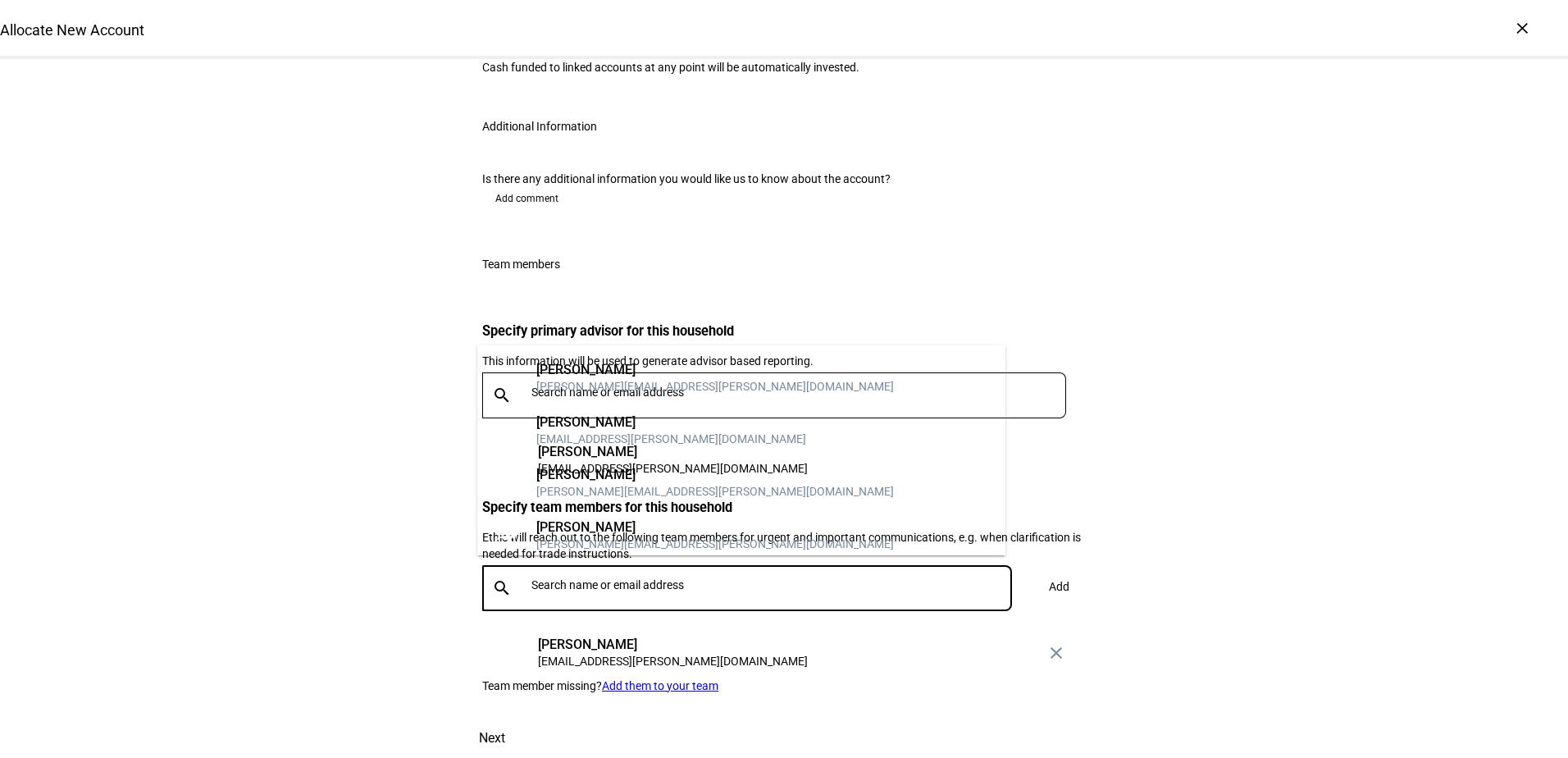
click at [566, 581] on input "text" at bounding box center [775, 584] width 487 height 13
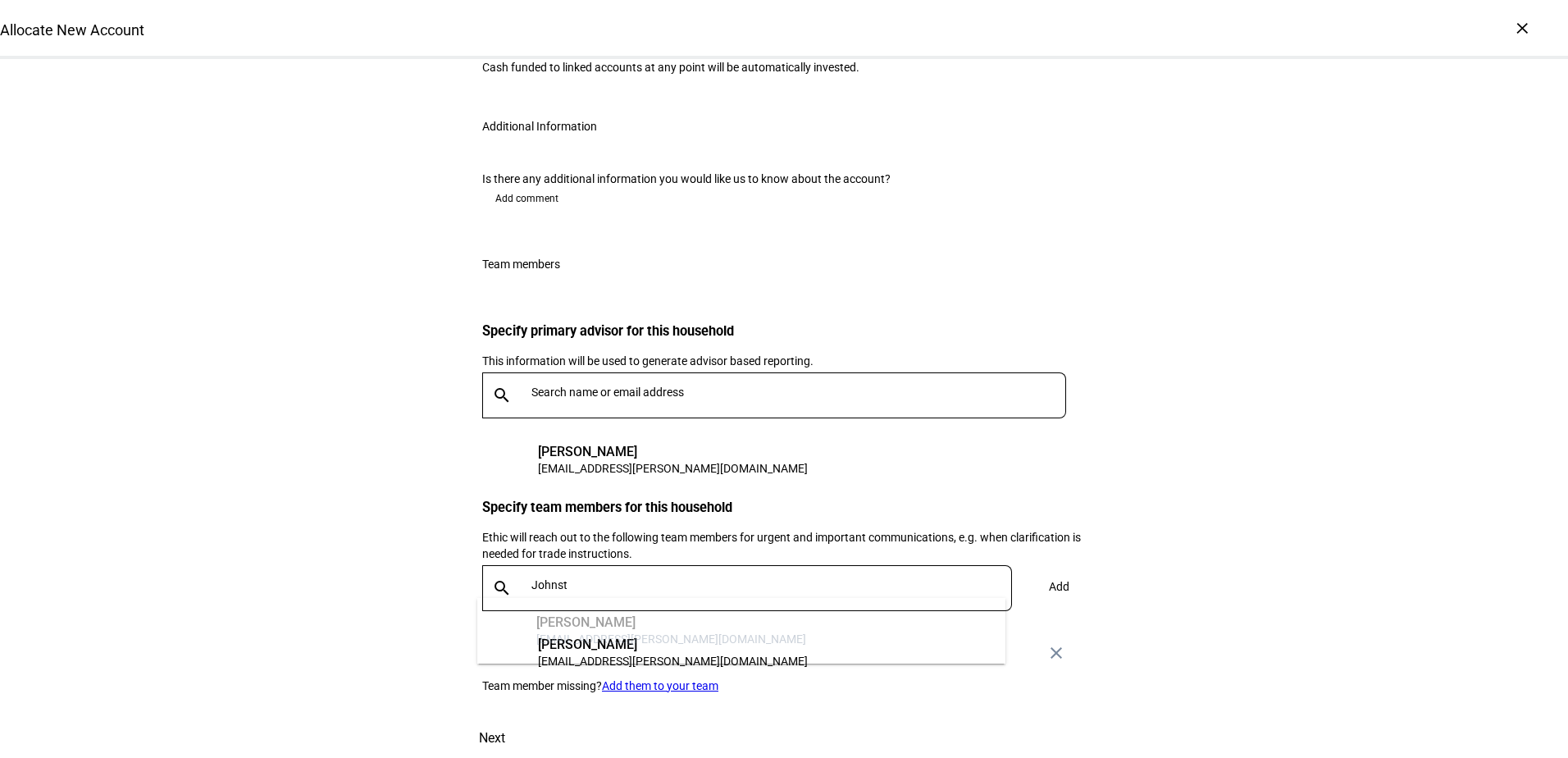
click at [586, 625] on div "DJ [PERSON_NAME] [EMAIL_ADDRESS][PERSON_NAME][DOMAIN_NAME]" at bounding box center [741, 630] width 528 height 65
drag, startPoint x: 574, startPoint y: 624, endPoint x: 606, endPoint y: 601, distance: 39.4
click at [571, 624] on div "DJ [PERSON_NAME] [EMAIL_ADDRESS][PERSON_NAME][DOMAIN_NAME]" at bounding box center [741, 630] width 528 height 65
click at [919, 411] on div "Specify primary advisor for this household This information will be used to gen…" at bounding box center [784, 404] width 604 height 162
click at [1047, 643] on mat-icon "close" at bounding box center [1056, 653] width 20 height 20
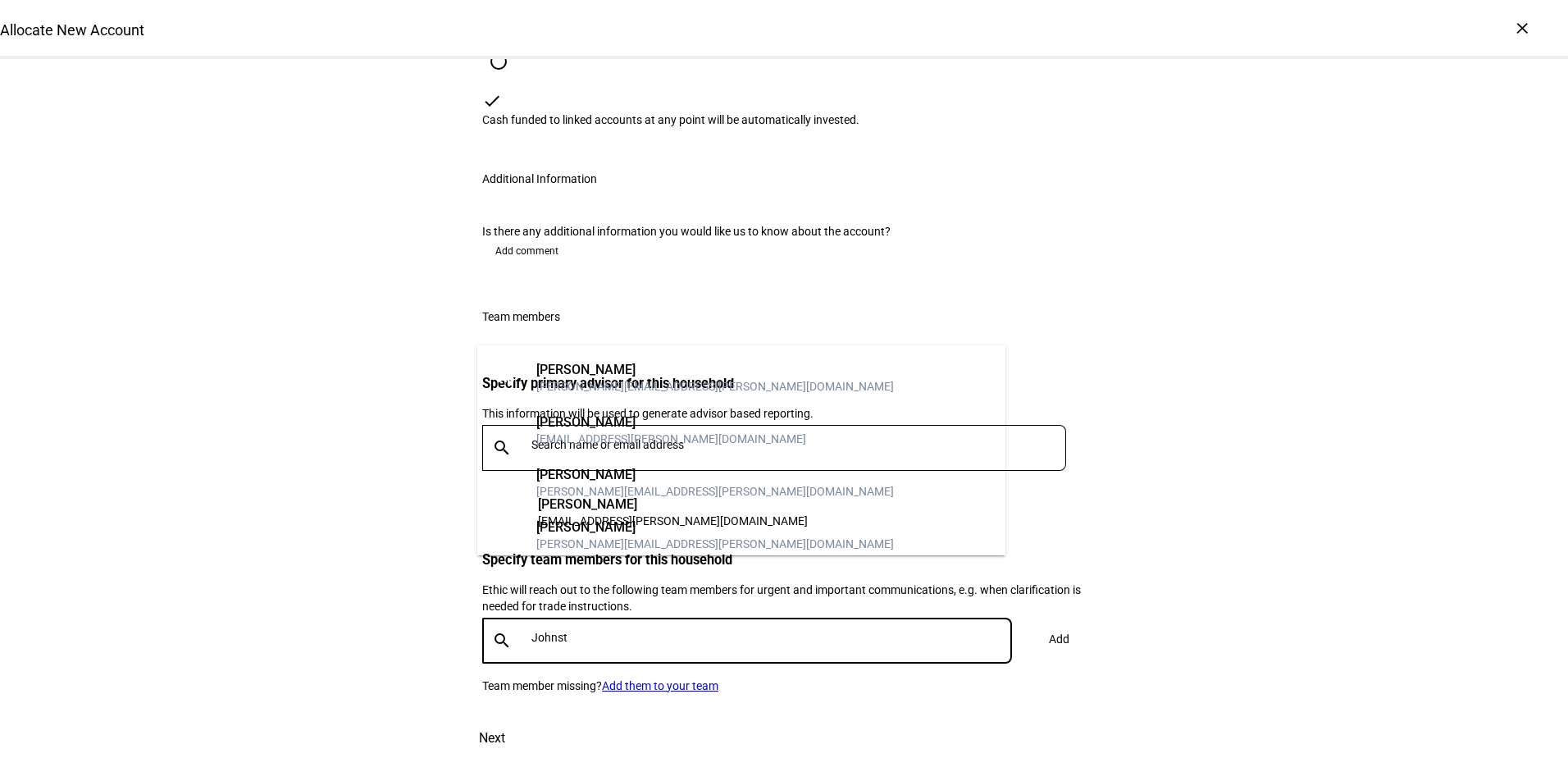
click at [574, 631] on input "Johnst" at bounding box center [775, 637] width 487 height 13
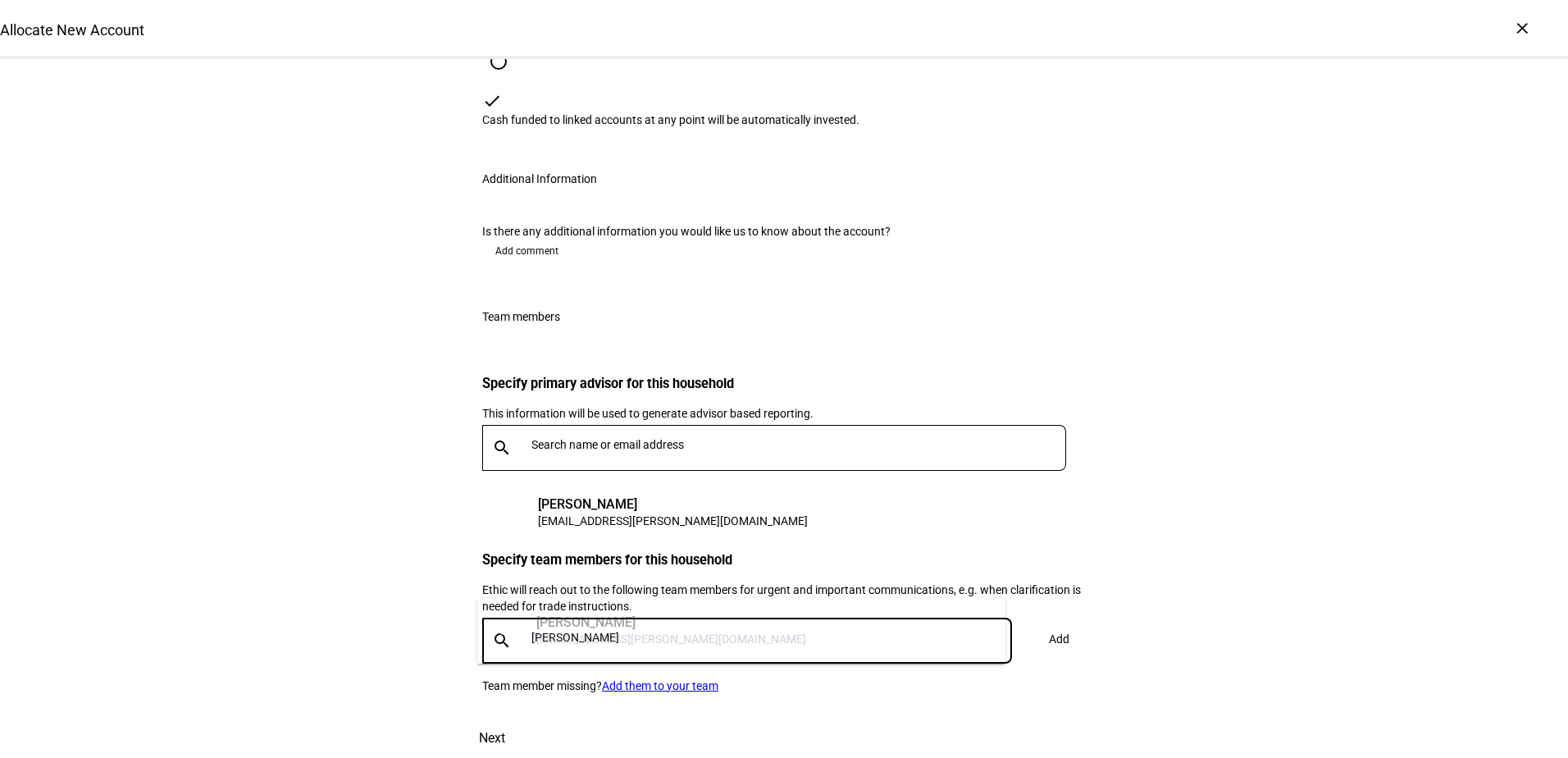
type input "[PERSON_NAME]"
click at [591, 638] on div "DJ [PERSON_NAME] [EMAIL_ADDRESS][PERSON_NAME][DOMAIN_NAME]" at bounding box center [741, 630] width 528 height 65
click at [789, 487] on div "DJ [PERSON_NAME] [EMAIL_ADDRESS][PERSON_NAME][DOMAIN_NAME]" at bounding box center [784, 513] width 604 height 53
drag, startPoint x: 589, startPoint y: 577, endPoint x: 499, endPoint y: 581, distance: 90.1
click at [487, 617] on div "search [PERSON_NAME]" at bounding box center [746, 640] width 530 height 46
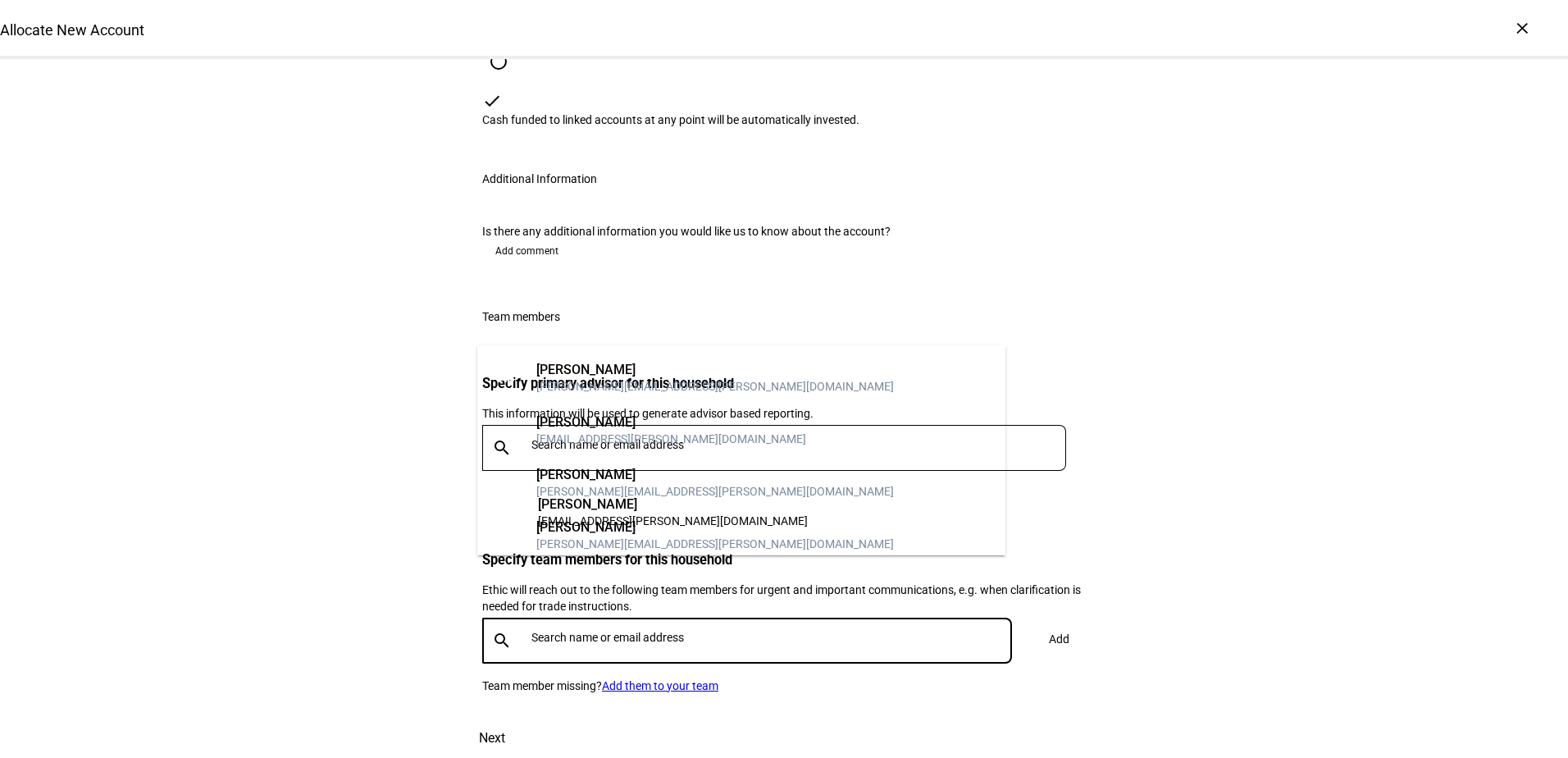
click at [582, 631] on input "text" at bounding box center [775, 637] width 487 height 13
click at [589, 631] on input "text" at bounding box center [775, 637] width 487 height 13
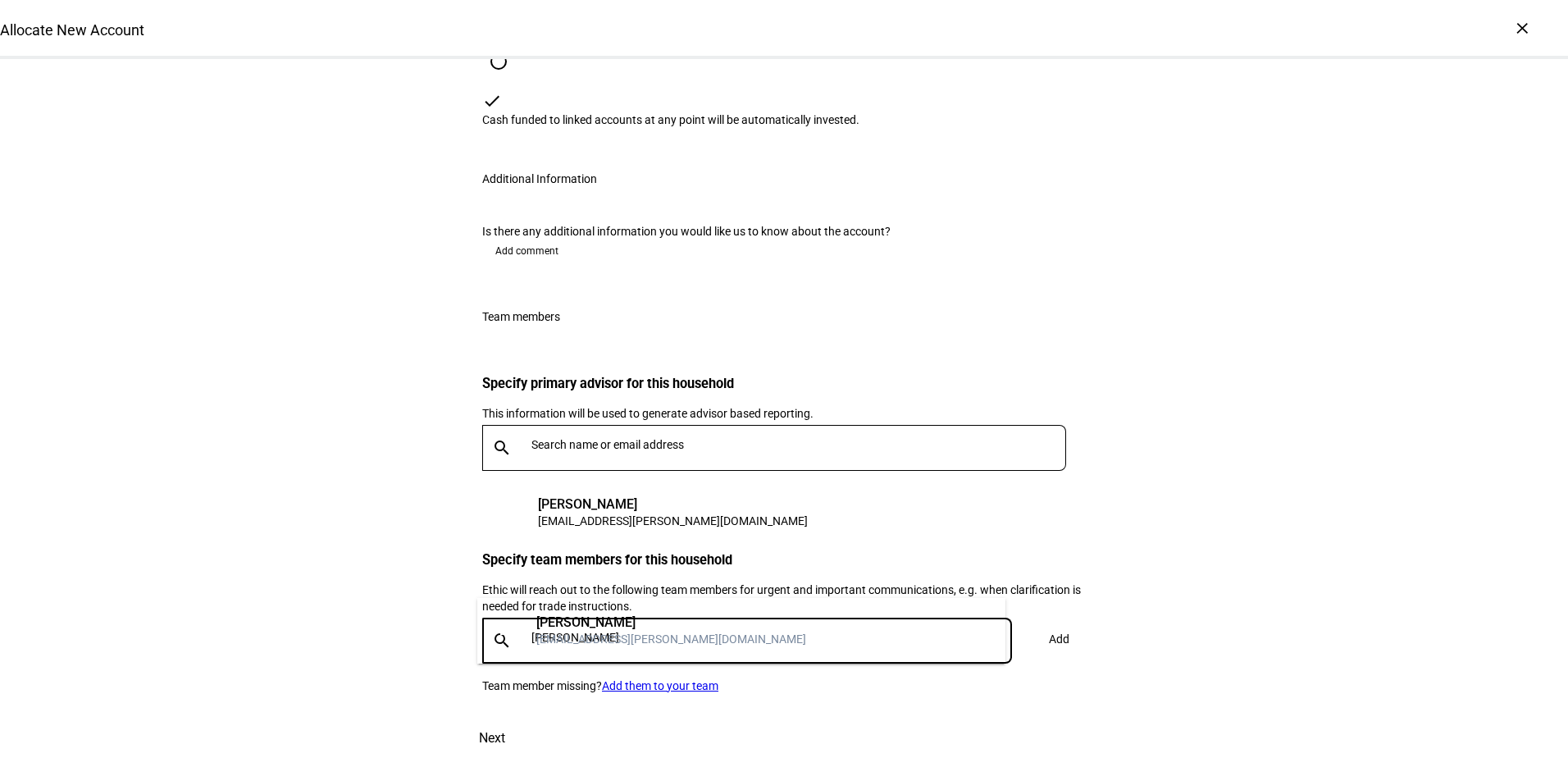
type input "[PERSON_NAME]"
click at [576, 626] on div "[PERSON_NAME]" at bounding box center [671, 623] width 270 height 16
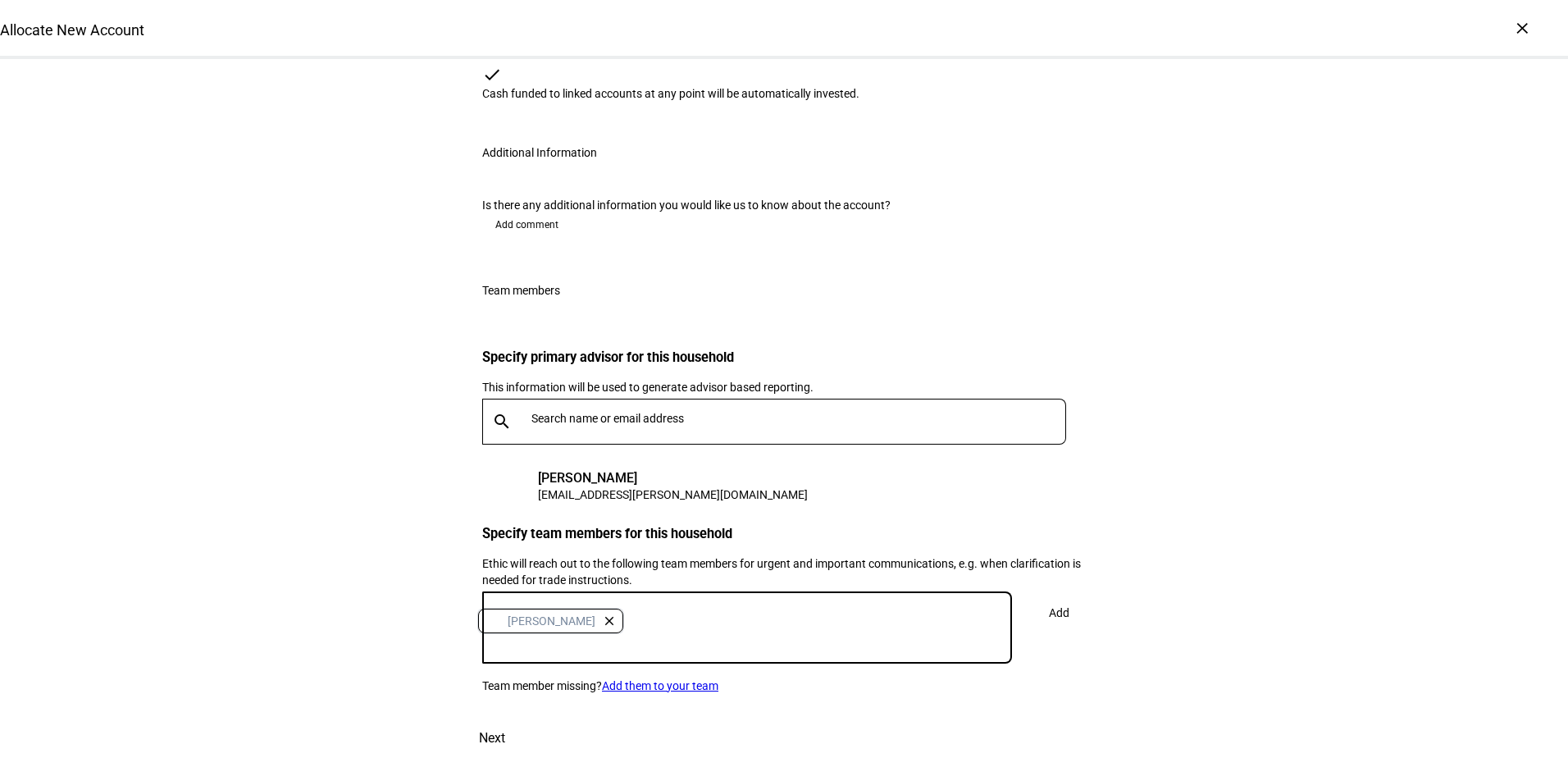
scroll to position [2423, 0]
click at [1049, 596] on span "Add" at bounding box center [1059, 612] width 21 height 33
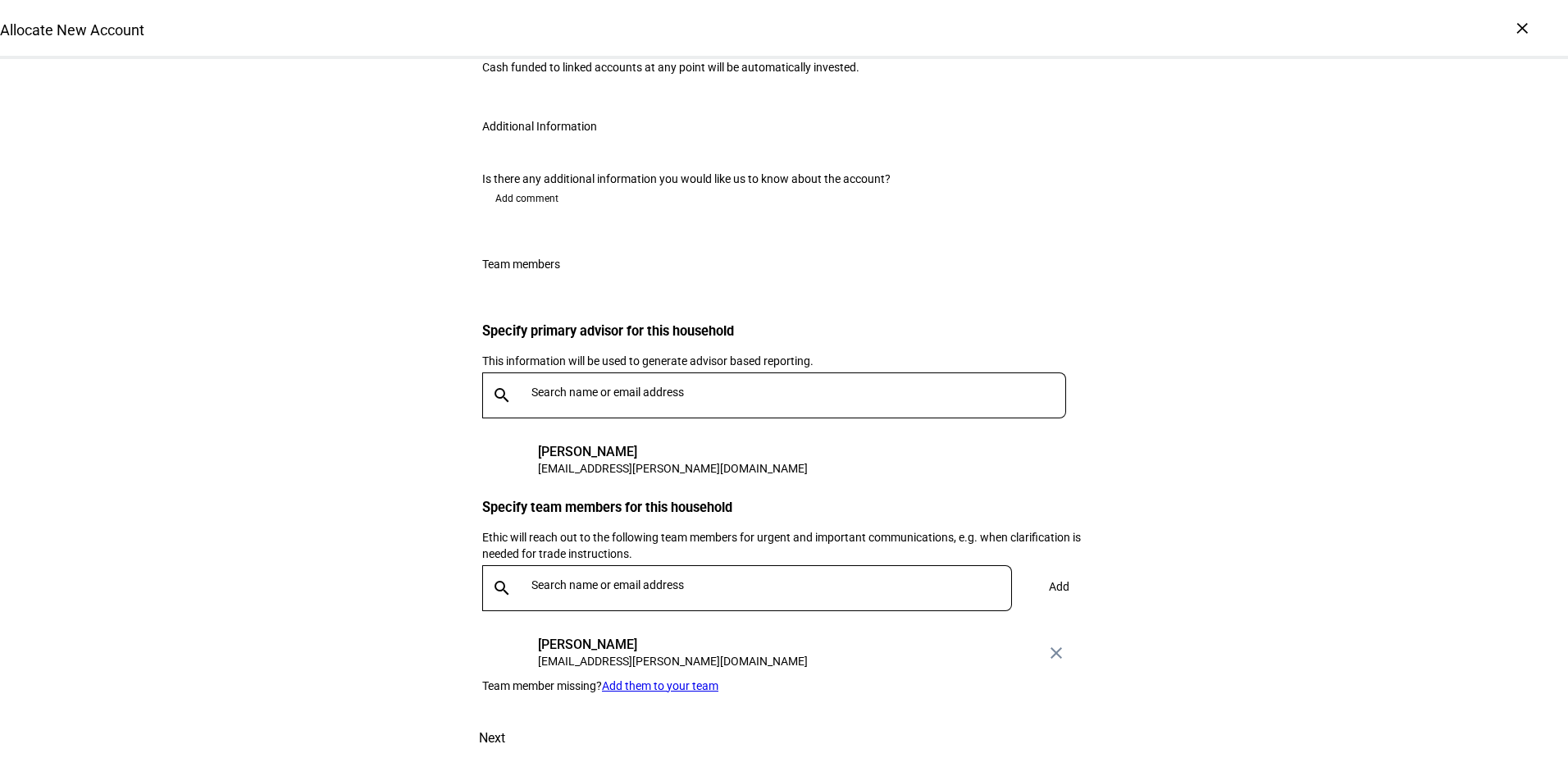
click at [505, 726] on span "Next" at bounding box center [492, 738] width 26 height 39
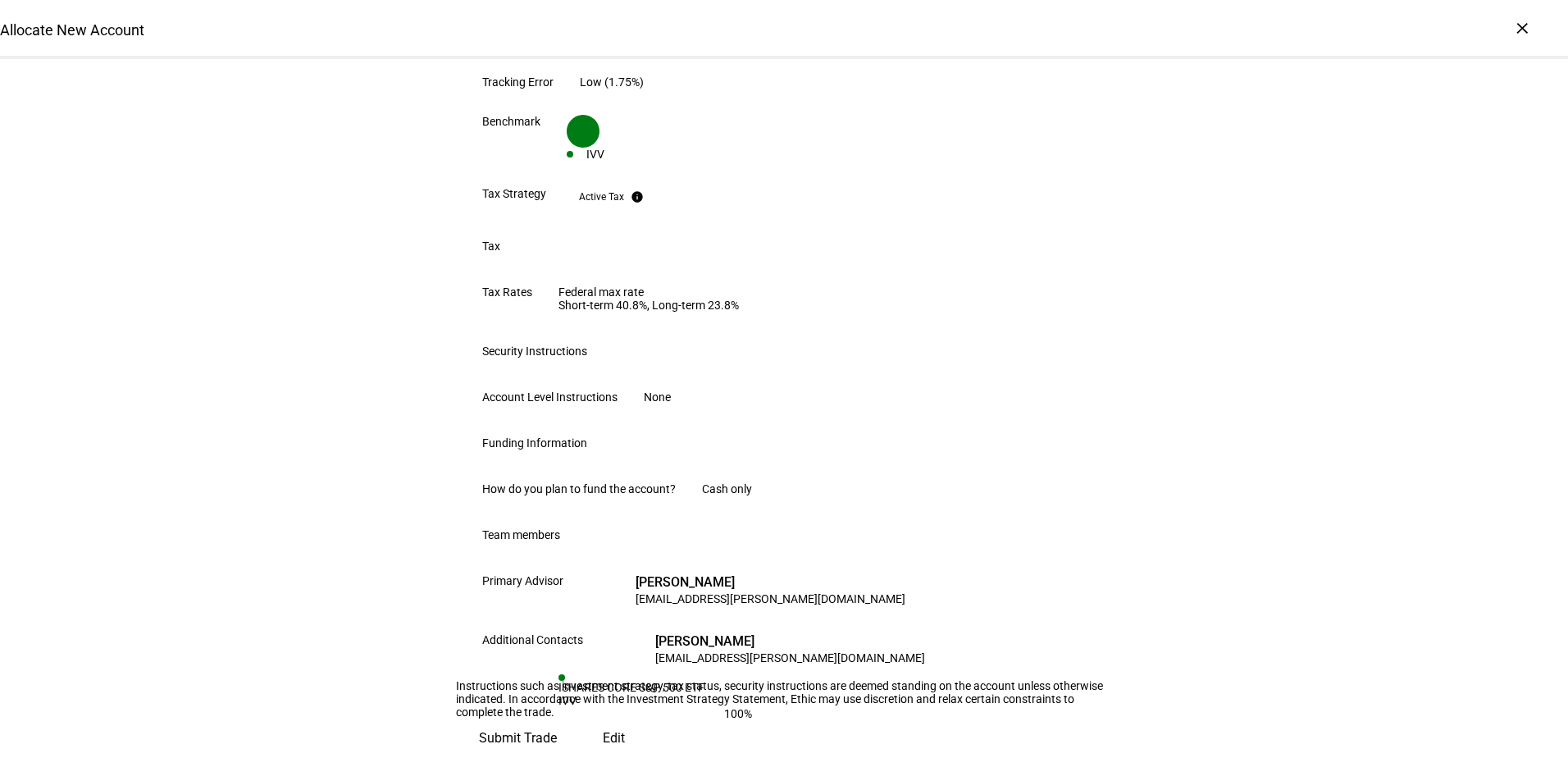
scroll to position [806, 0]
click at [557, 719] on span "Submit Trade" at bounding box center [518, 738] width 78 height 39
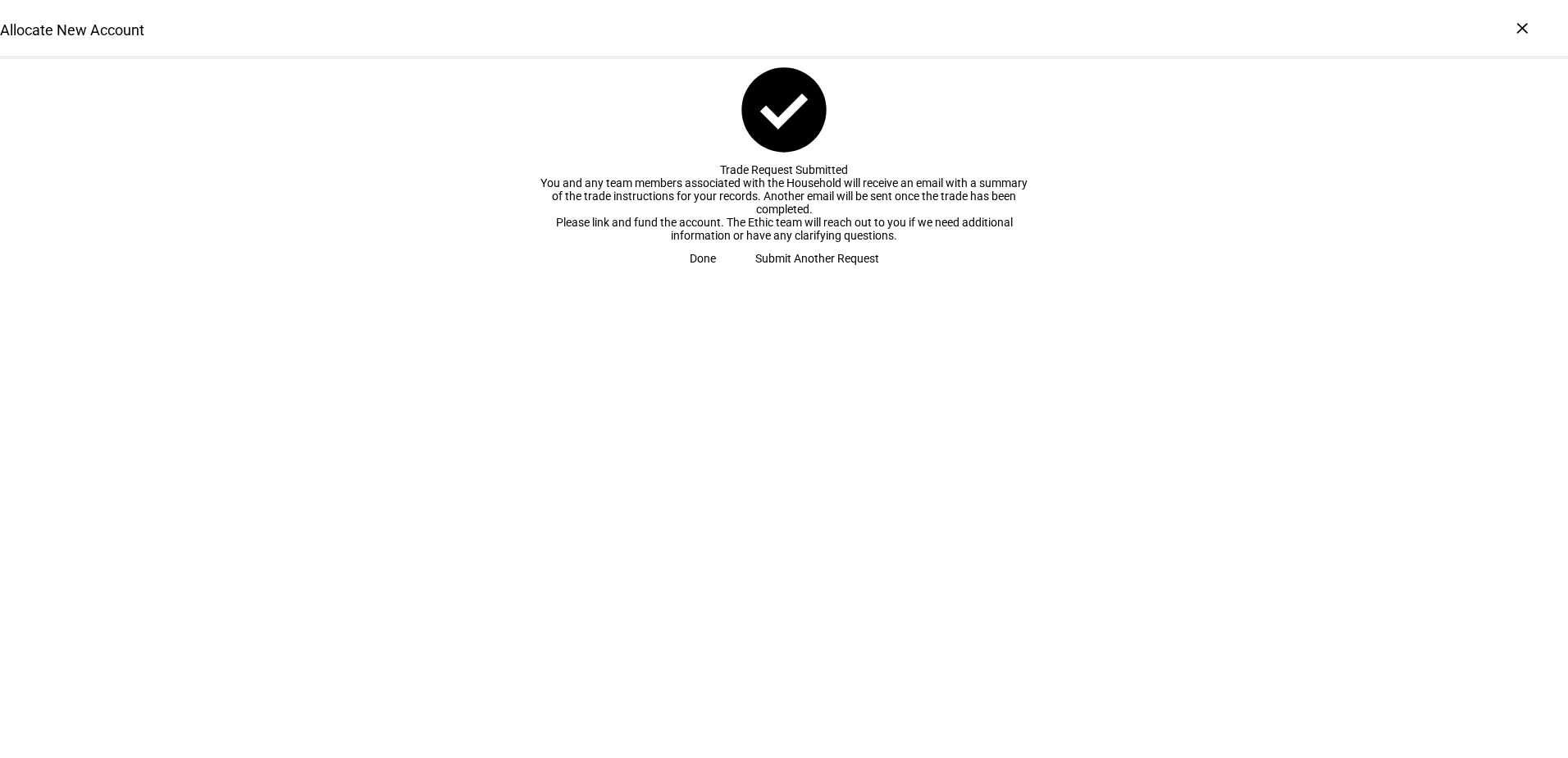
click at [716, 275] on span "Done" at bounding box center [702, 258] width 26 height 33
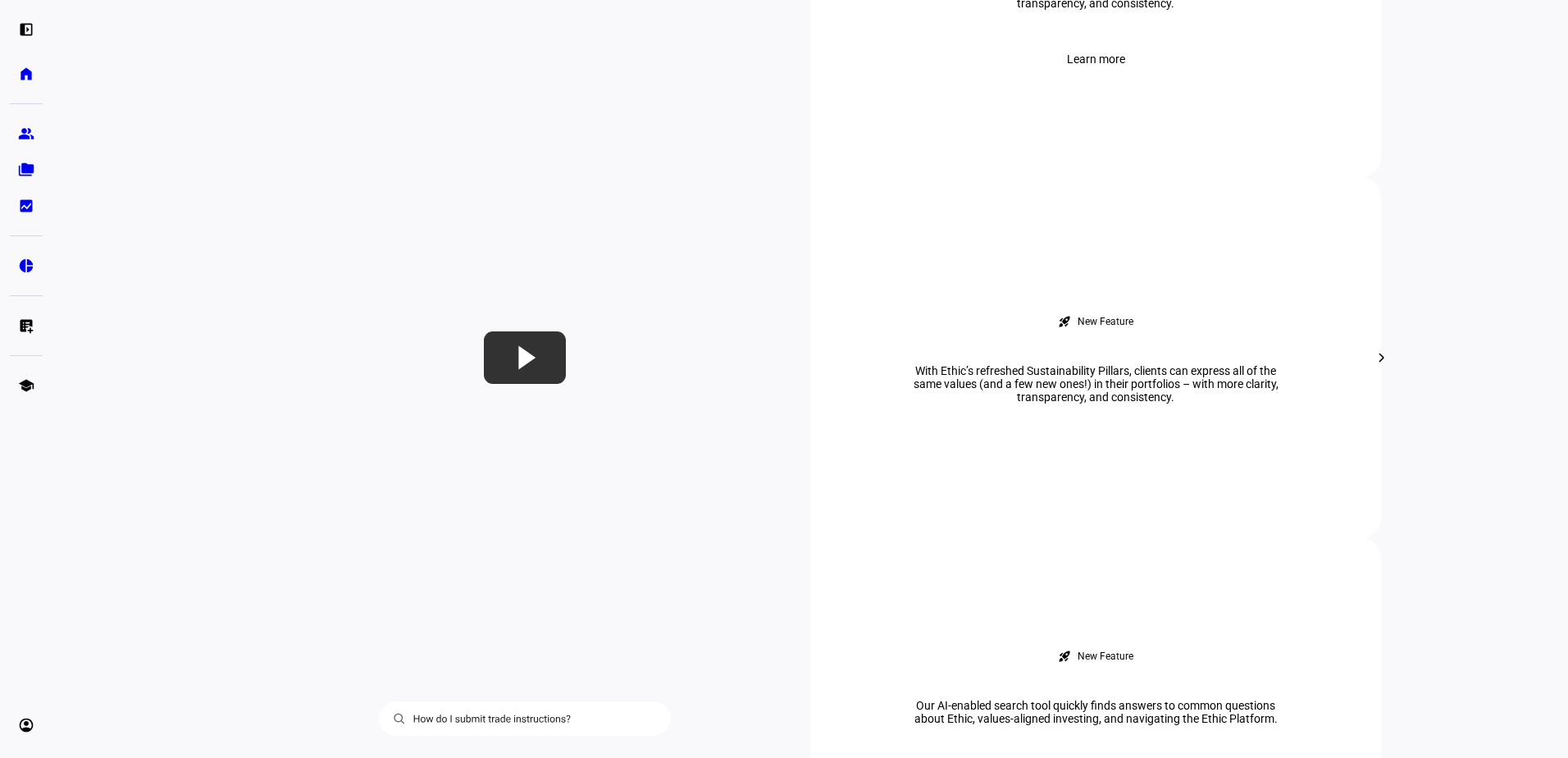
scroll to position [1066, 0]
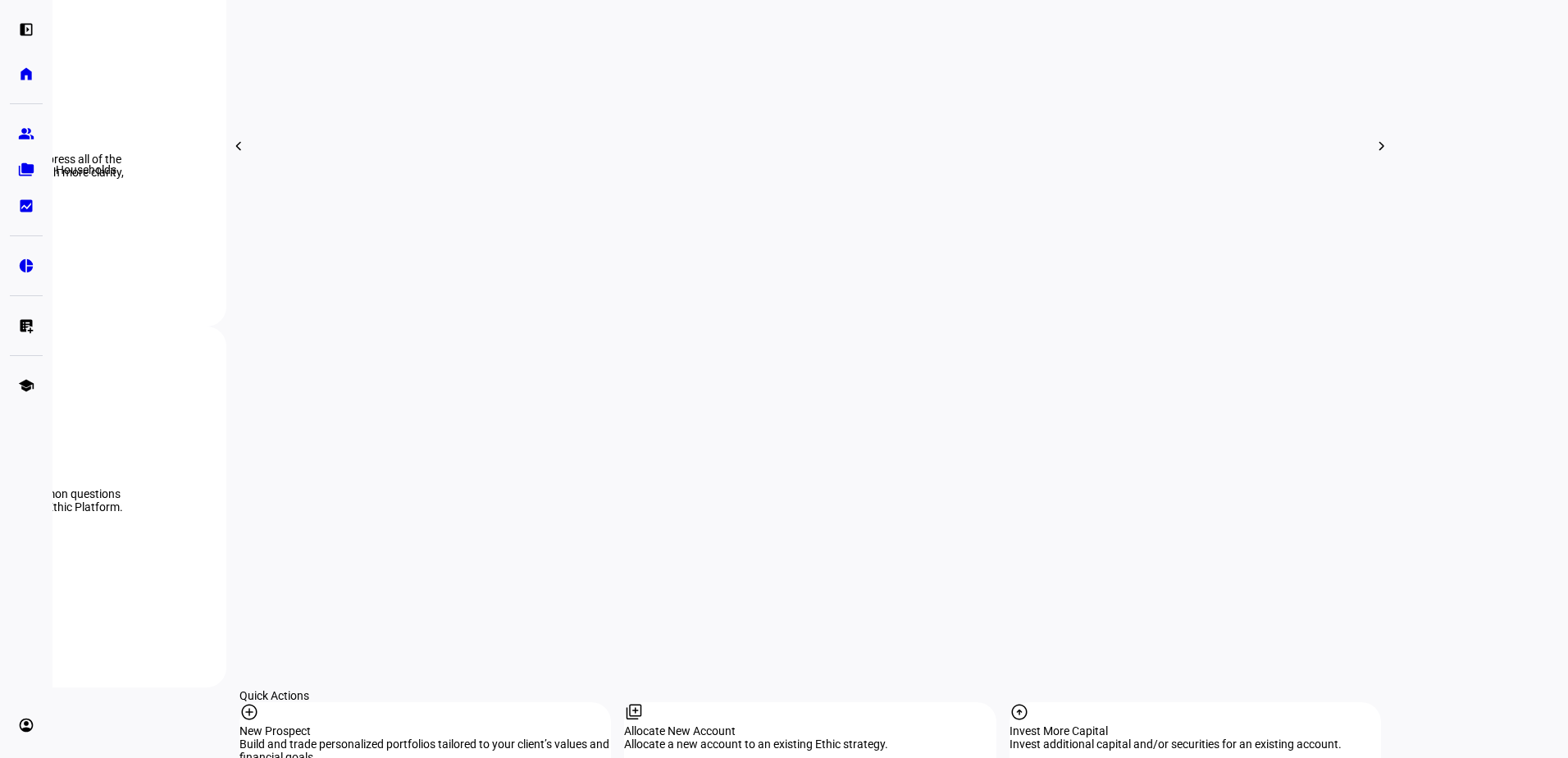
click at [27, 173] on eth-mat-symbol "folder_copy" at bounding box center [26, 169] width 16 height 16
